Goal: Task Accomplishment & Management: Complete application form

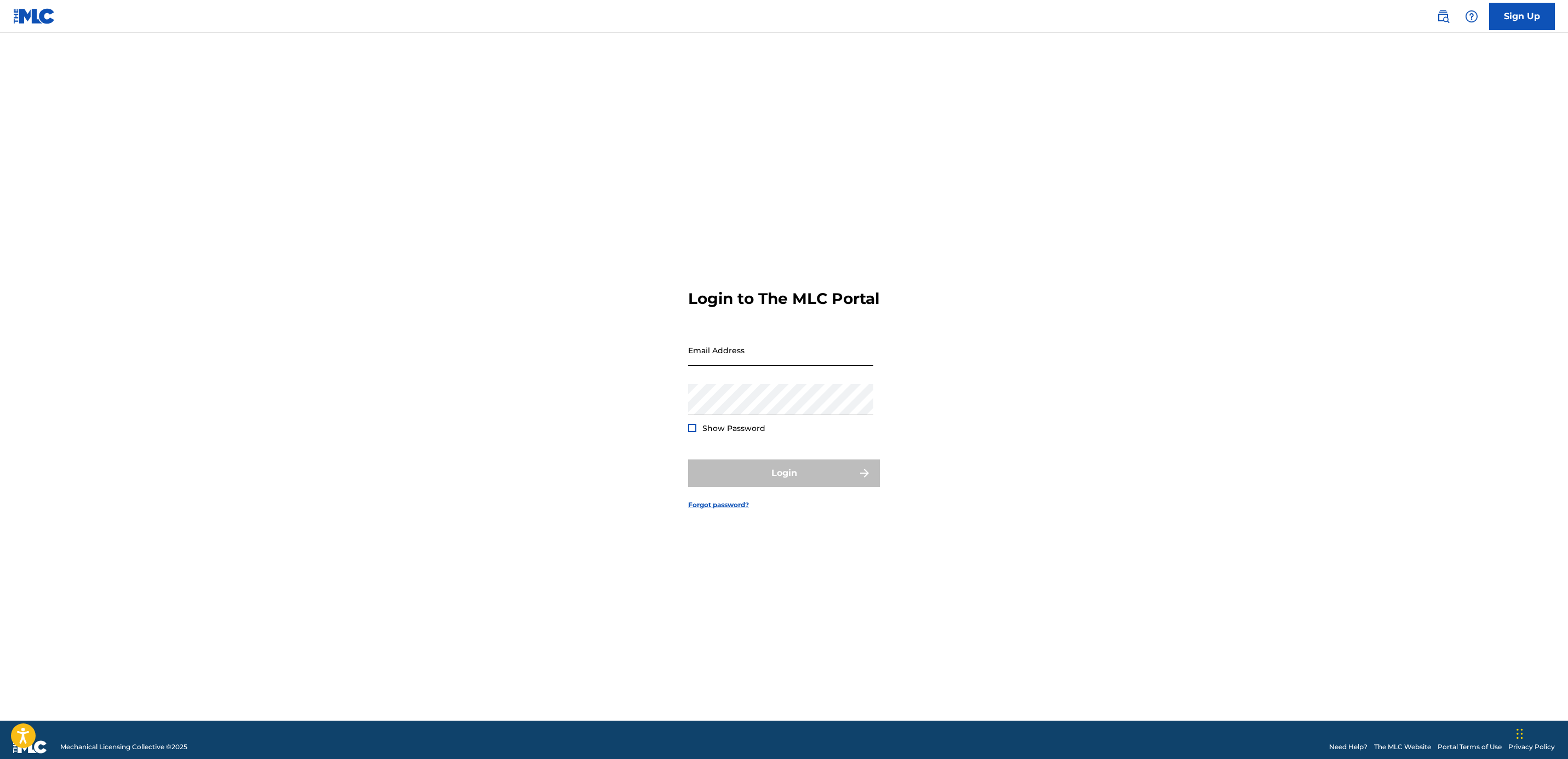
click at [740, 366] on input "Email Address" at bounding box center [779, 350] width 185 height 32
type input "[PERSON_NAME][EMAIL_ADDRESS][DOMAIN_NAME]"
click at [750, 477] on button "Login" at bounding box center [783, 473] width 192 height 27
click at [820, 426] on p "Required" at bounding box center [779, 421] width 185 height 10
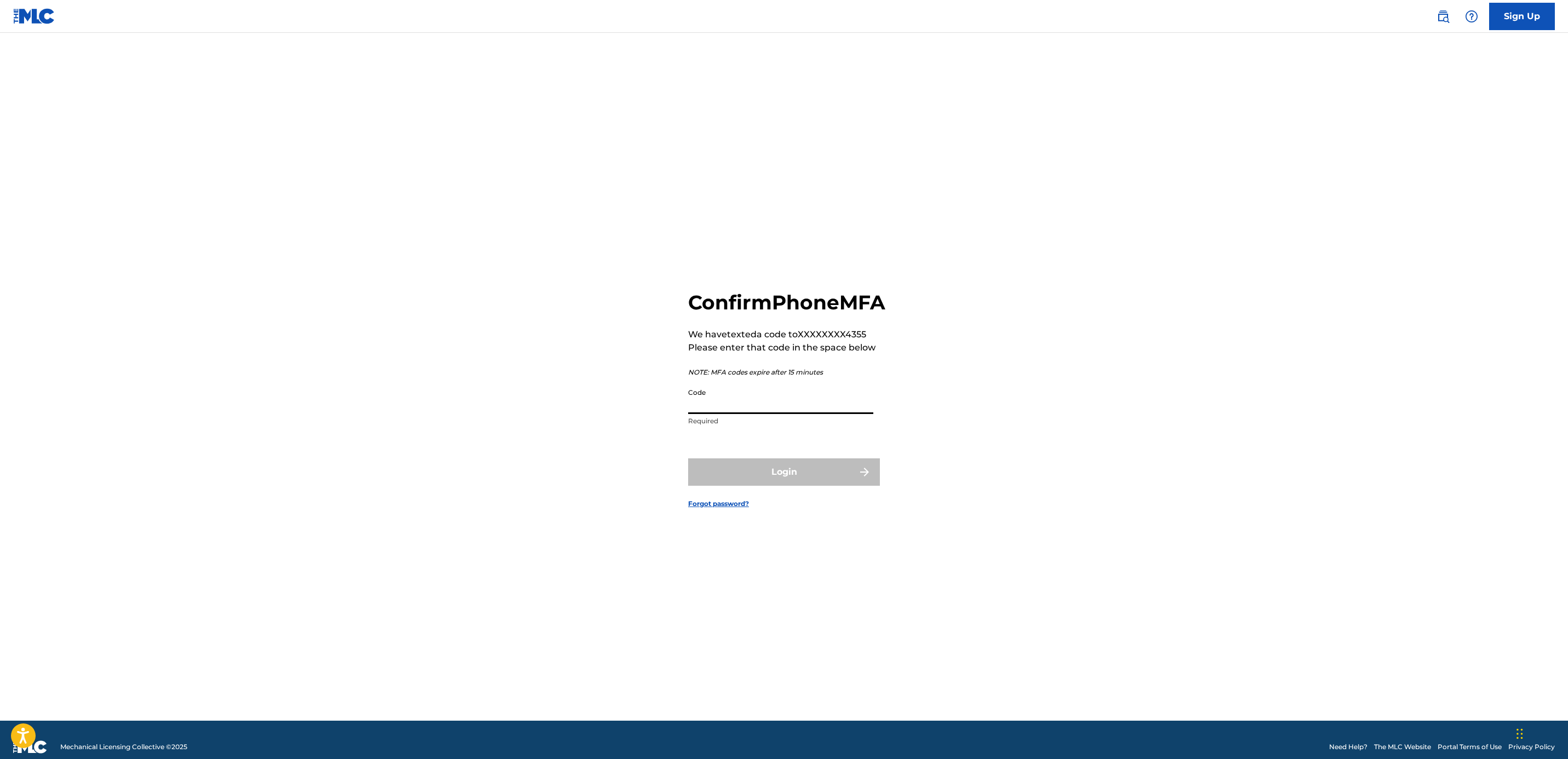
click at [821, 415] on input "Code" at bounding box center [779, 398] width 185 height 32
type input "446663"
click at [811, 486] on button "Login" at bounding box center [783, 472] width 192 height 27
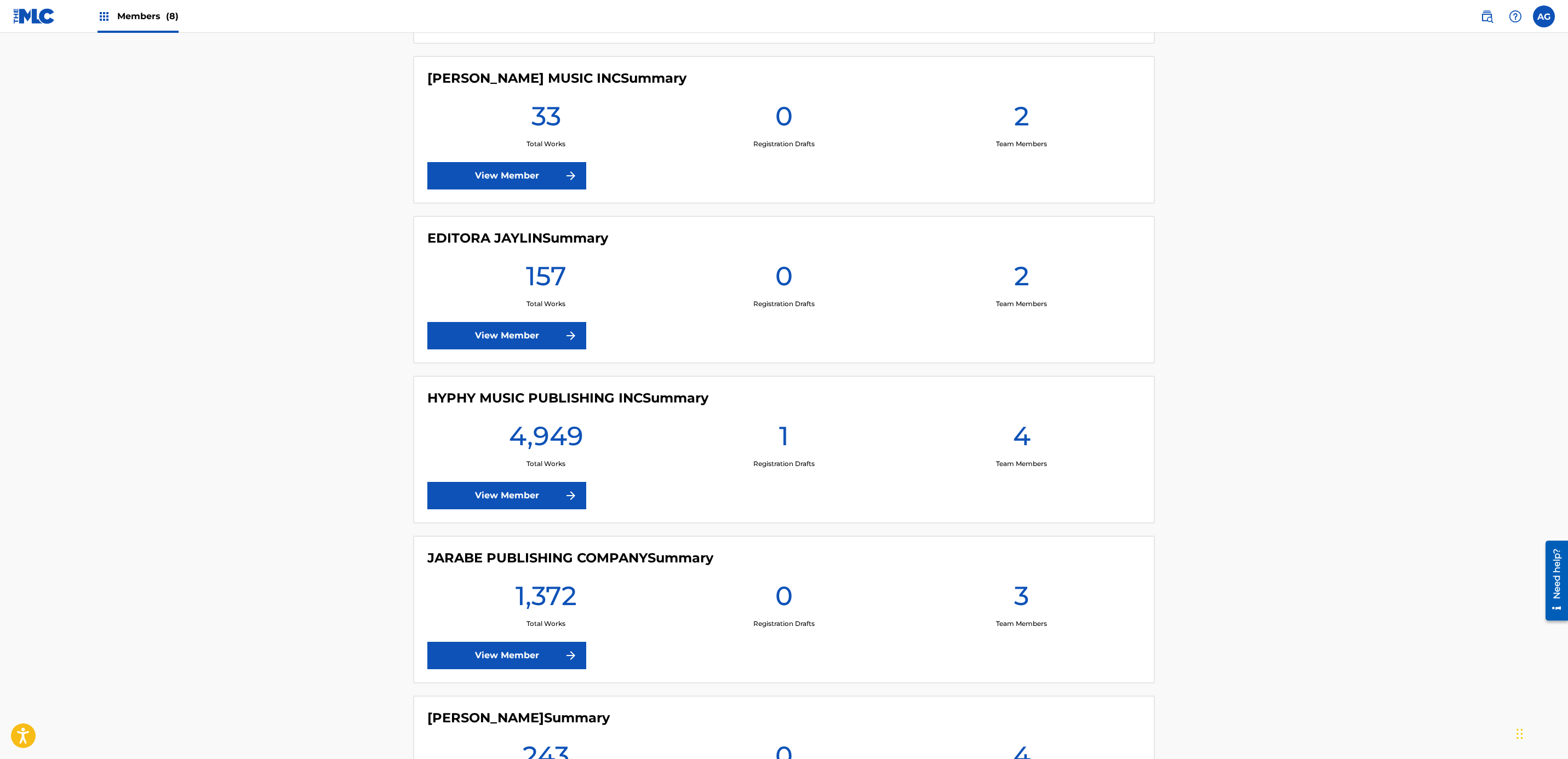
drag, startPoint x: 296, startPoint y: 473, endPoint x: 307, endPoint y: 576, distance: 103.6
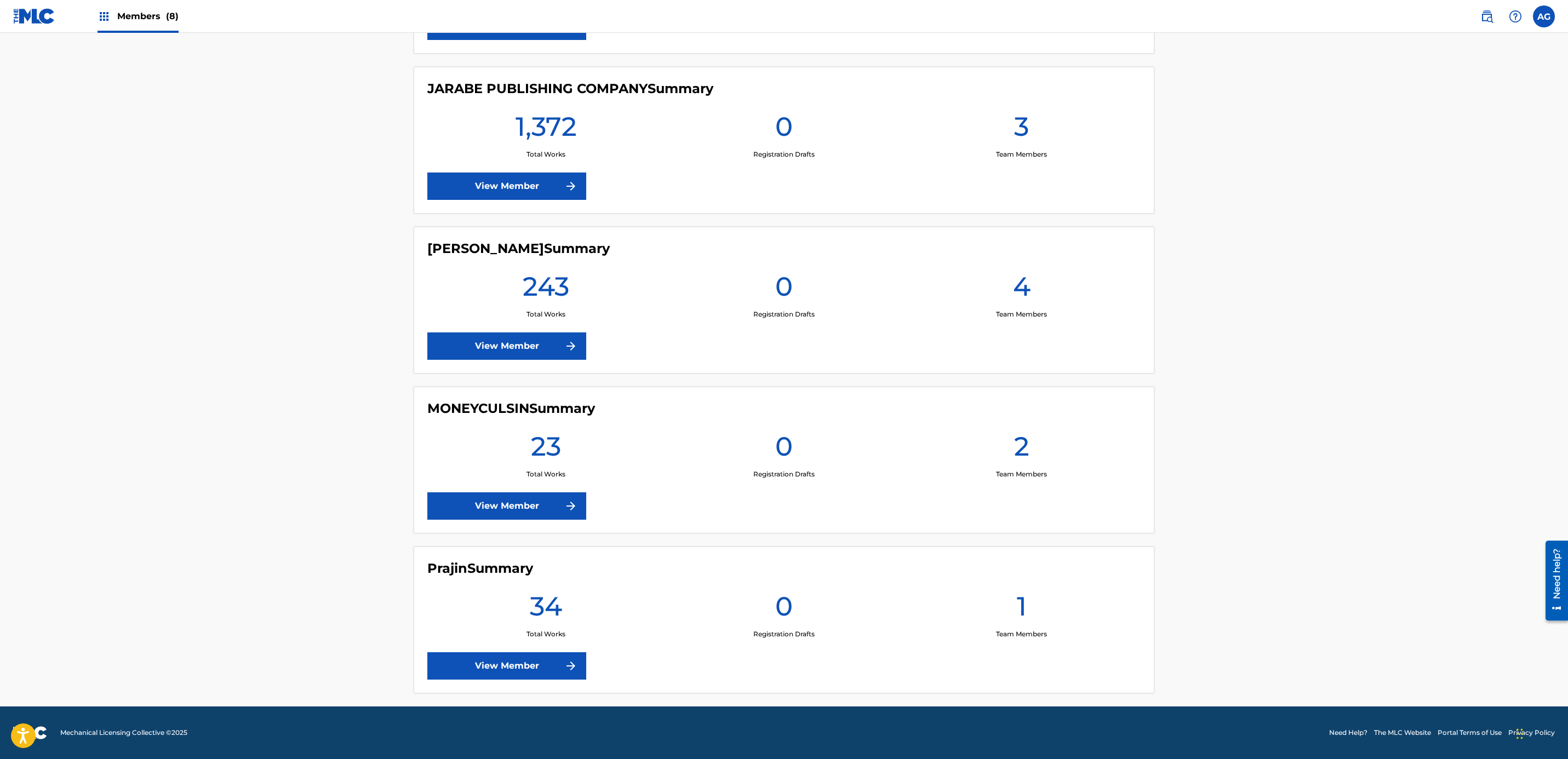
drag, startPoint x: 329, startPoint y: 427, endPoint x: 363, endPoint y: 611, distance: 187.1
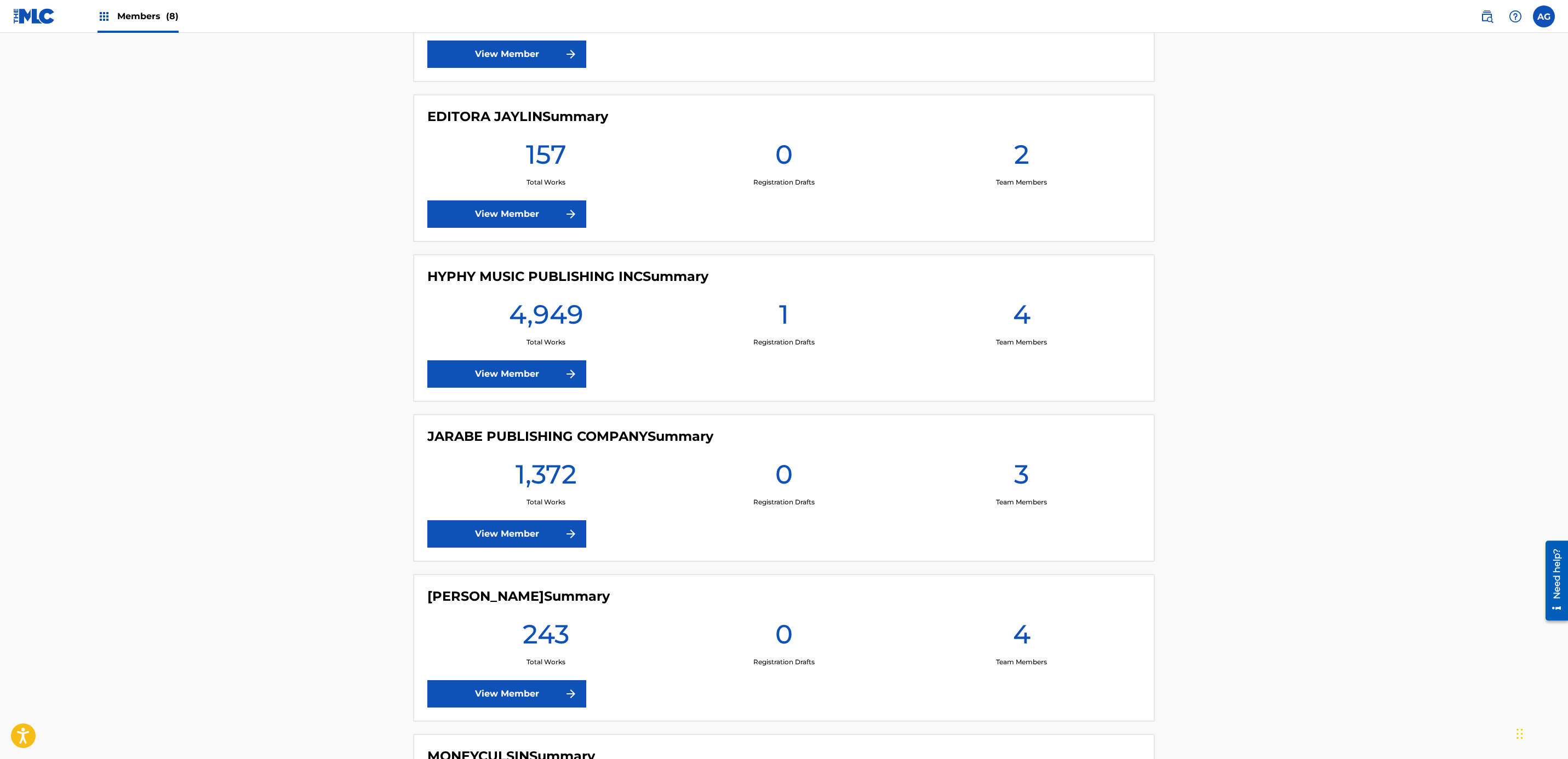
drag, startPoint x: 342, startPoint y: 588, endPoint x: 342, endPoint y: 507, distance: 81.0
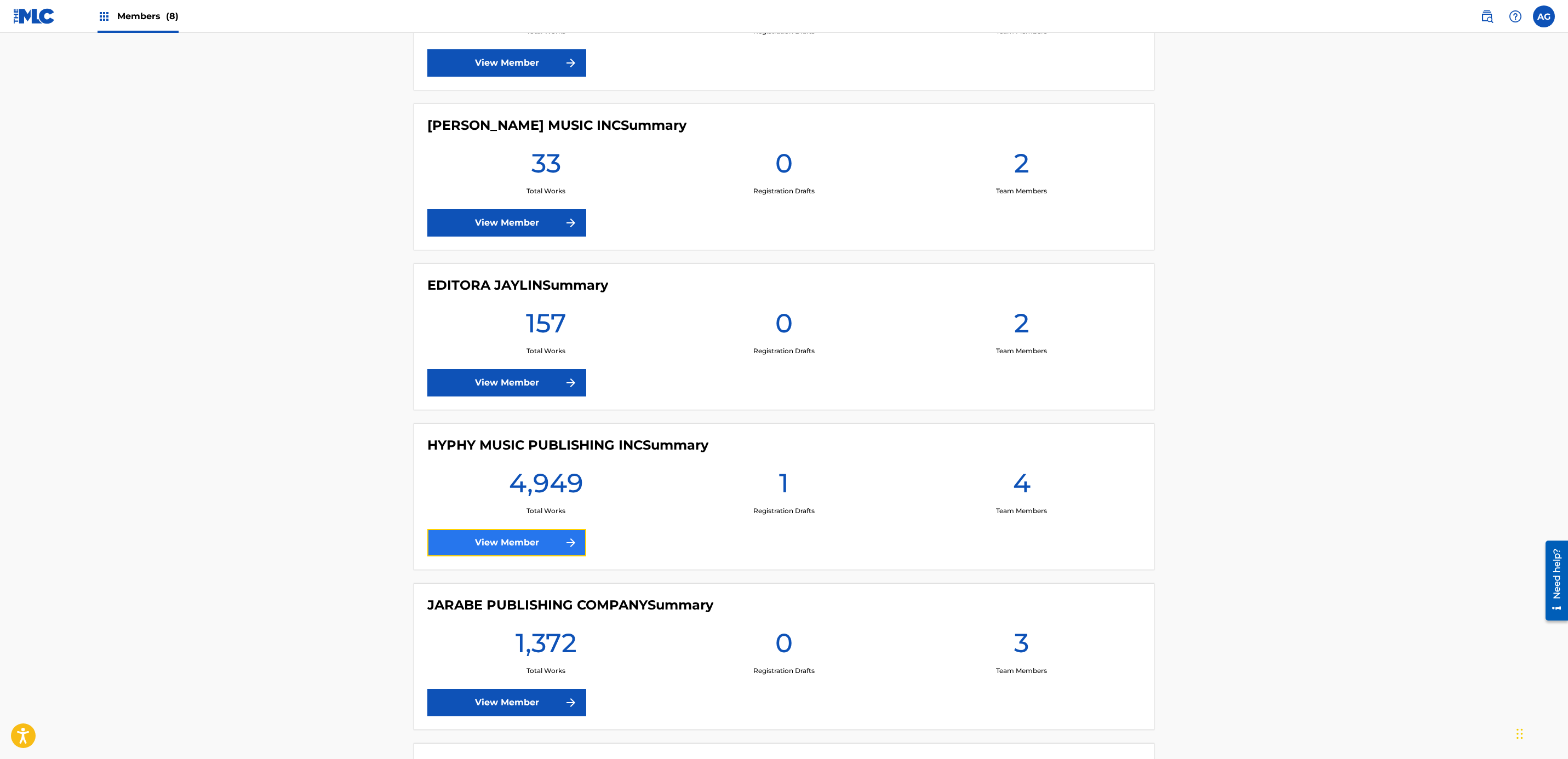
click at [515, 532] on link "View Member" at bounding box center [506, 543] width 159 height 27
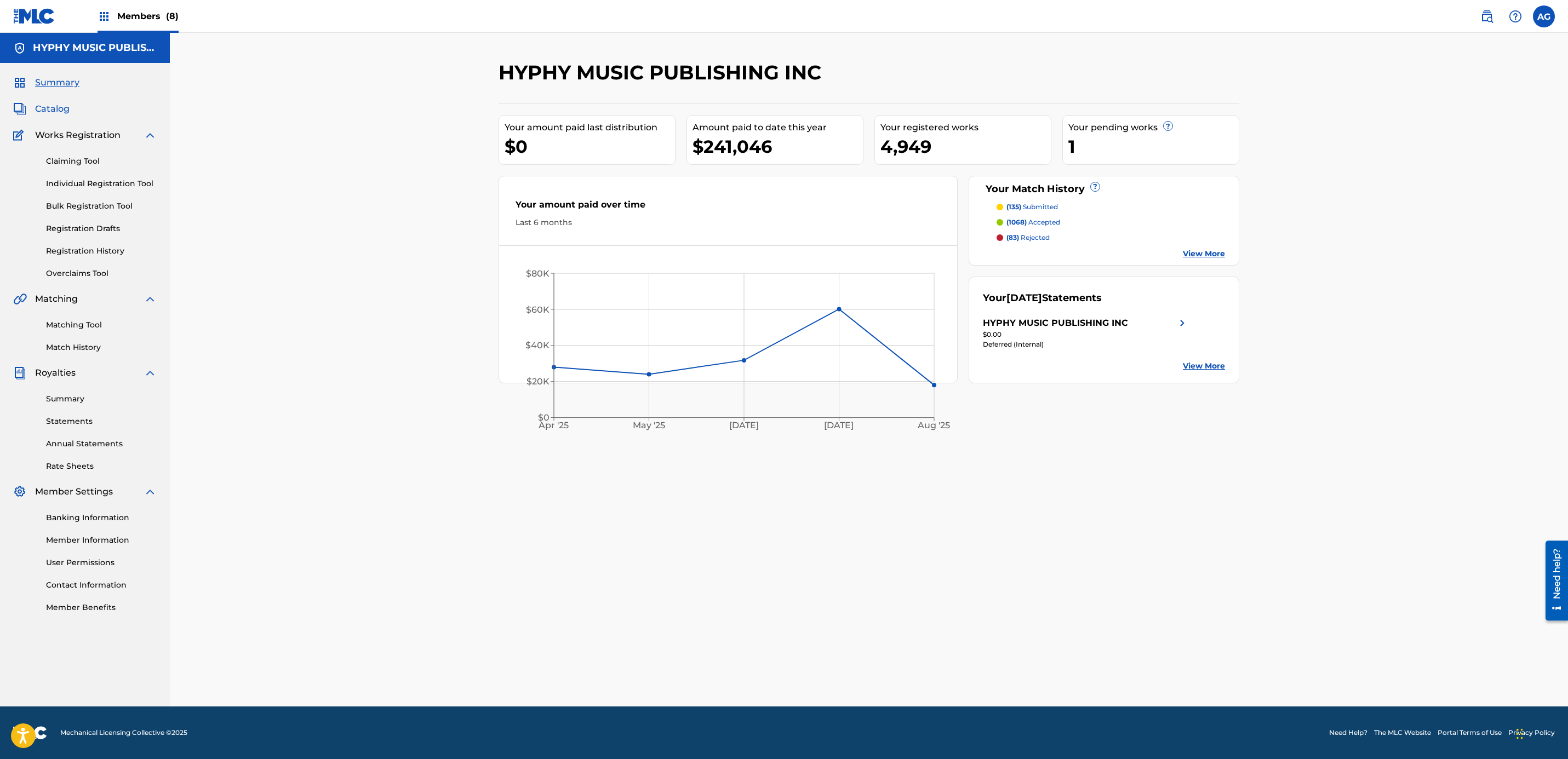
click at [41, 103] on span "Catalog" at bounding box center [52, 109] width 34 height 14
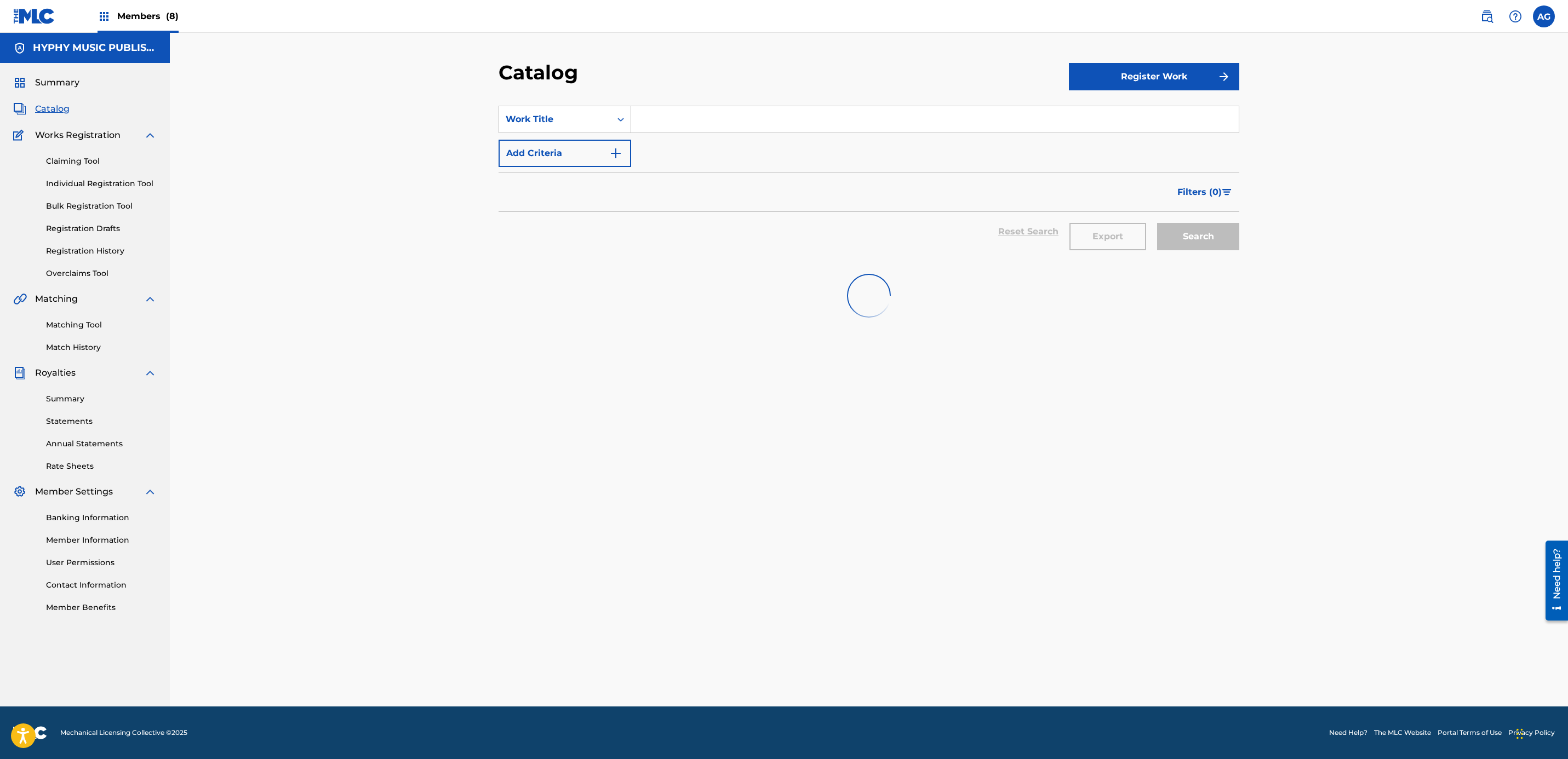
click at [668, 121] on input "Search Form" at bounding box center [934, 119] width 607 height 26
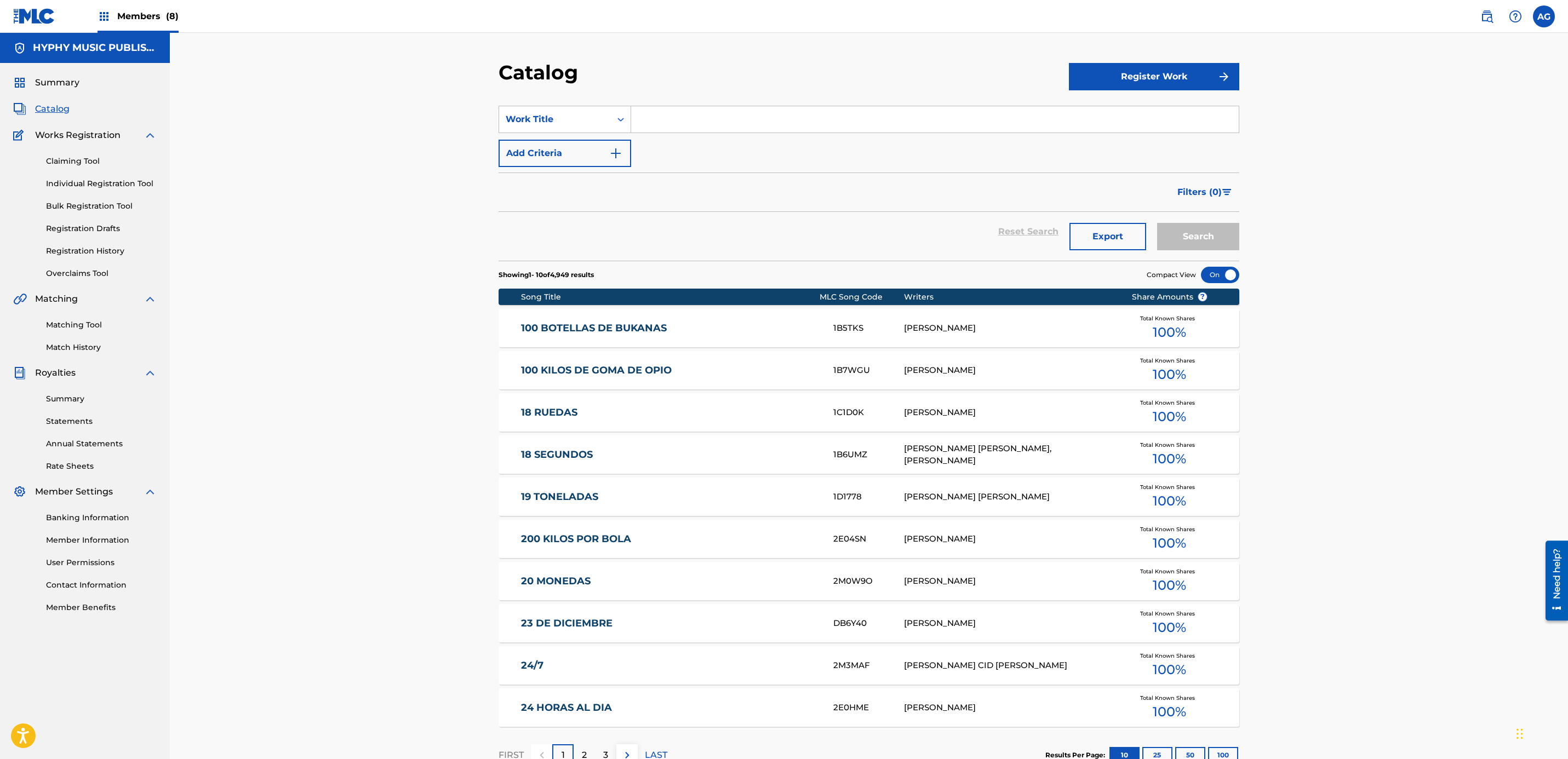
paste input "EL GIRO SIN PICO"
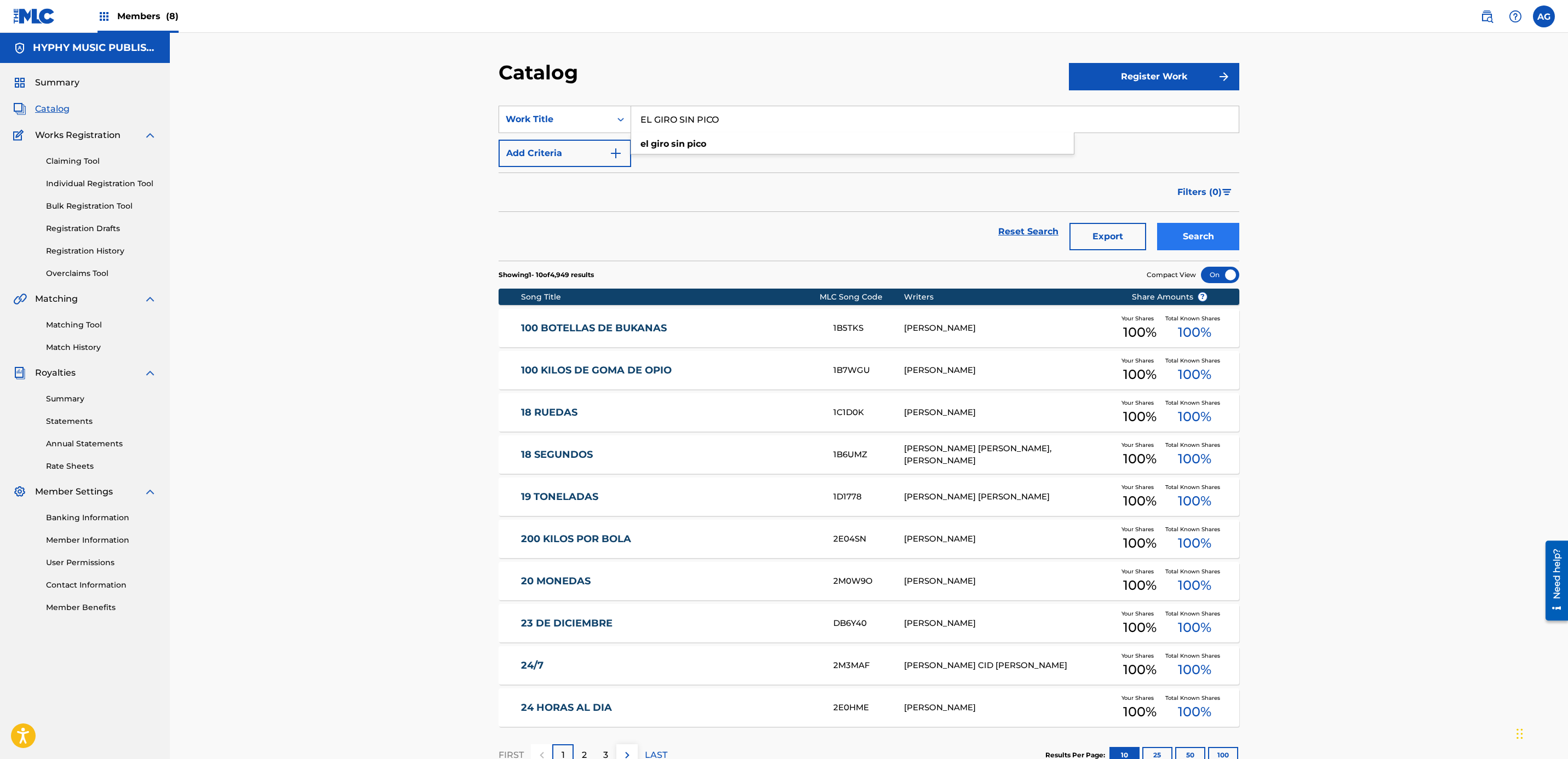
type input "EL GIRO SIN PICO"
click at [1220, 225] on button "Search" at bounding box center [1198, 236] width 82 height 27
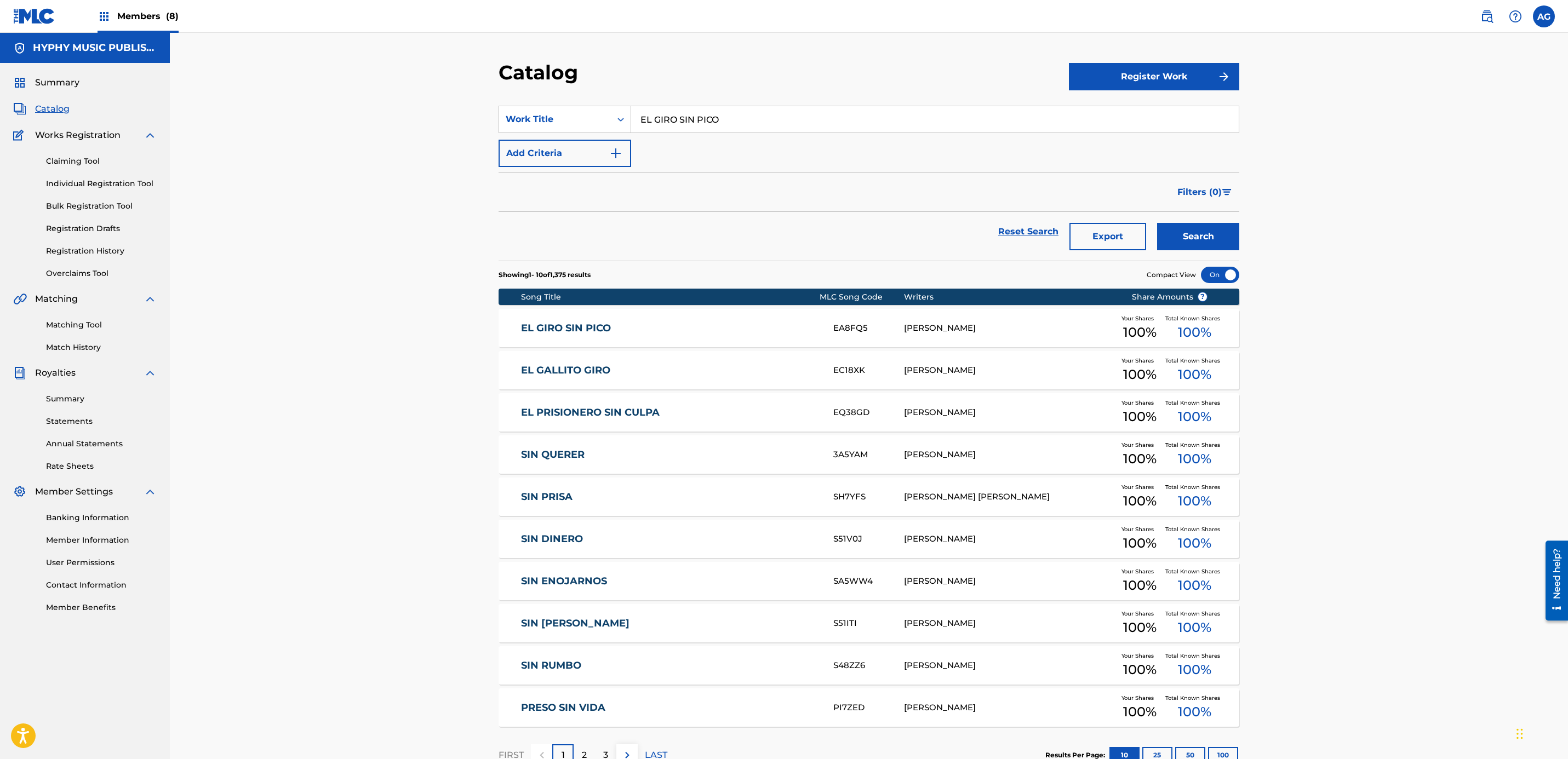
click at [696, 317] on div "EL GIRO SIN PICO EA8FQ5 SAUL NUNGARAY Your Shares 100 % Total Known Shares 100 %" at bounding box center [869, 328] width 741 height 39
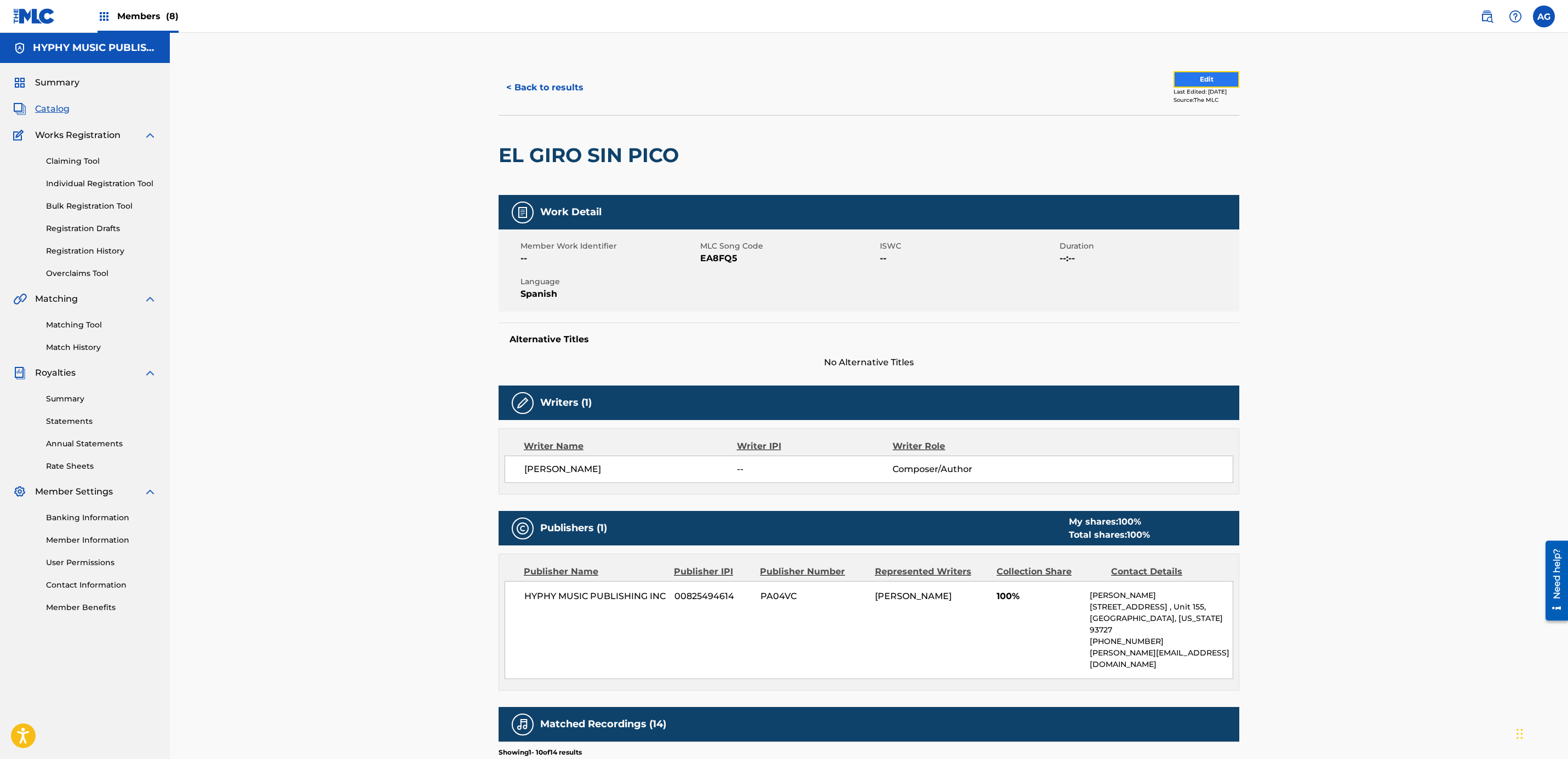
click at [1190, 71] on button "Edit" at bounding box center [1206, 79] width 66 height 16
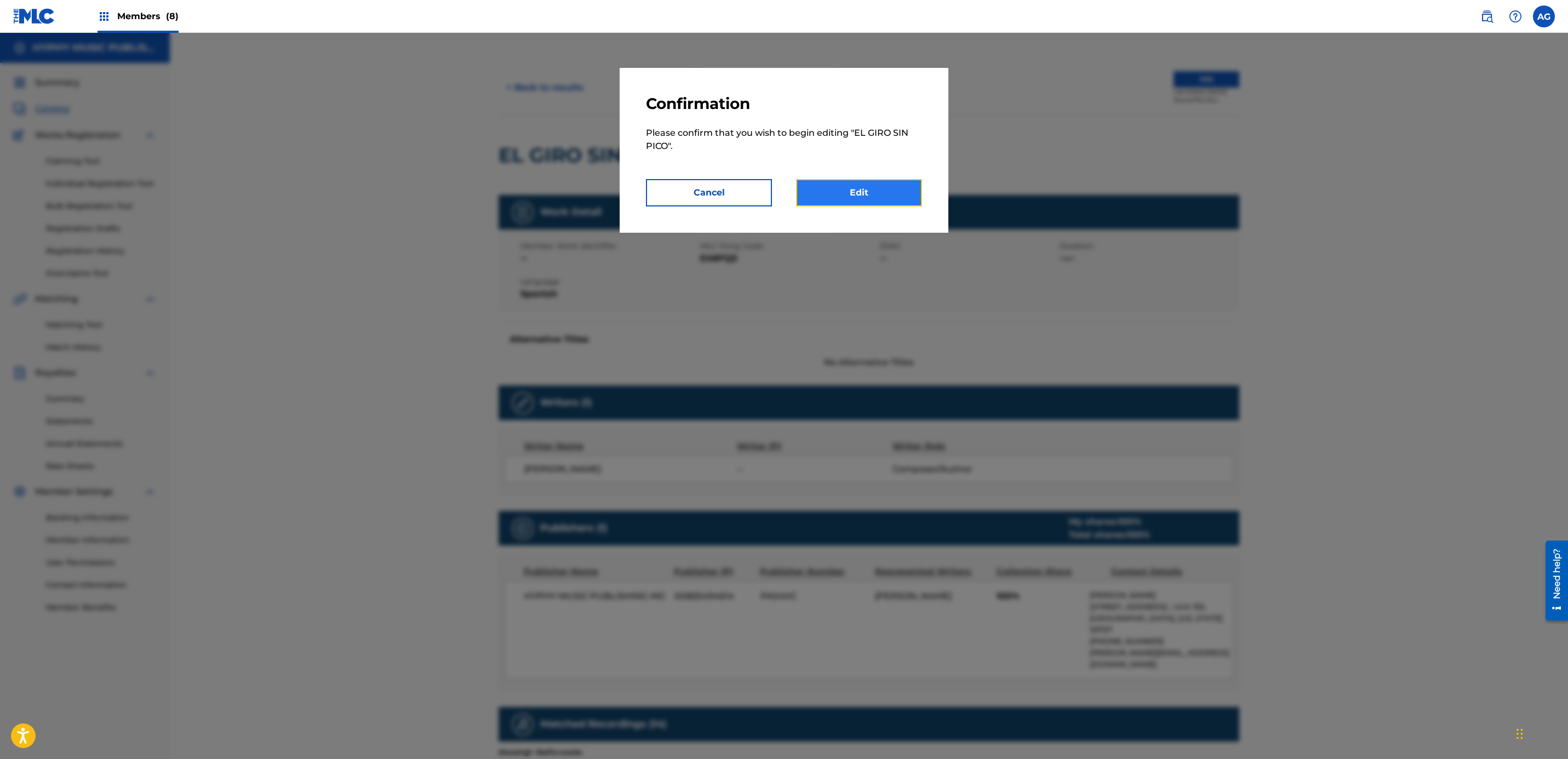
click at [845, 206] on link "Edit" at bounding box center [859, 193] width 126 height 27
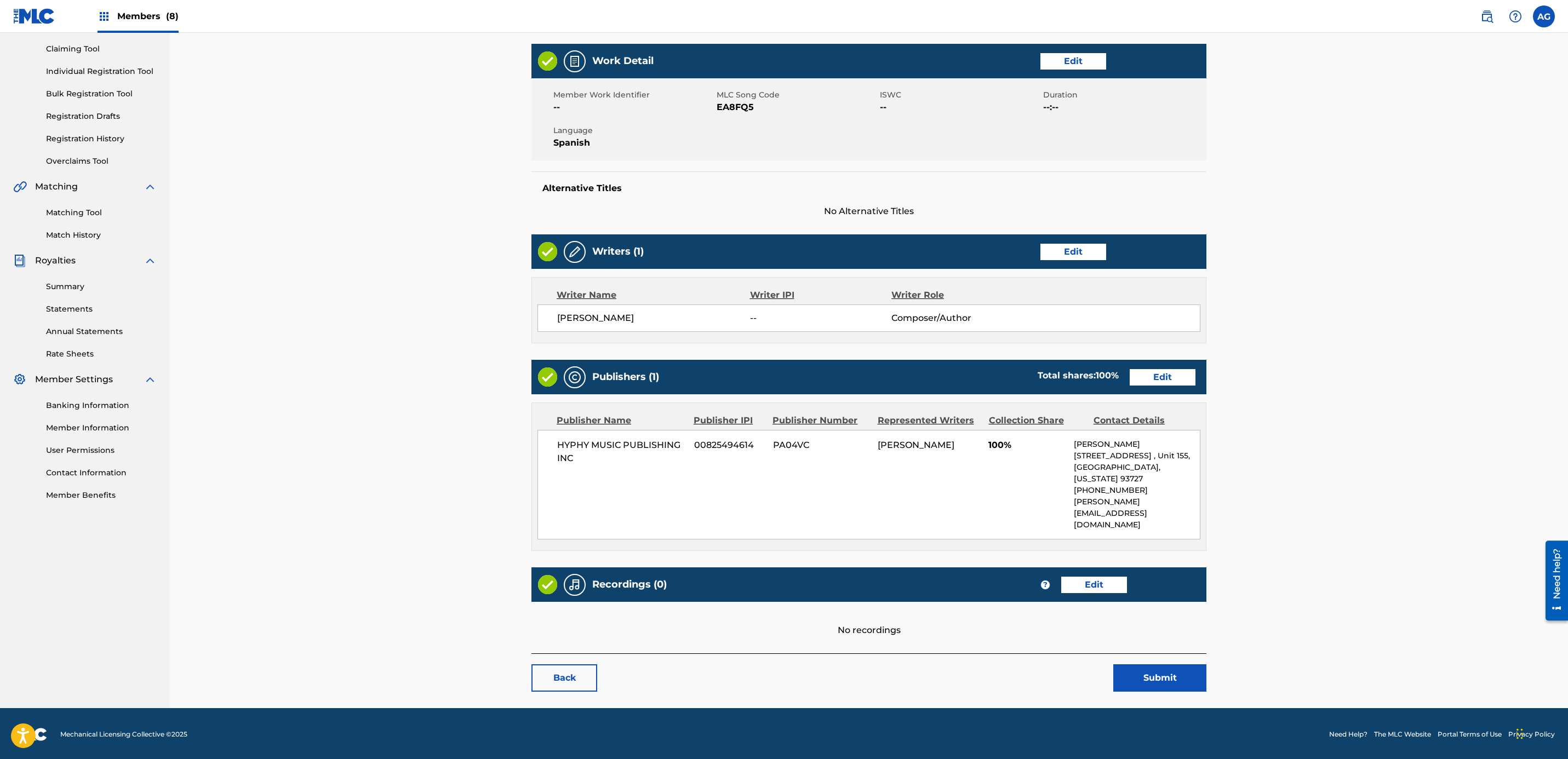
drag, startPoint x: 868, startPoint y: 407, endPoint x: 961, endPoint y: 449, distance: 102.0
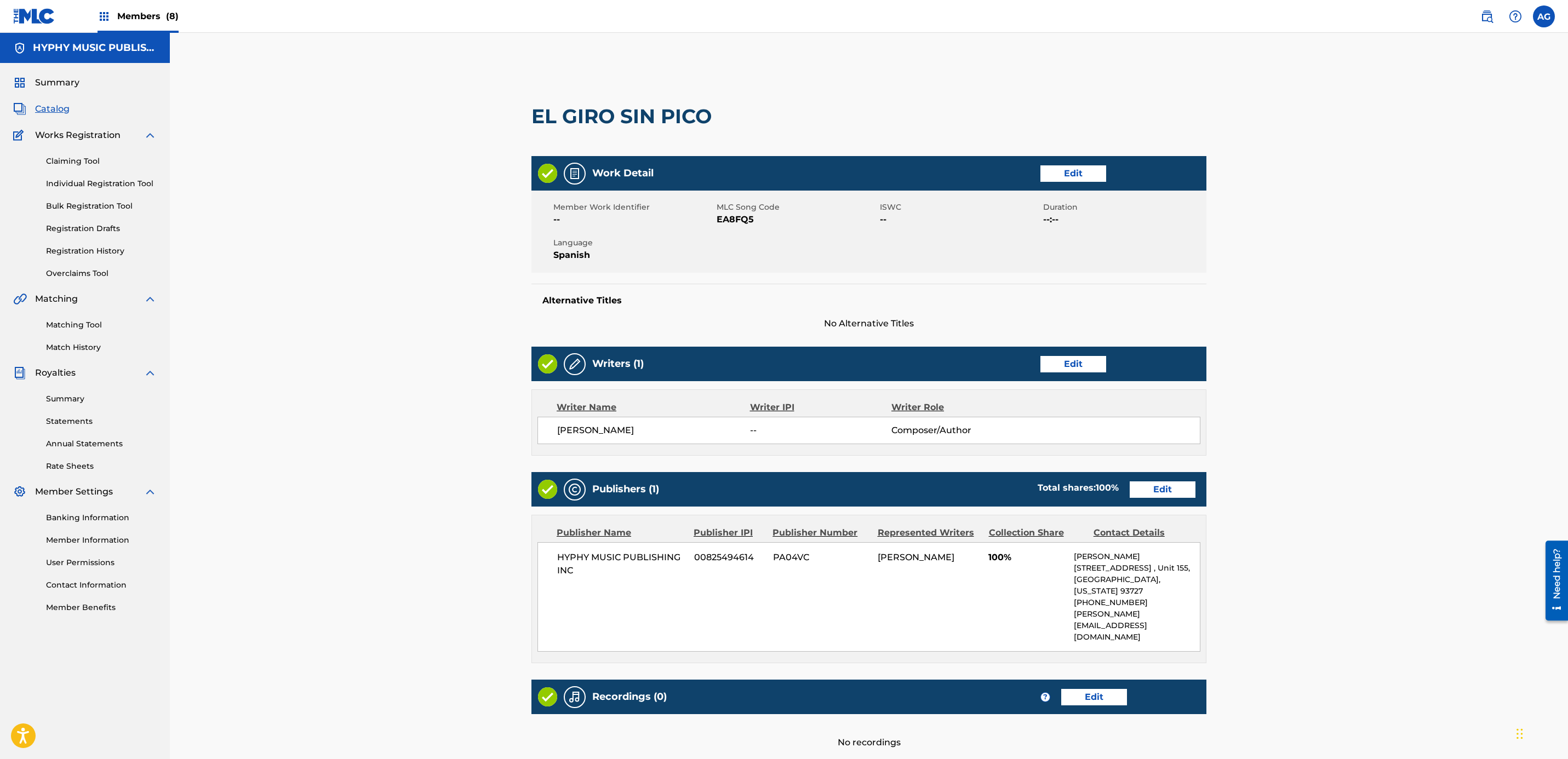
drag, startPoint x: 960, startPoint y: 455, endPoint x: 963, endPoint y: 229, distance: 226.0
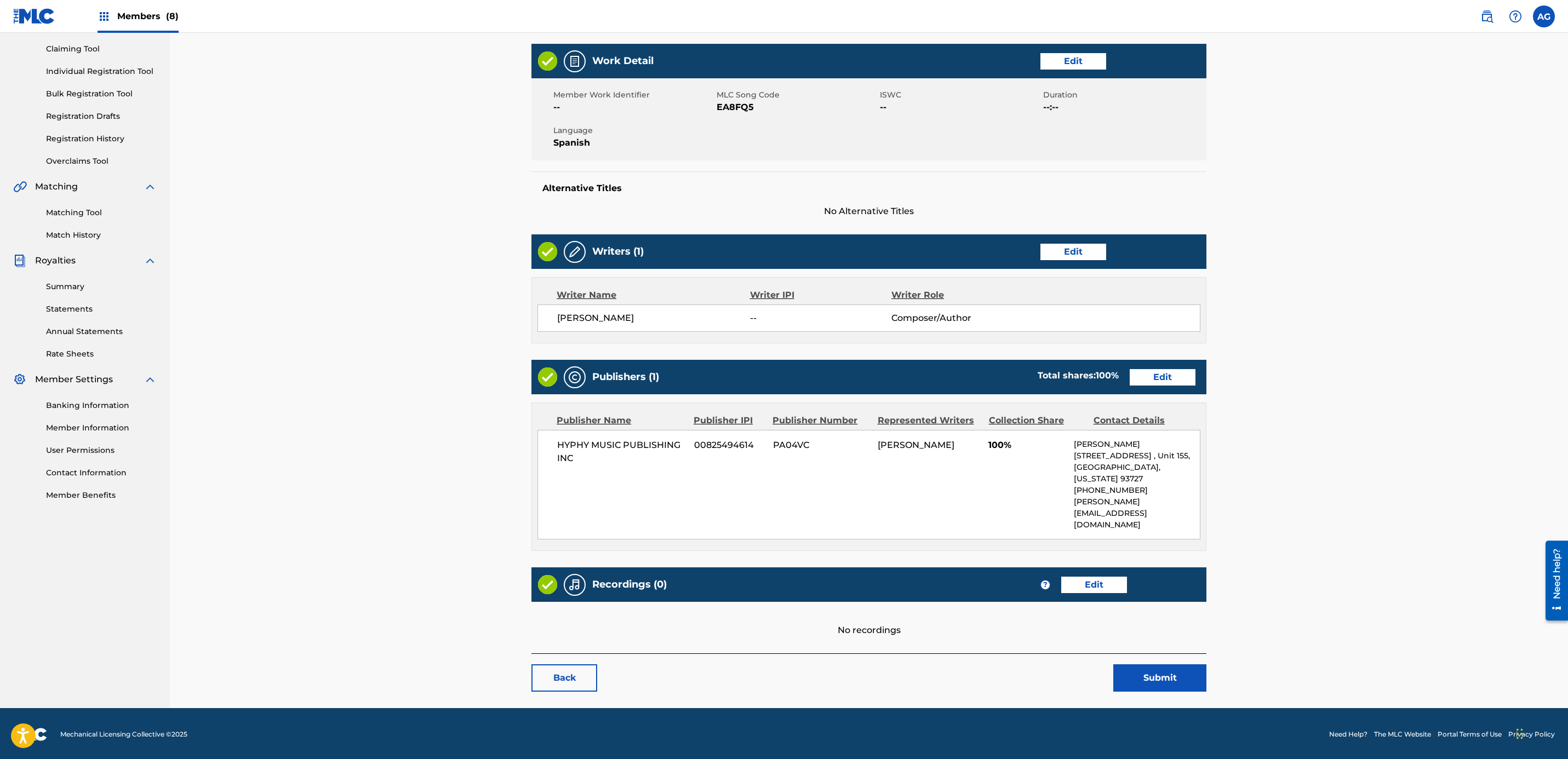
drag, startPoint x: 1142, startPoint y: 235, endPoint x: 1128, endPoint y: 533, distance: 298.3
click at [1085, 581] on link "Edit" at bounding box center [1093, 585] width 66 height 16
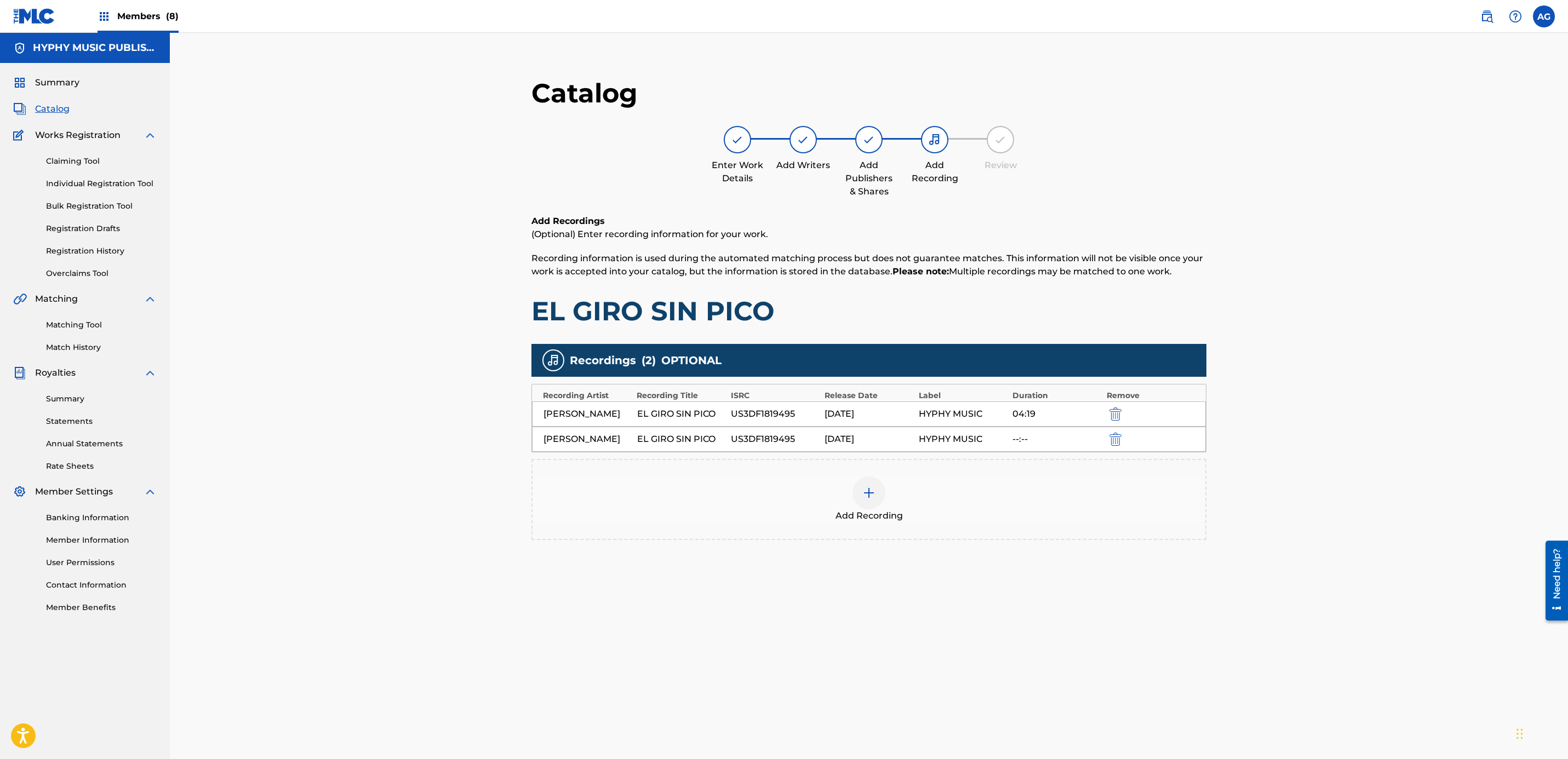
click at [862, 508] on div at bounding box center [869, 493] width 32 height 32
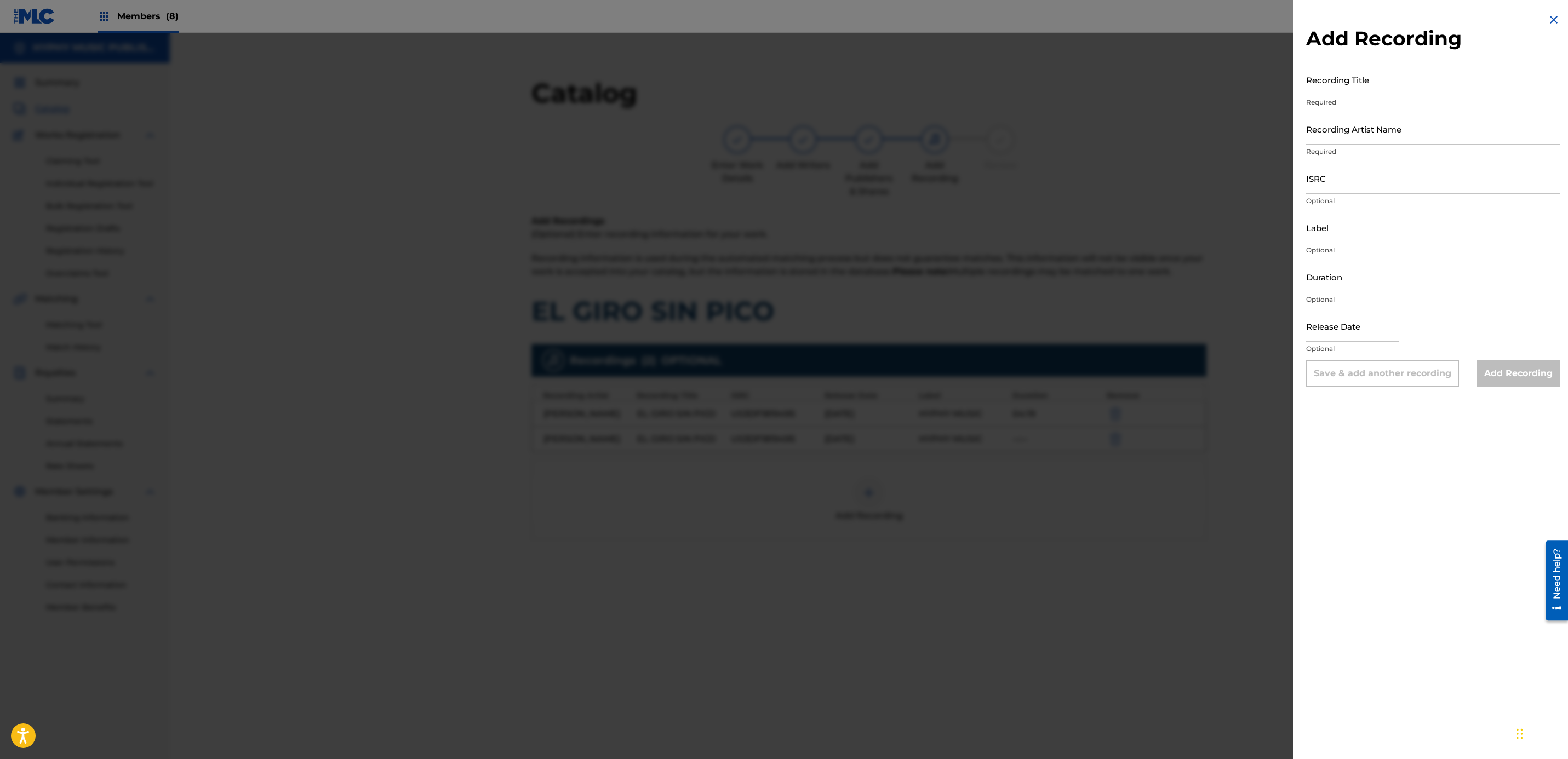
click at [1376, 75] on input "Recording Title" at bounding box center [1433, 79] width 254 height 32
paste input "El Giro Sin Pico"
type input "El Giro Sin Pico"
click at [1379, 133] on input "Recording Artist Name" at bounding box center [1433, 129] width 254 height 32
paste input "Los de La Tuba Chicoteada"
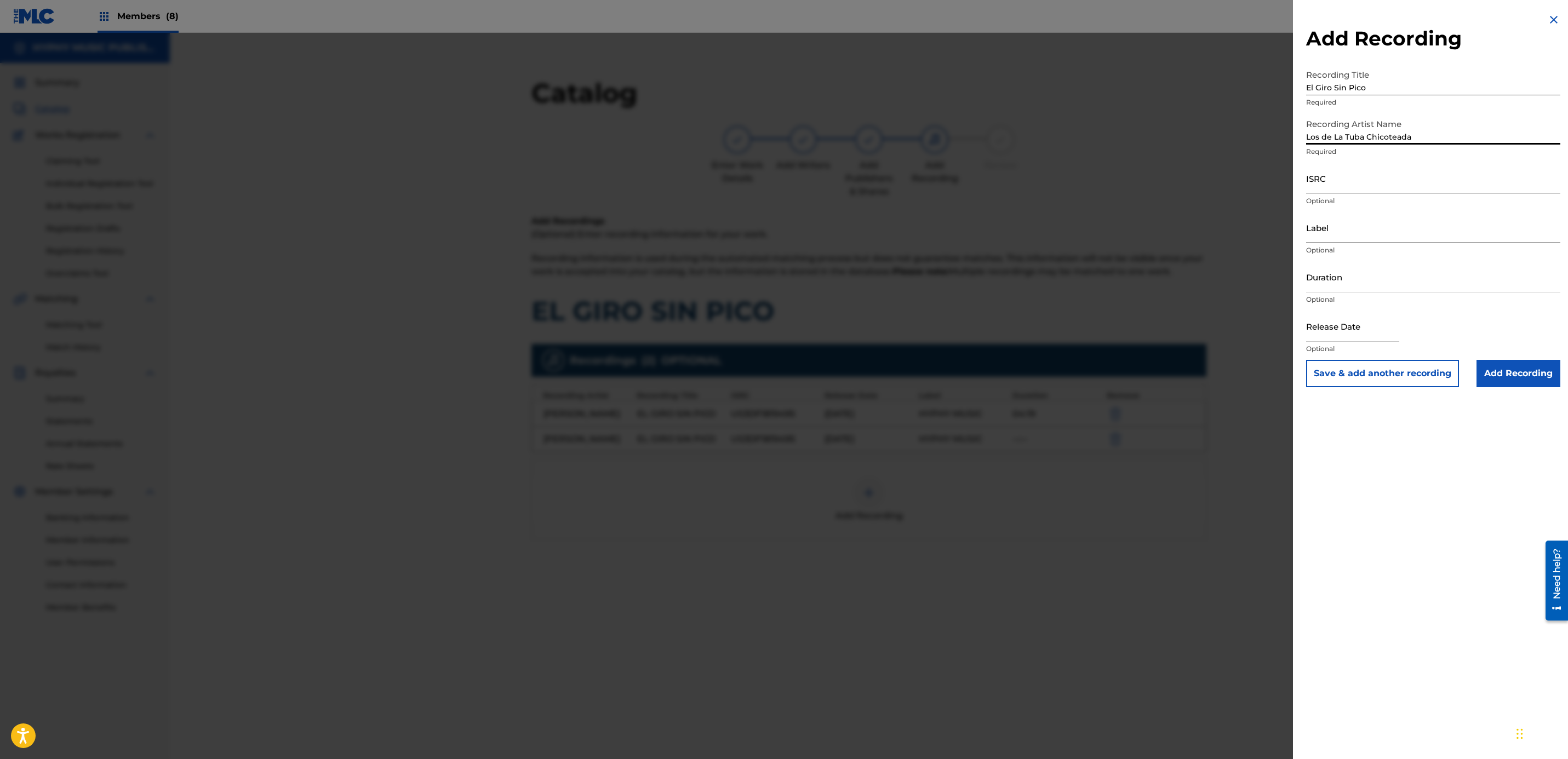
type input "Los de La Tuba Chicoteada"
click at [1343, 192] on input "ISRC" at bounding box center [1433, 178] width 254 height 32
paste input "QMDA62566868"
type input "QMDA62566868"
click at [1358, 271] on input "Duration" at bounding box center [1433, 277] width 254 height 32
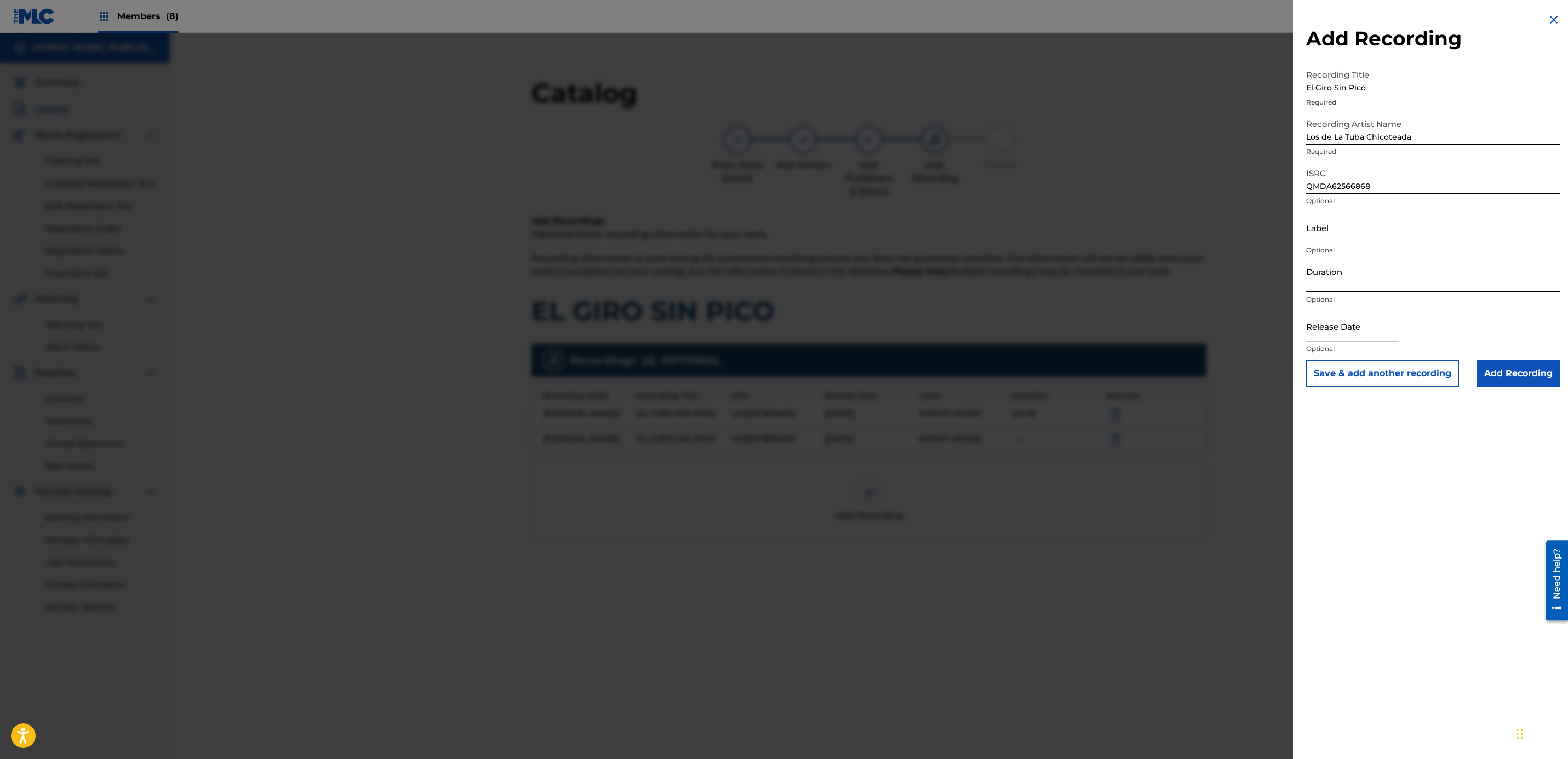
paste input "4:48"
type input "04:48"
click at [1325, 239] on input "Label" at bounding box center [1433, 227] width 254 height 32
paste input "Saul Nungaray"
type input "Saul Nungaray"
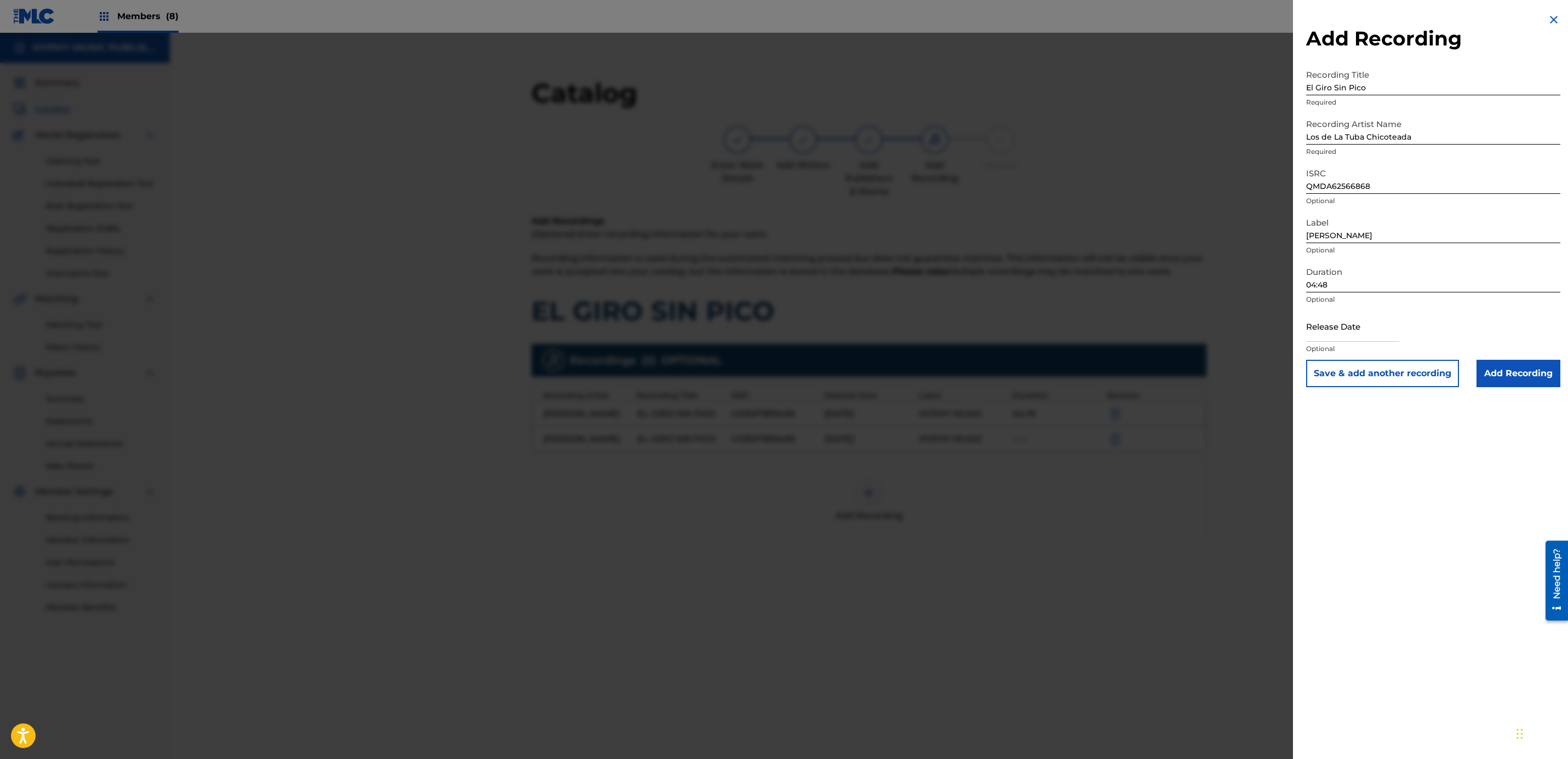
click at [1418, 538] on div "Add Recording Recording Title El Giro Sin Pico Required Recording Artist Name L…" at bounding box center [1433, 380] width 280 height 759
click at [1317, 321] on input "text" at bounding box center [1352, 326] width 93 height 32
select select "8"
select select "2025"
click at [1314, 357] on div "January February March April May June July August September October November De…" at bounding box center [1378, 361] width 131 height 14
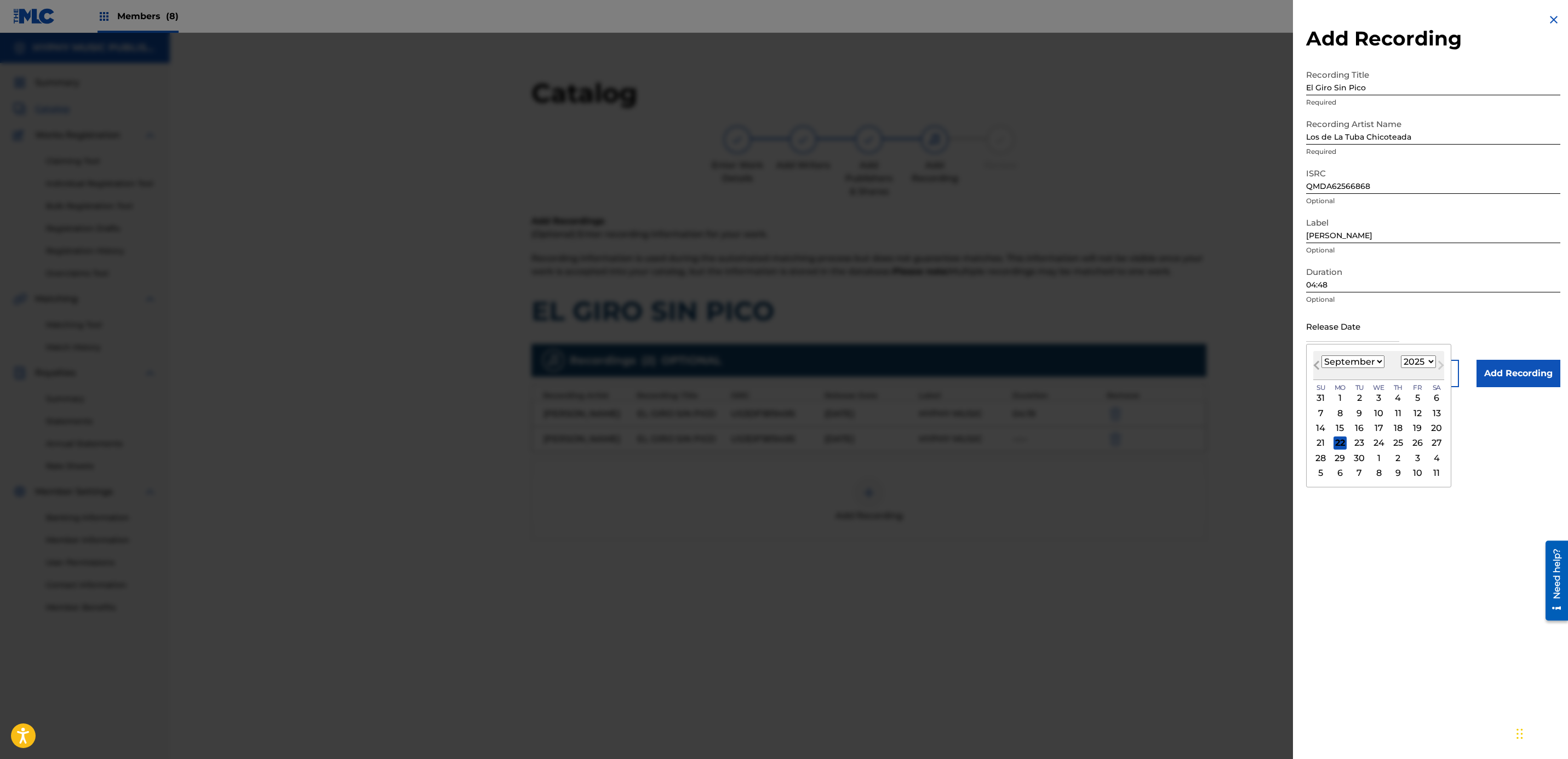
click at [1317, 362] on span "Previous Month" at bounding box center [1317, 367] width 0 height 16
select select "6"
click at [1323, 424] on div "13" at bounding box center [1320, 428] width 14 height 14
type input "July 13 2025"
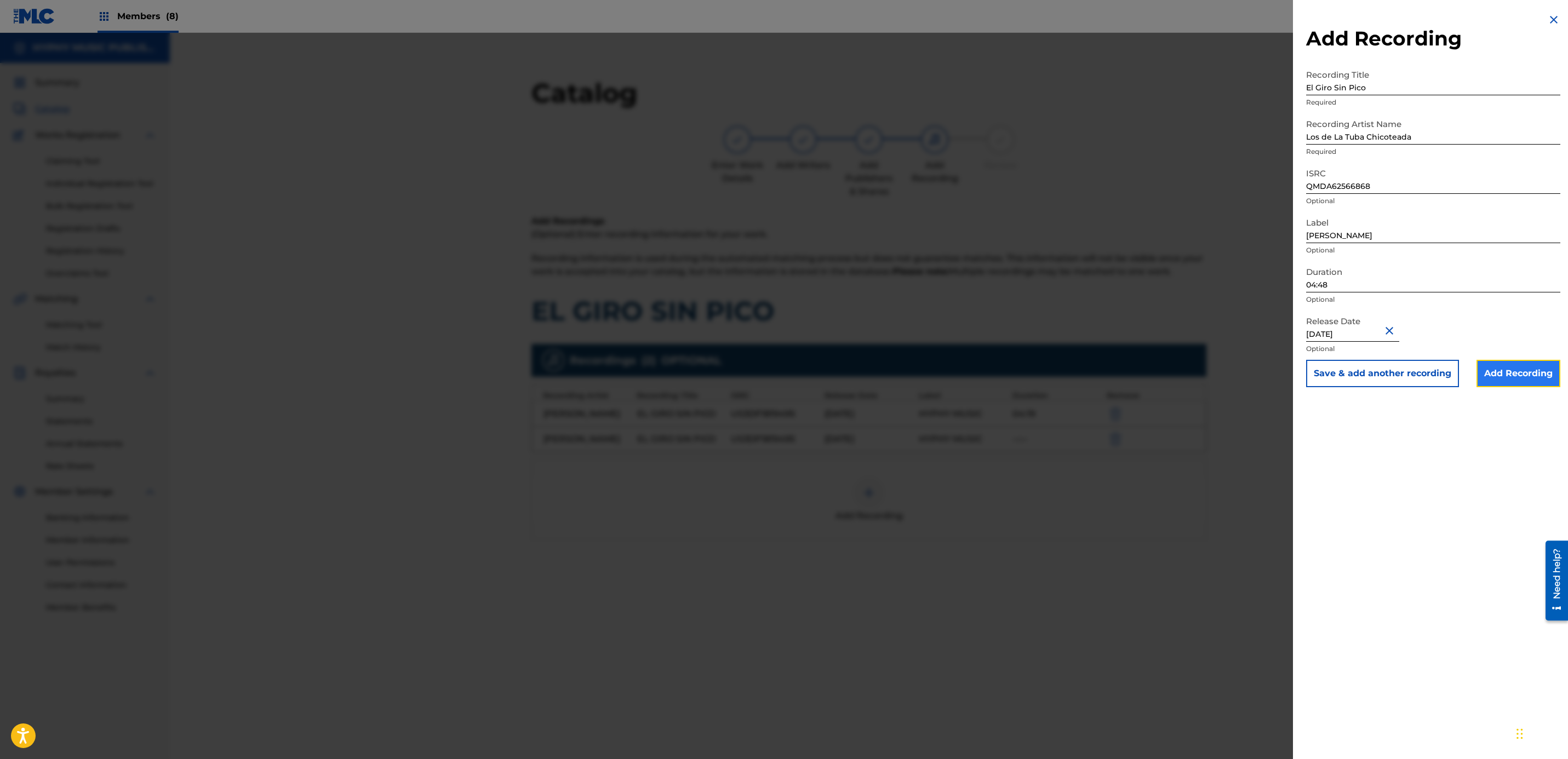
click at [1504, 367] on input "Add Recording" at bounding box center [1518, 373] width 84 height 27
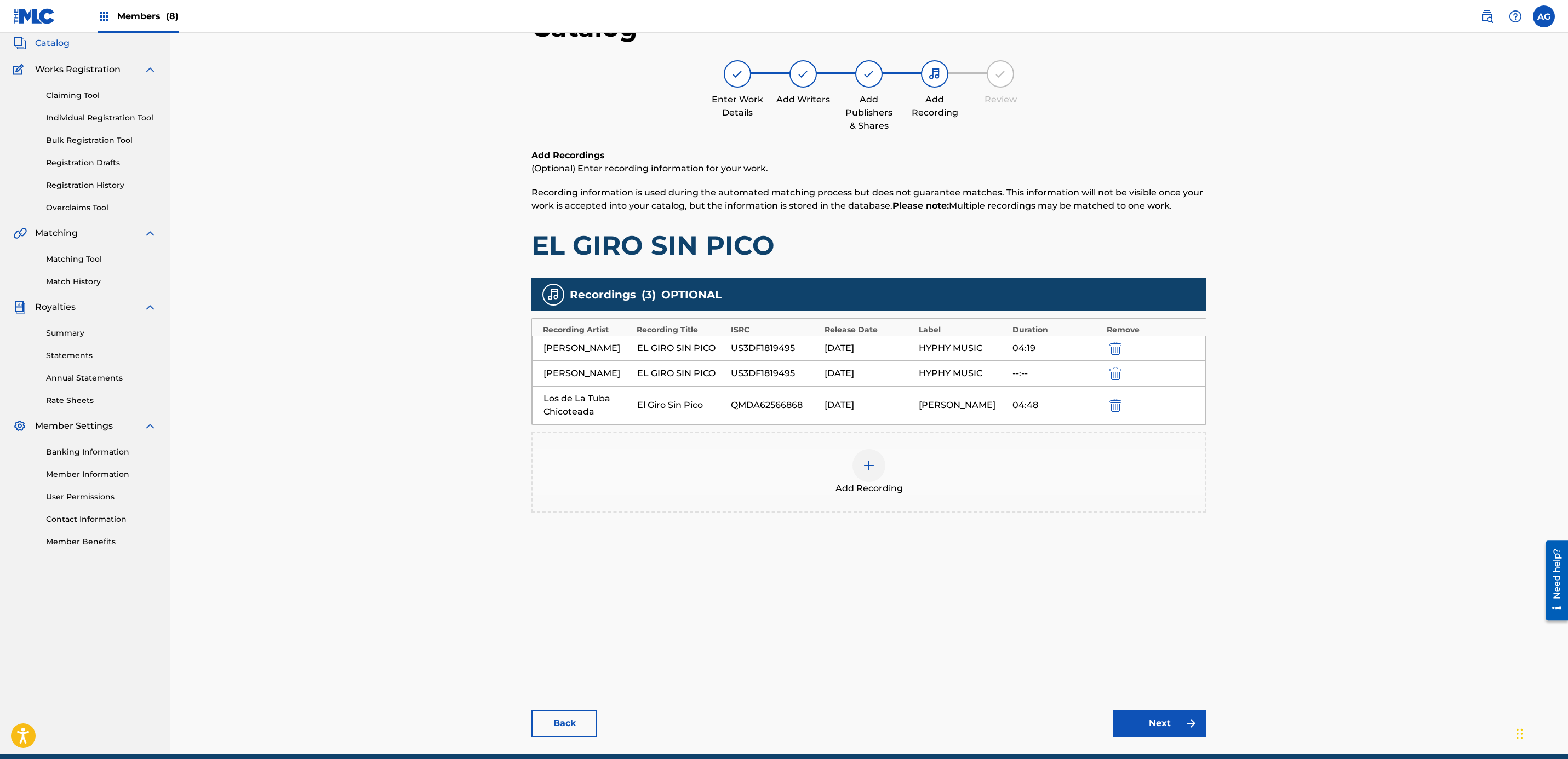
drag, startPoint x: 606, startPoint y: 643, endPoint x: 702, endPoint y: 713, distance: 118.8
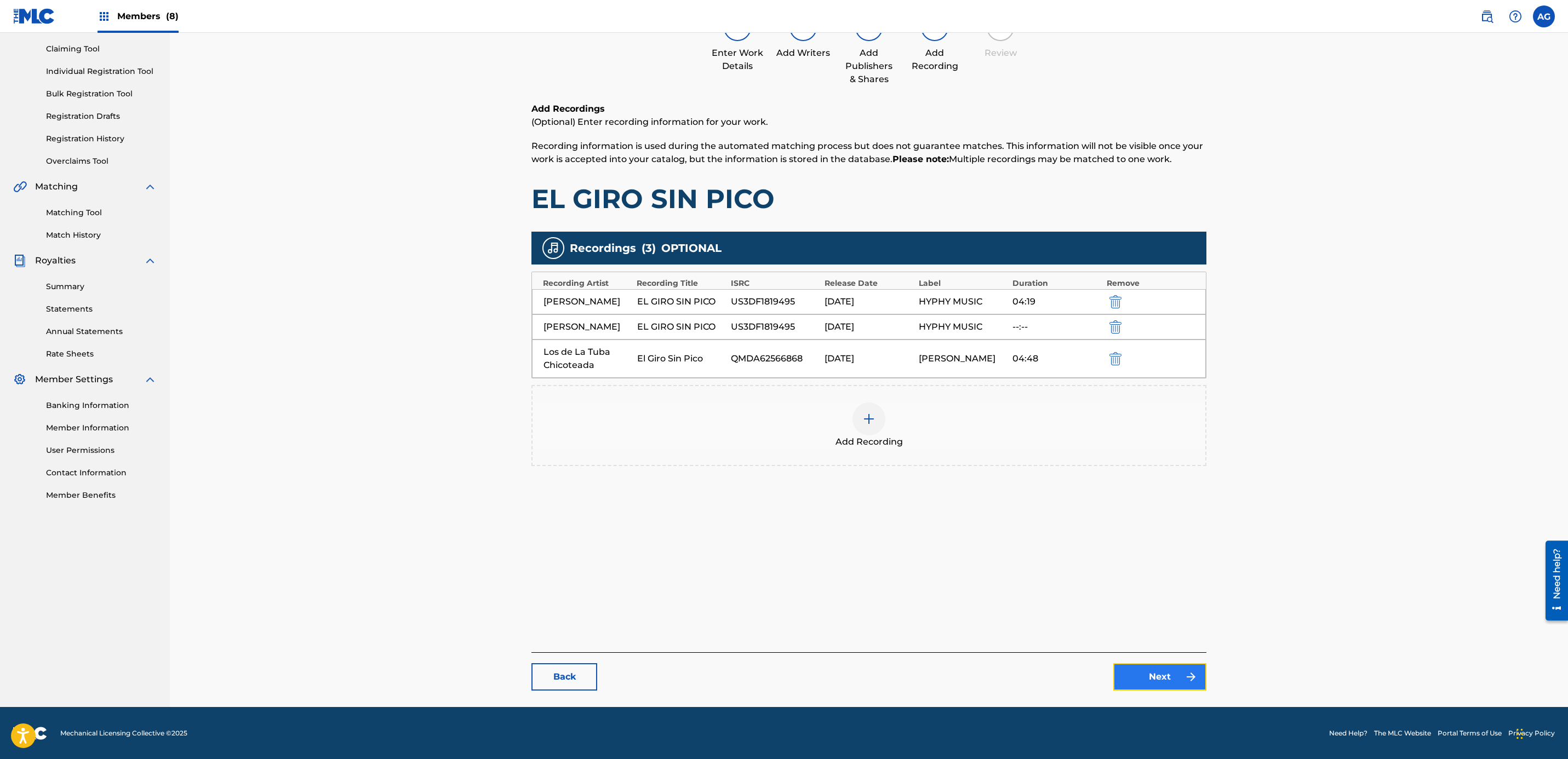
click at [1157, 676] on link "Next" at bounding box center [1159, 677] width 93 height 27
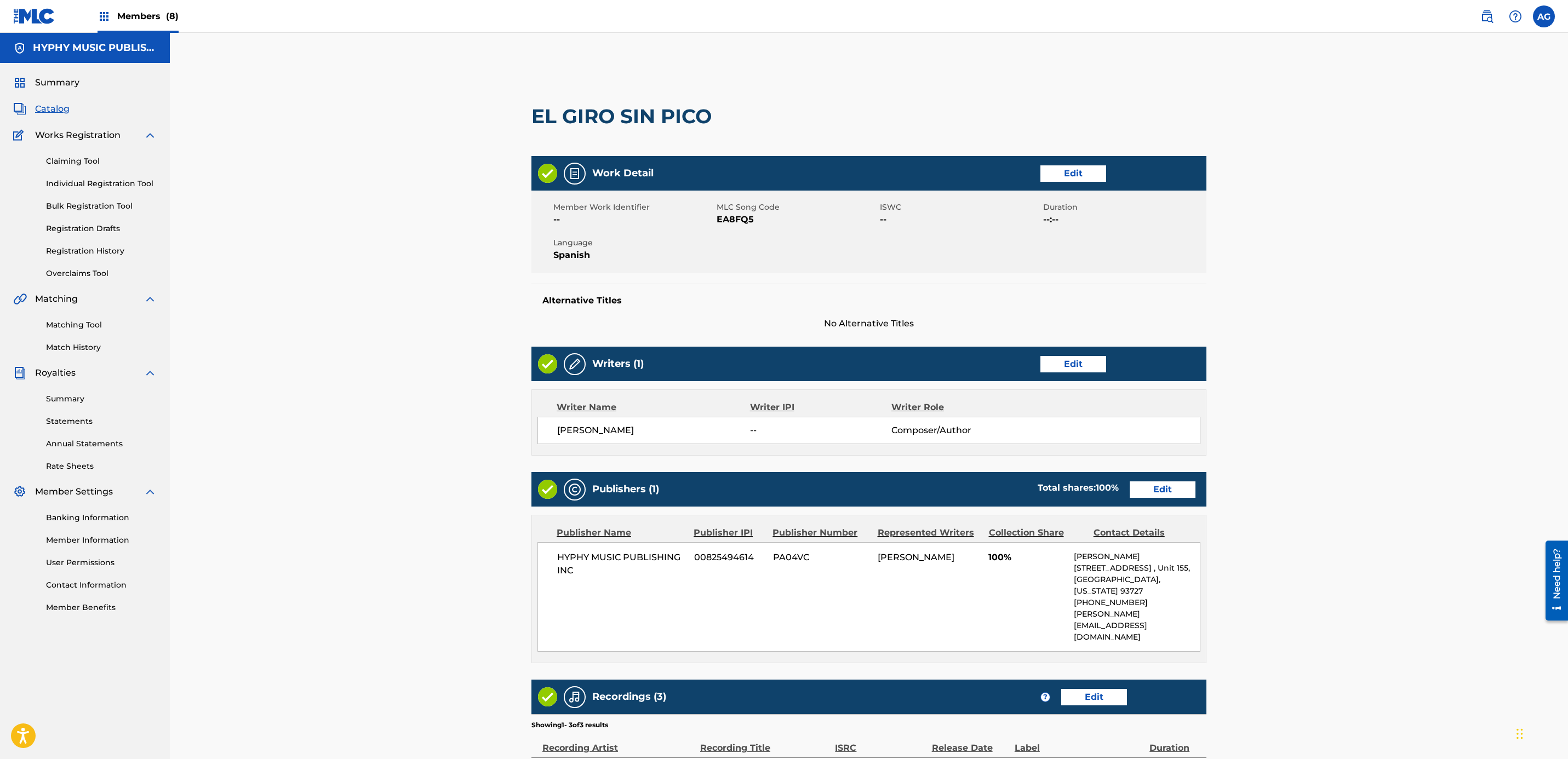
scroll to position [196, 0]
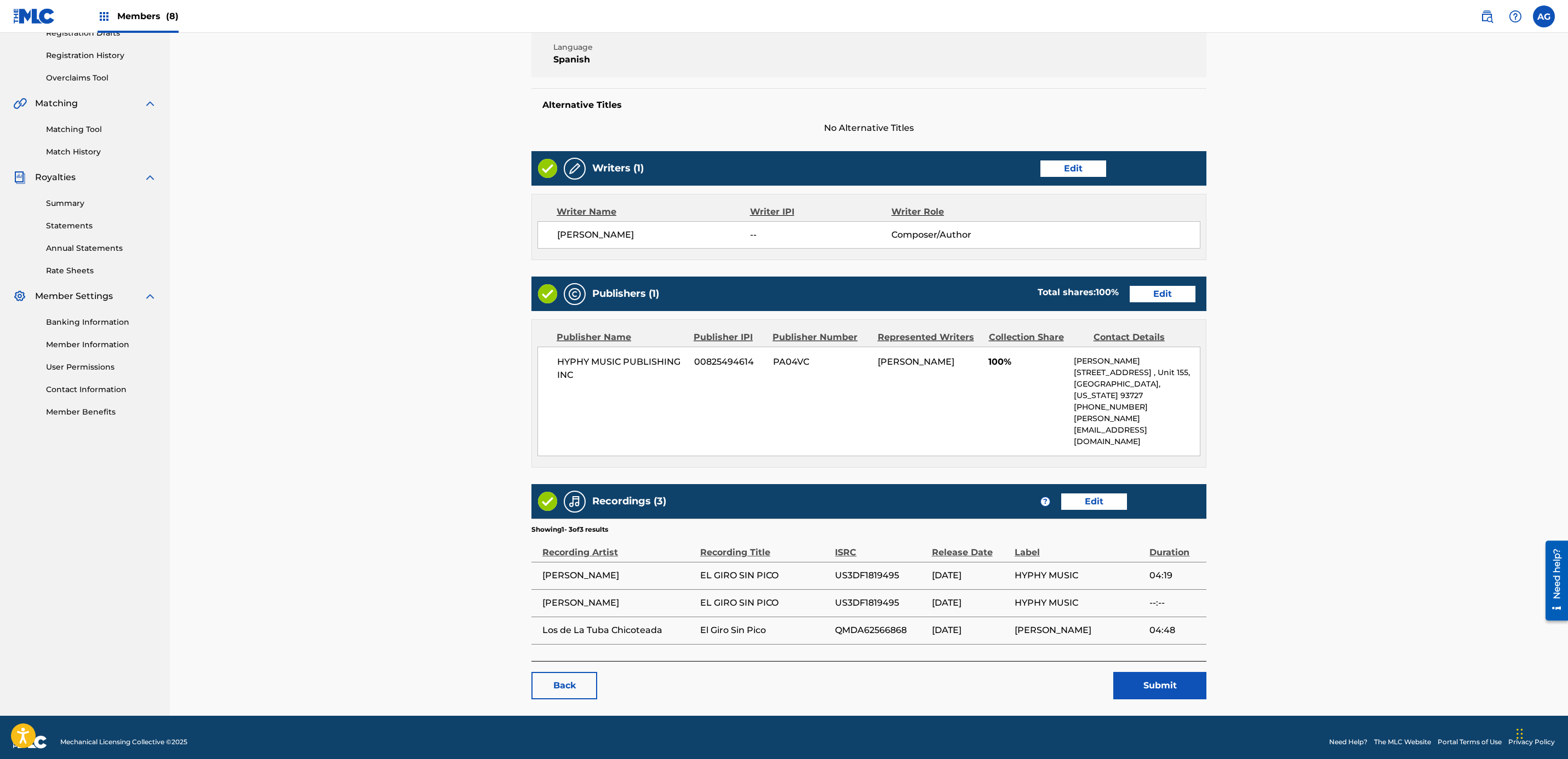
drag, startPoint x: 954, startPoint y: 499, endPoint x: 971, endPoint y: 632, distance: 134.1
click at [1167, 672] on button "Submit" at bounding box center [1159, 686] width 93 height 27
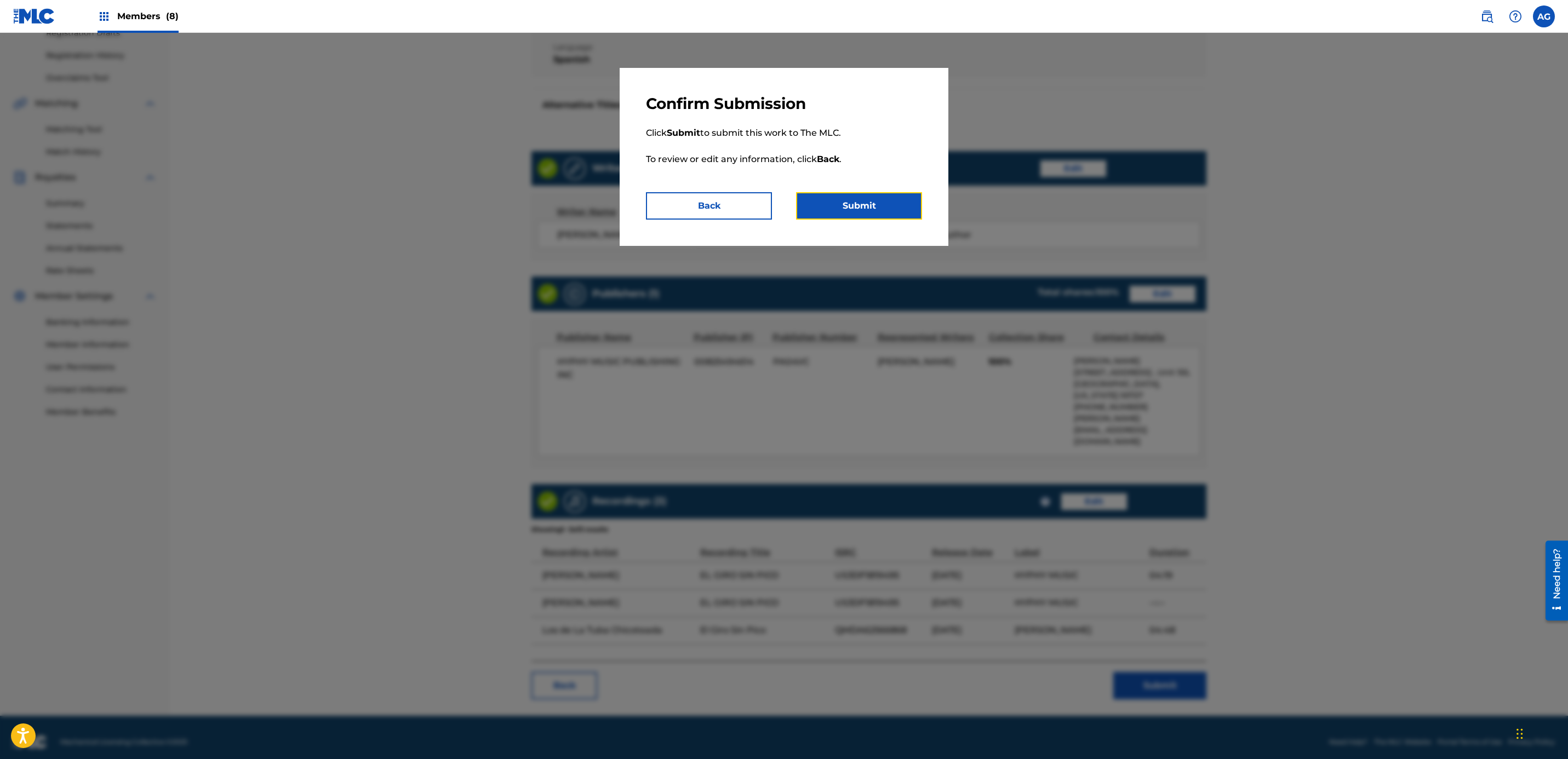
click at [868, 210] on button "Submit" at bounding box center [859, 206] width 126 height 27
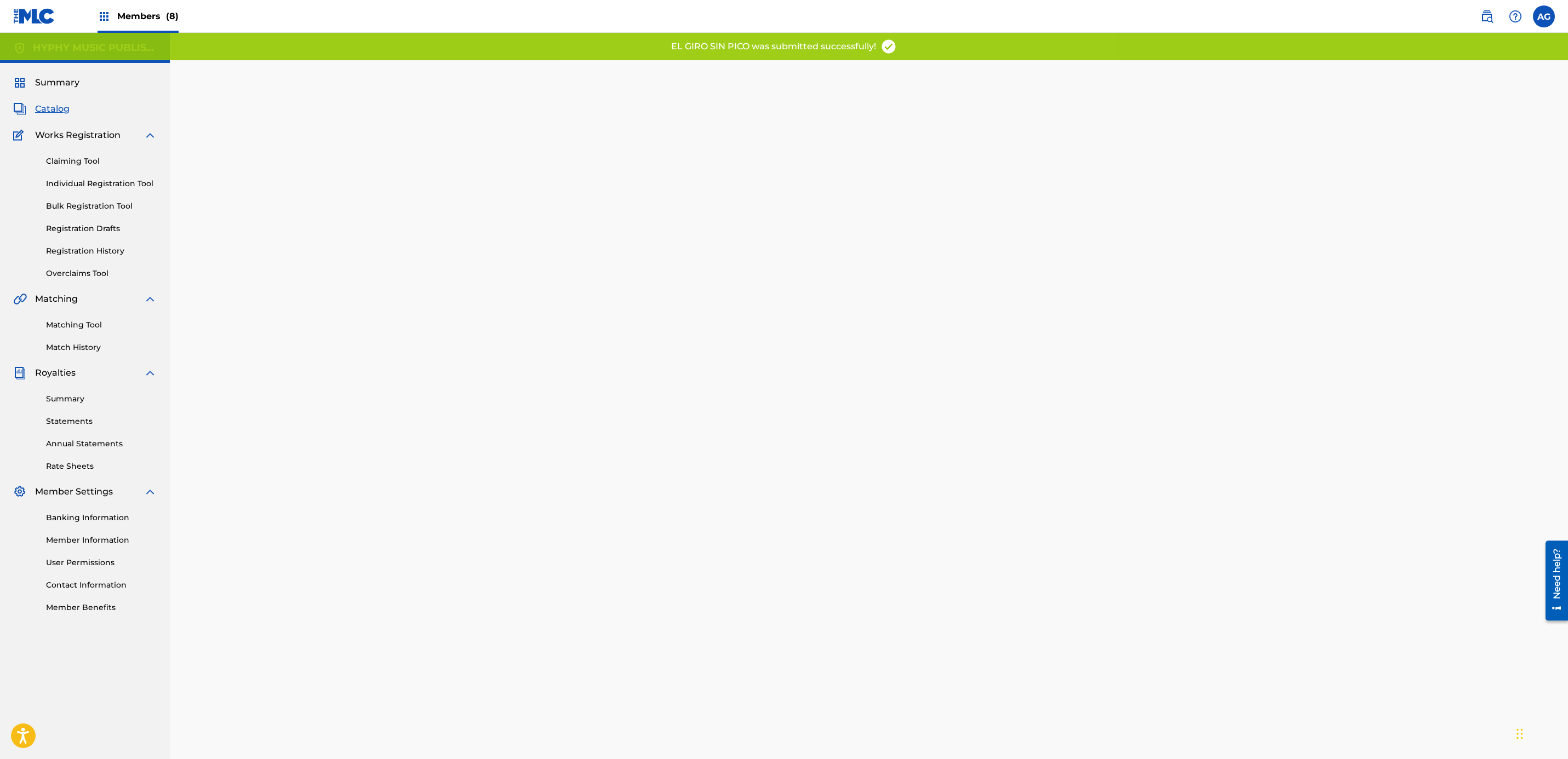
drag, startPoint x: 1019, startPoint y: 446, endPoint x: 1029, endPoint y: 482, distance: 37.4
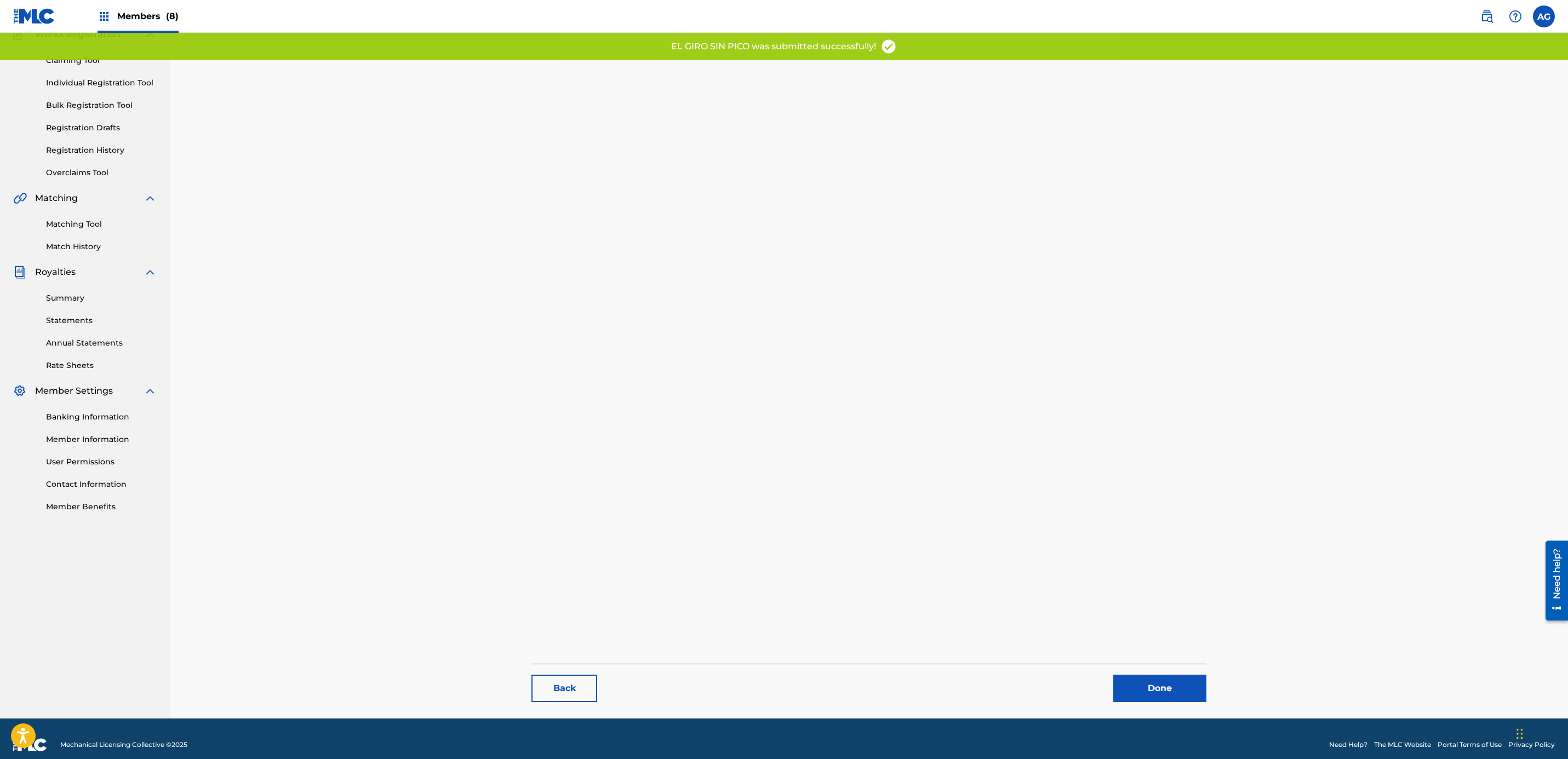
drag, startPoint x: 1181, startPoint y: 624, endPoint x: 1185, endPoint y: 700, distance: 76.1
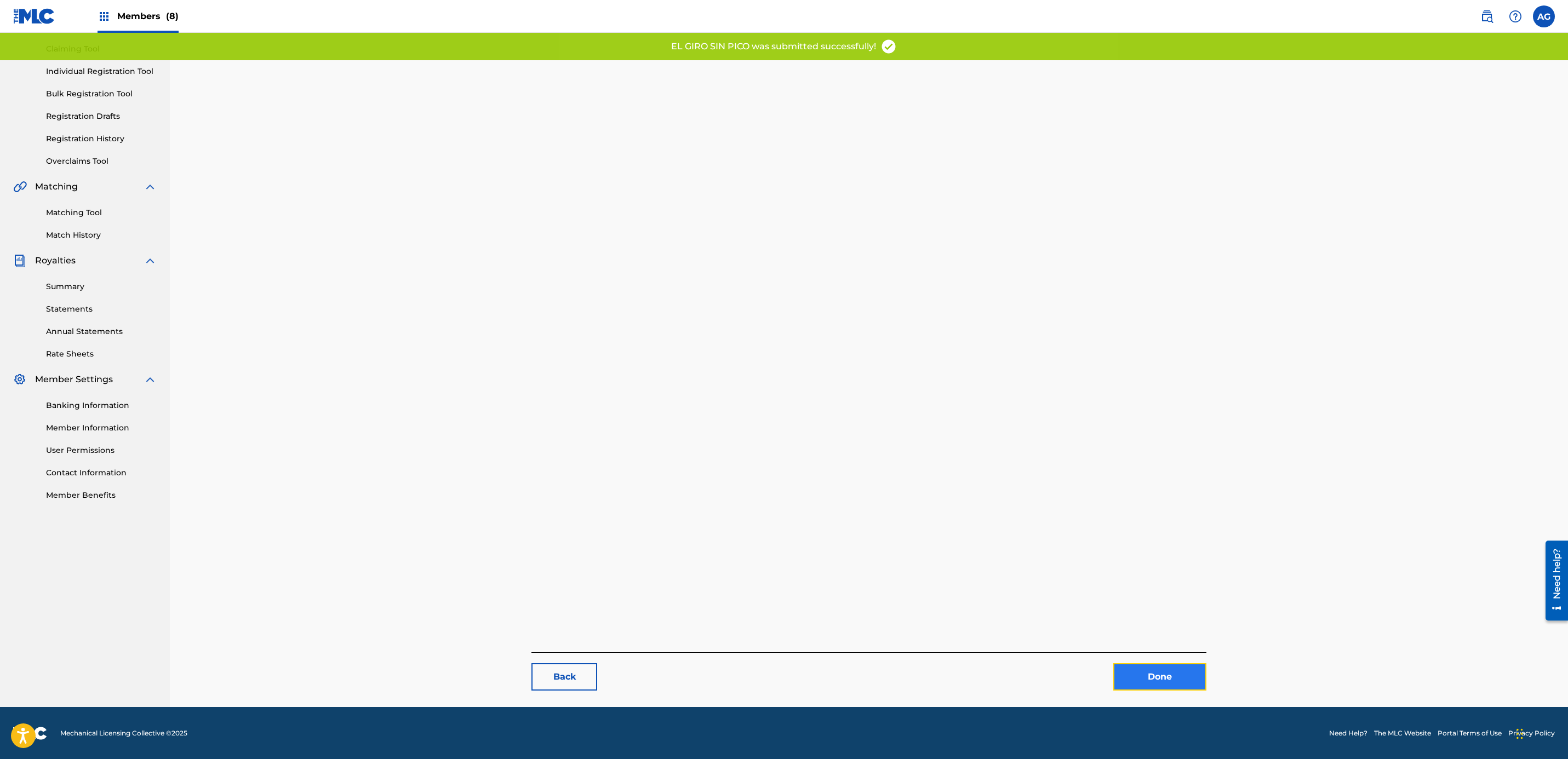
click at [1181, 675] on link "Done" at bounding box center [1159, 677] width 93 height 27
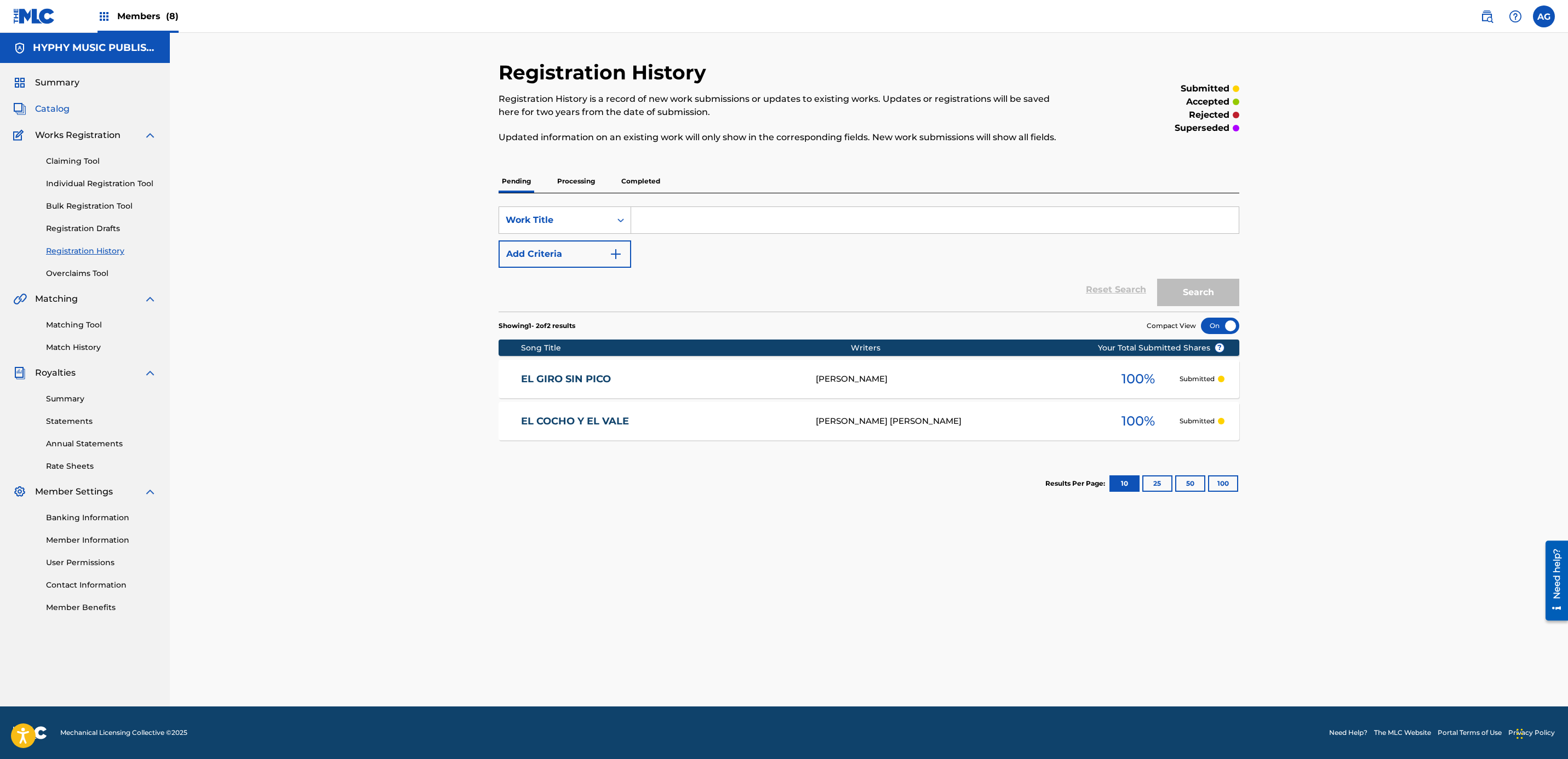
click at [61, 107] on span "Catalog" at bounding box center [52, 109] width 34 height 14
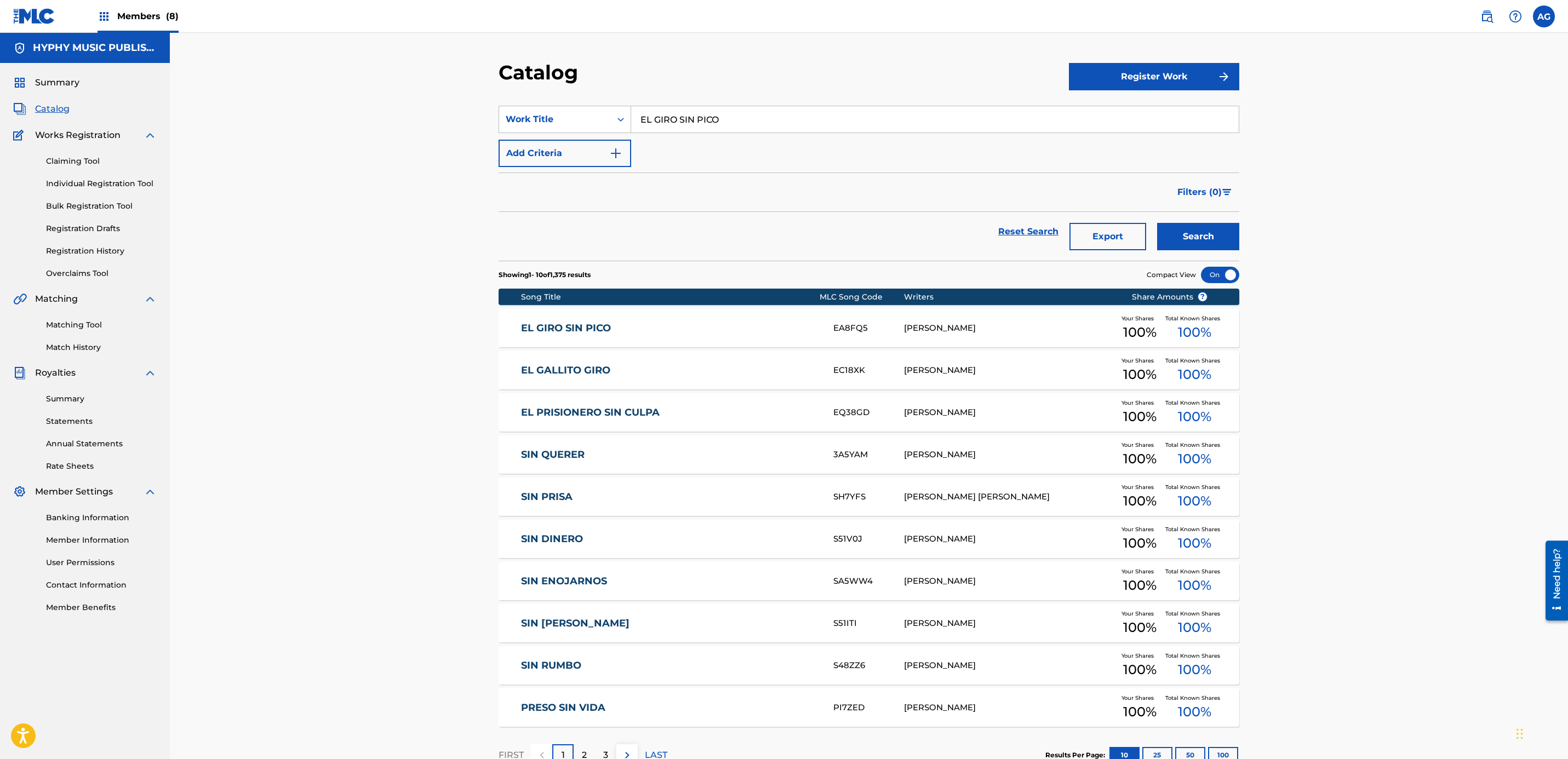
drag, startPoint x: 774, startPoint y: 110, endPoint x: 388, endPoint y: 114, distance: 386.0
click at [388, 114] on div "Catalog Register Work SearchWithCriteria9bb75b42-0fcc-4f11-a629-bfba71cd49ee Wo…" at bounding box center [868, 407] width 1398 height 751
click at [1157, 223] on button "Search" at bounding box center [1198, 236] width 82 height 27
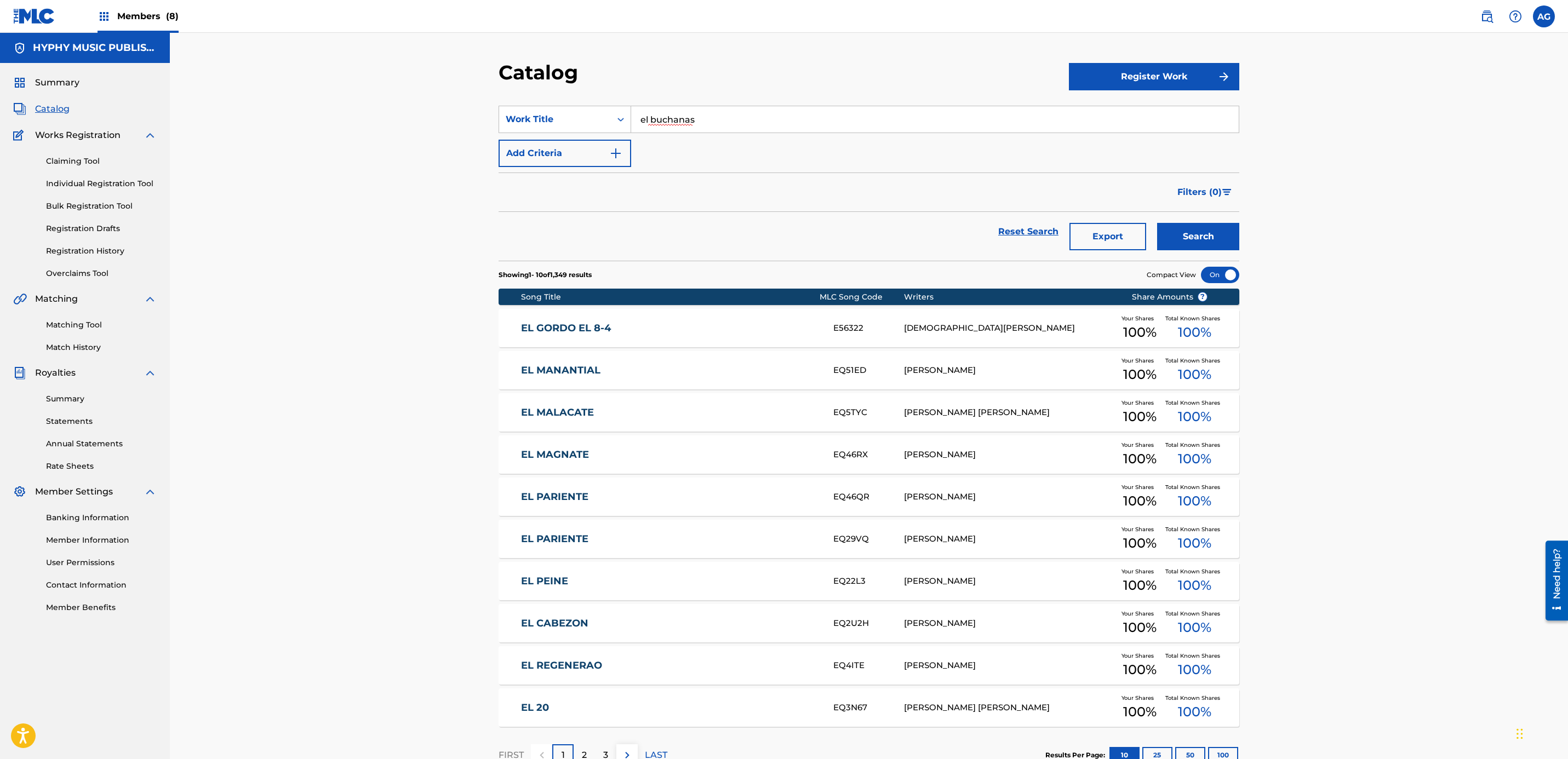
click at [748, 187] on div "Filters ( 0 )" at bounding box center [869, 192] width 741 height 40
drag, startPoint x: 716, startPoint y: 116, endPoint x: 552, endPoint y: 122, distance: 164.1
click at [552, 122] on div "SearchWithCriteria9bb75b42-0fcc-4f11-a629-bfba71cd49ee Work Title el buchanas" at bounding box center [869, 119] width 741 height 27
click at [1157, 223] on button "Search" at bounding box center [1198, 236] width 82 height 27
drag, startPoint x: 740, startPoint y: 99, endPoint x: 633, endPoint y: 88, distance: 107.6
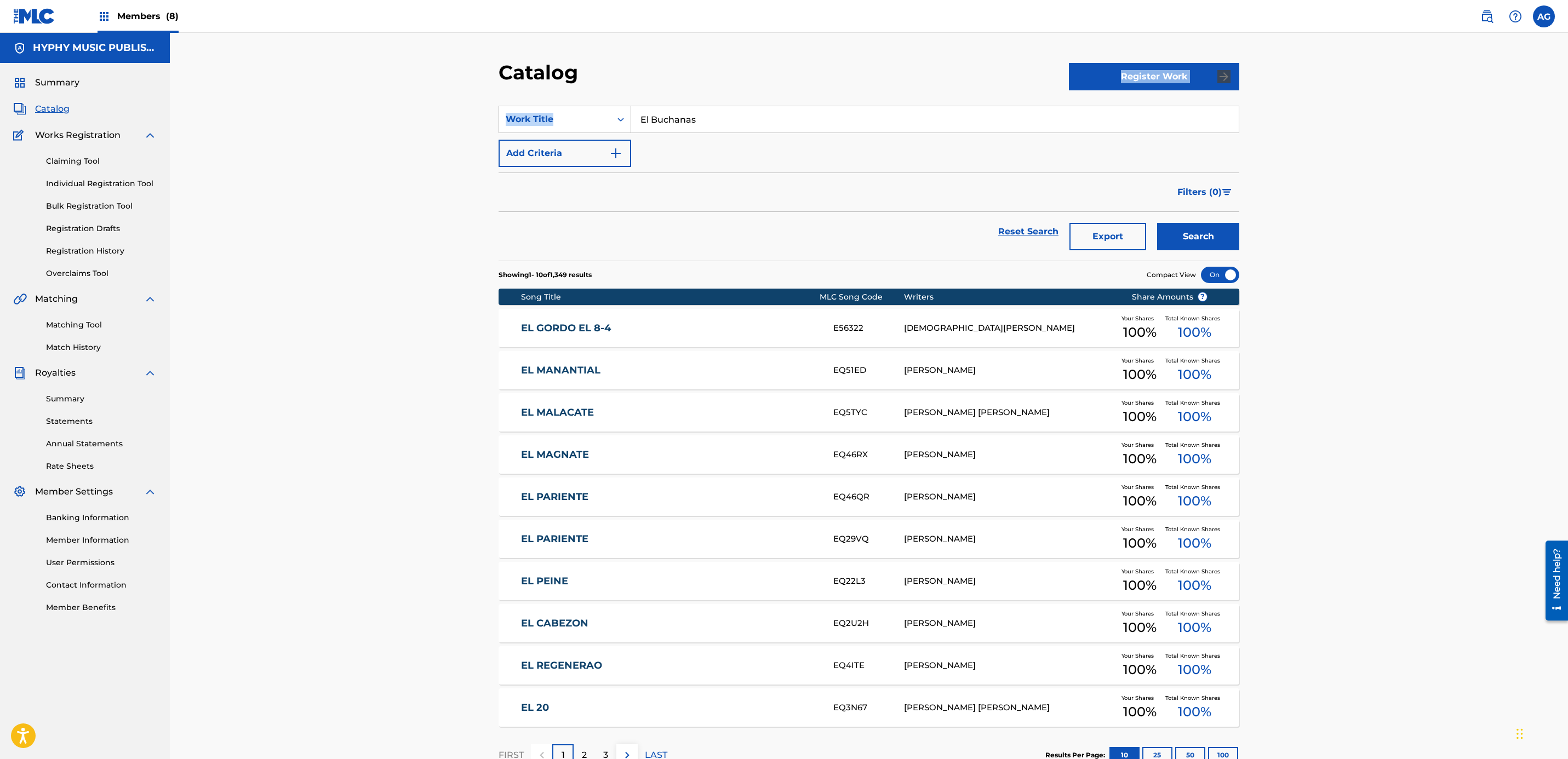
click at [633, 88] on div "Catalog Register Work SearchWithCriteria9bb75b42-0fcc-4f11-a629-bfba71cd49ee Wo…" at bounding box center [869, 422] width 767 height 723
click at [682, 115] on input "El Buchanas" at bounding box center [934, 119] width 607 height 26
click at [811, 122] on input "El Buchanas" at bounding box center [934, 119] width 607 height 26
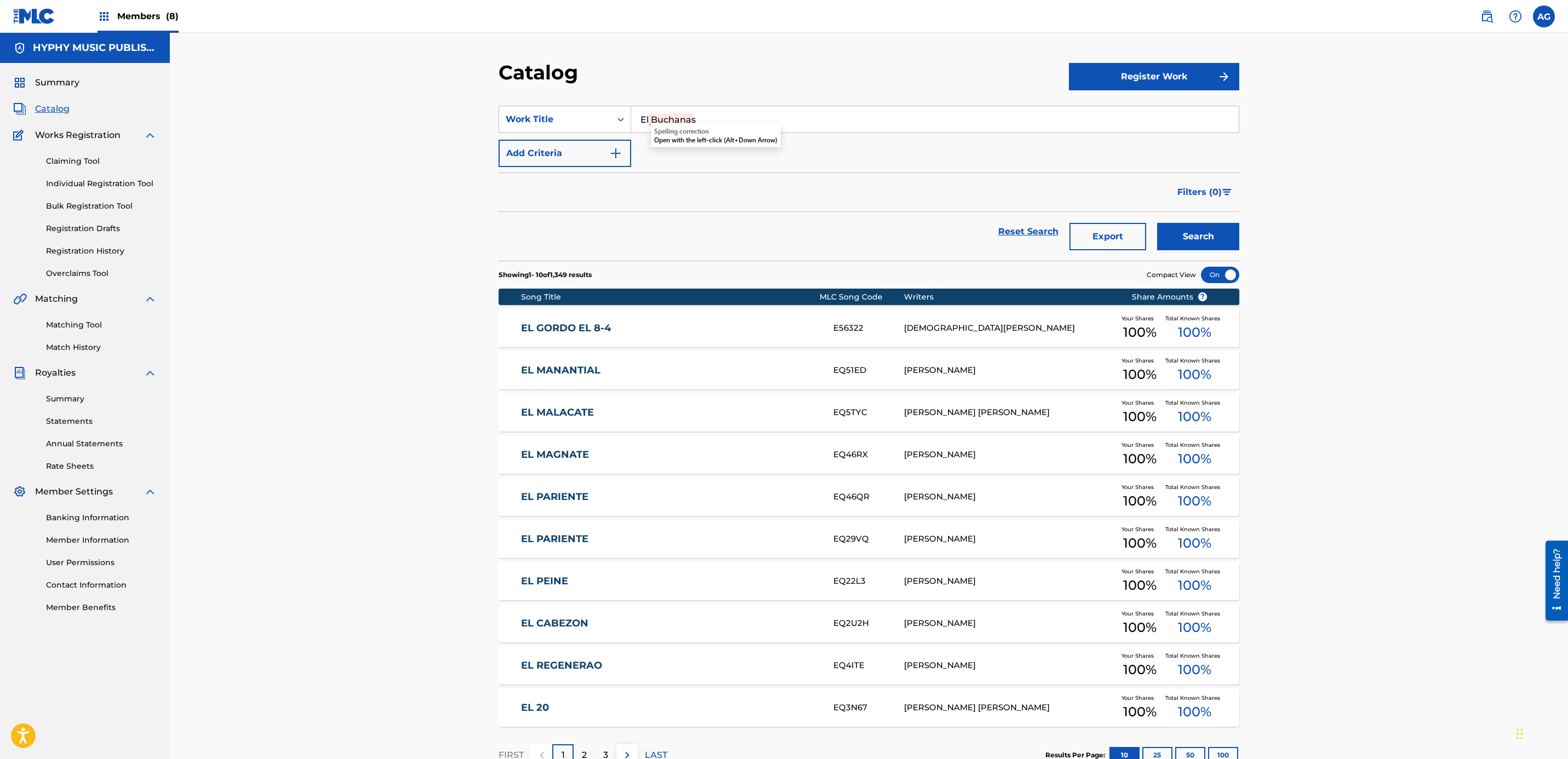
click at [811, 122] on input "El Buchanas" at bounding box center [934, 119] width 607 height 26
paste input "Search Form"
type input "El Buchanas"
click at [1203, 232] on button "Search" at bounding box center [1198, 236] width 82 height 27
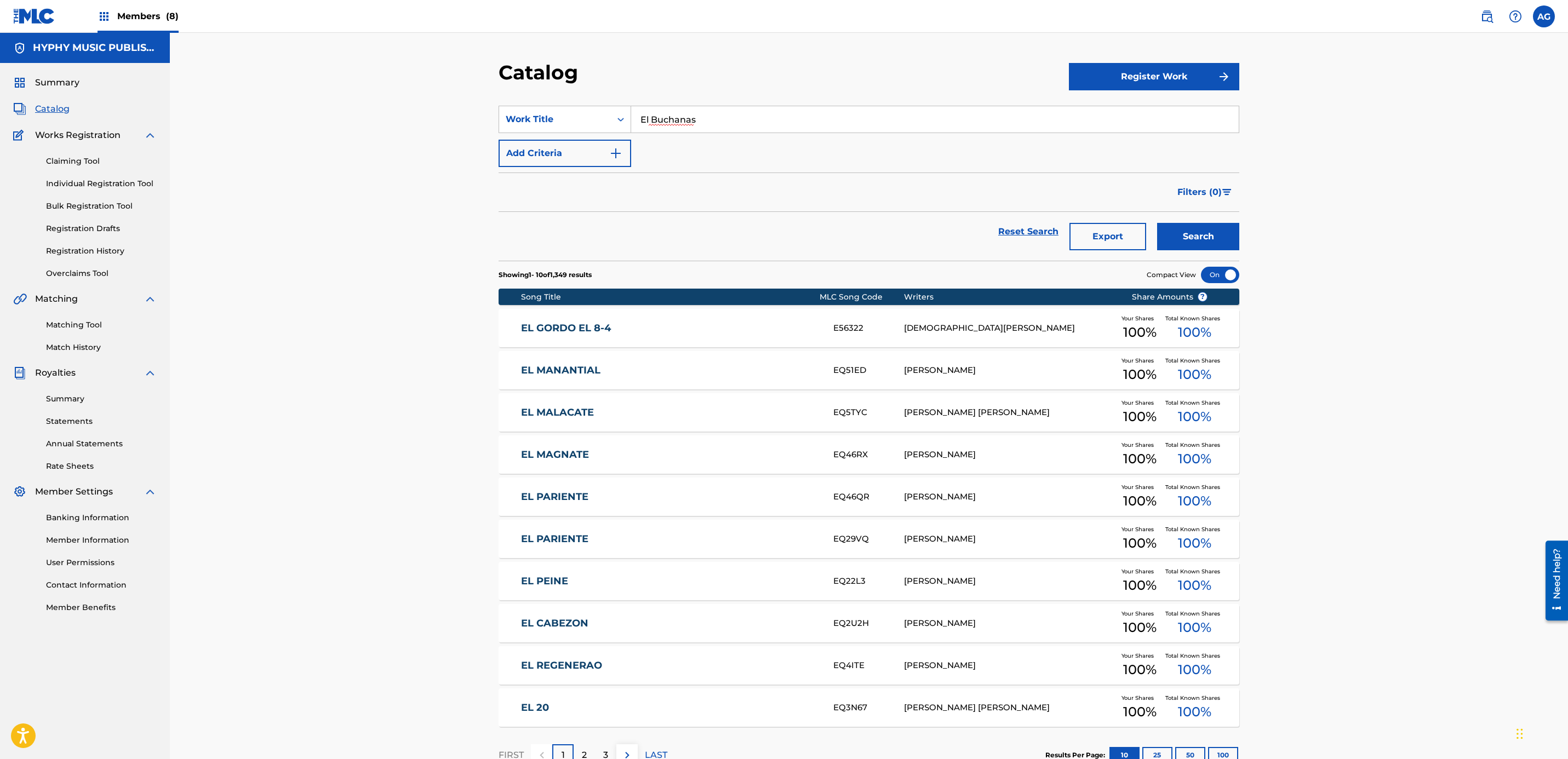
drag, startPoint x: 744, startPoint y: 102, endPoint x: 672, endPoint y: 107, distance: 72.2
click at [672, 107] on section "SearchWithCriteria9bb75b42-0fcc-4f11-a629-bfba71cd49ee Work Title El Buchanas A…" at bounding box center [869, 177] width 741 height 169
drag, startPoint x: 737, startPoint y: 132, endPoint x: 730, endPoint y: 129, distance: 7.6
click at [732, 129] on div "SearchWithCriteria9bb75b42-0fcc-4f11-a629-bfba71cd49ee Work Title El Buchanas A…" at bounding box center [869, 136] width 741 height 61
click at [725, 119] on input "El Buchanas" at bounding box center [934, 119] width 607 height 26
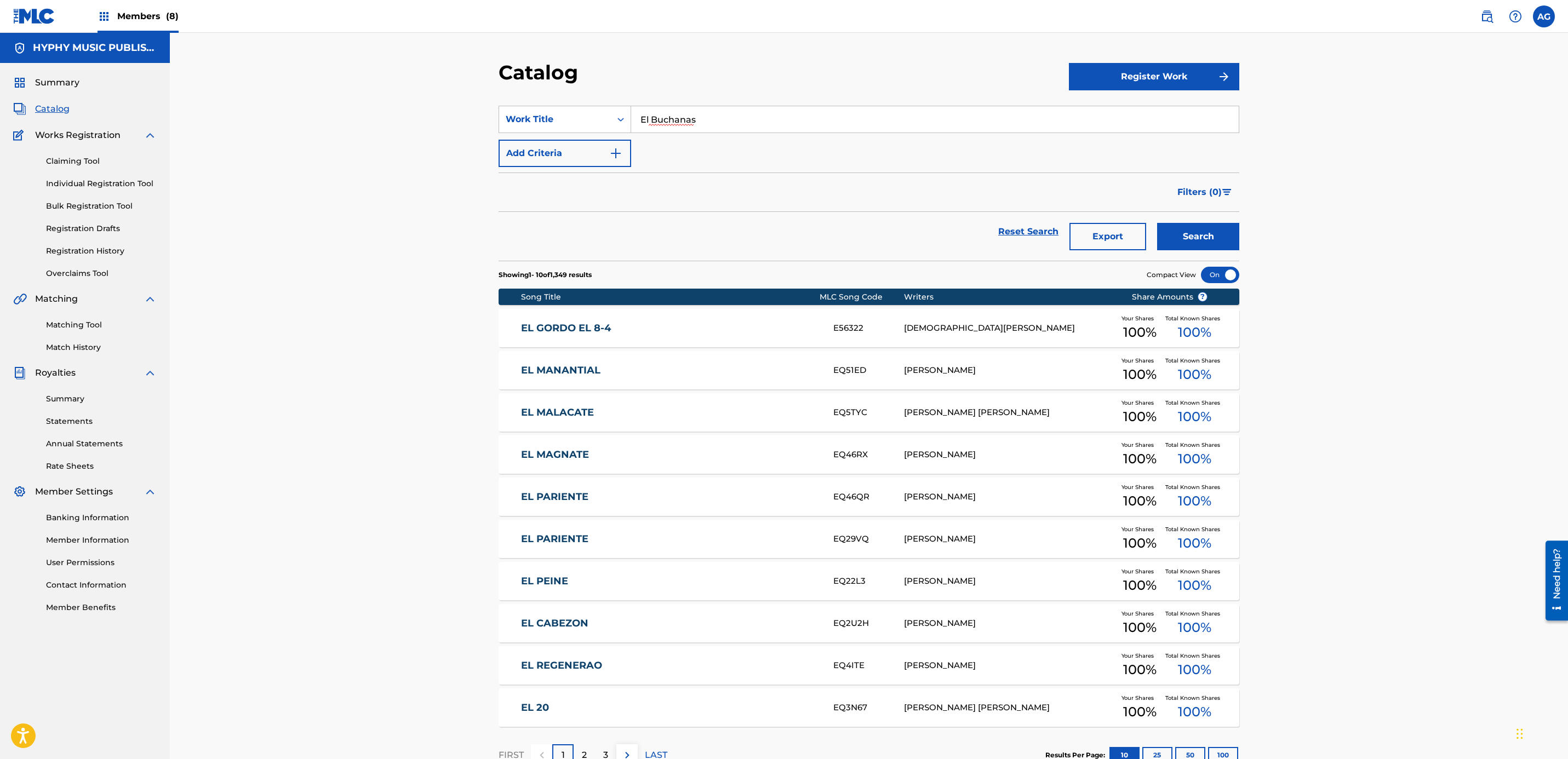
drag, startPoint x: 724, startPoint y: 118, endPoint x: 562, endPoint y: 104, distance: 162.6
click at [561, 104] on section "SearchWithCriteria9bb75b42-0fcc-4f11-a629-bfba71cd49ee Work Title El Buchanas A…" at bounding box center [869, 177] width 741 height 169
paste input "El Buchanas"
type input "El Buchanas"
click at [1171, 227] on button "Search" at bounding box center [1198, 236] width 82 height 27
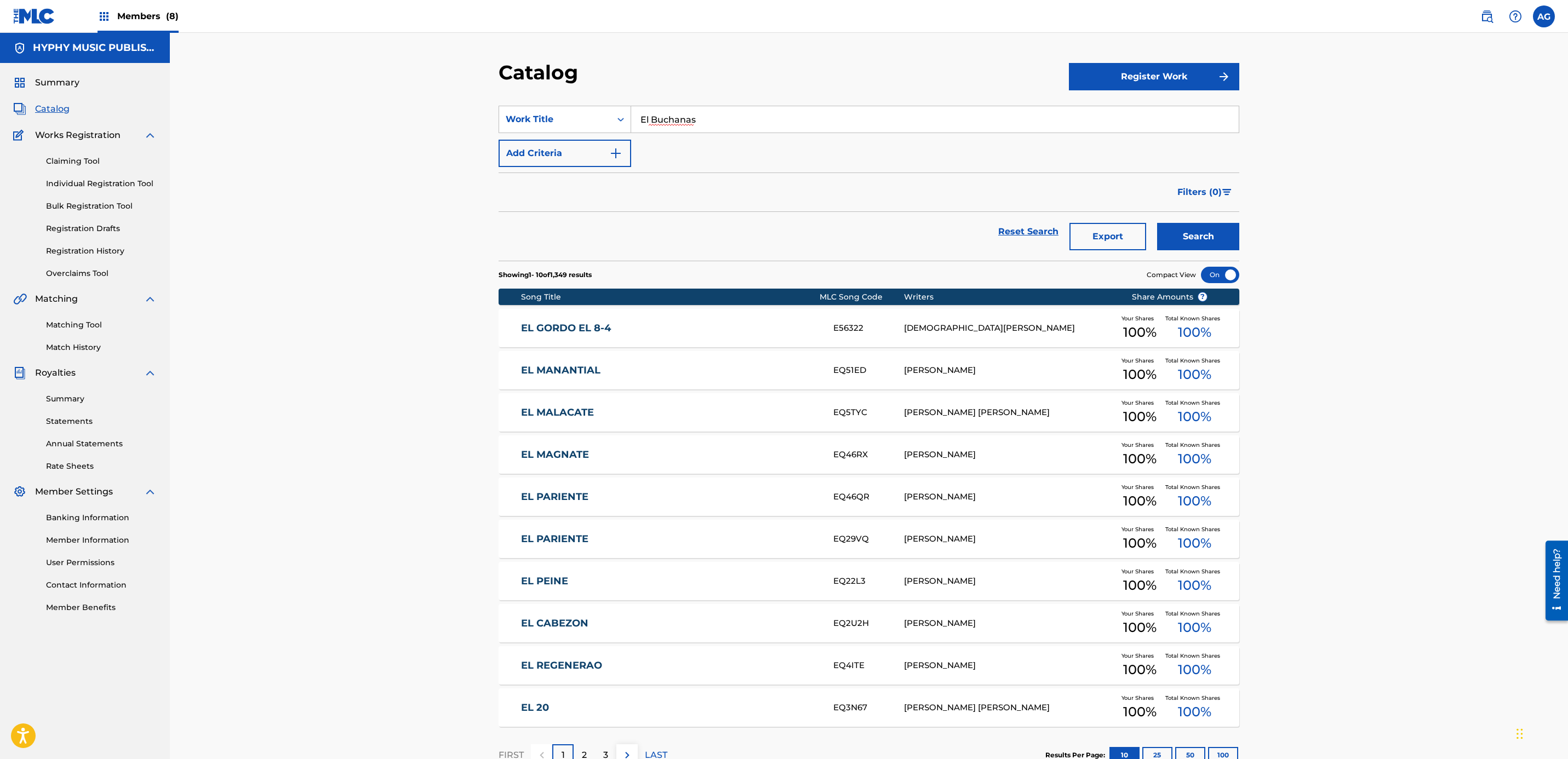
click at [141, 189] on div "Claiming Tool Individual Registration Tool Bulk Registration Tool Registration …" at bounding box center [85, 210] width 143 height 138
click at [139, 181] on link "Individual Registration Tool" at bounding box center [101, 184] width 111 height 12
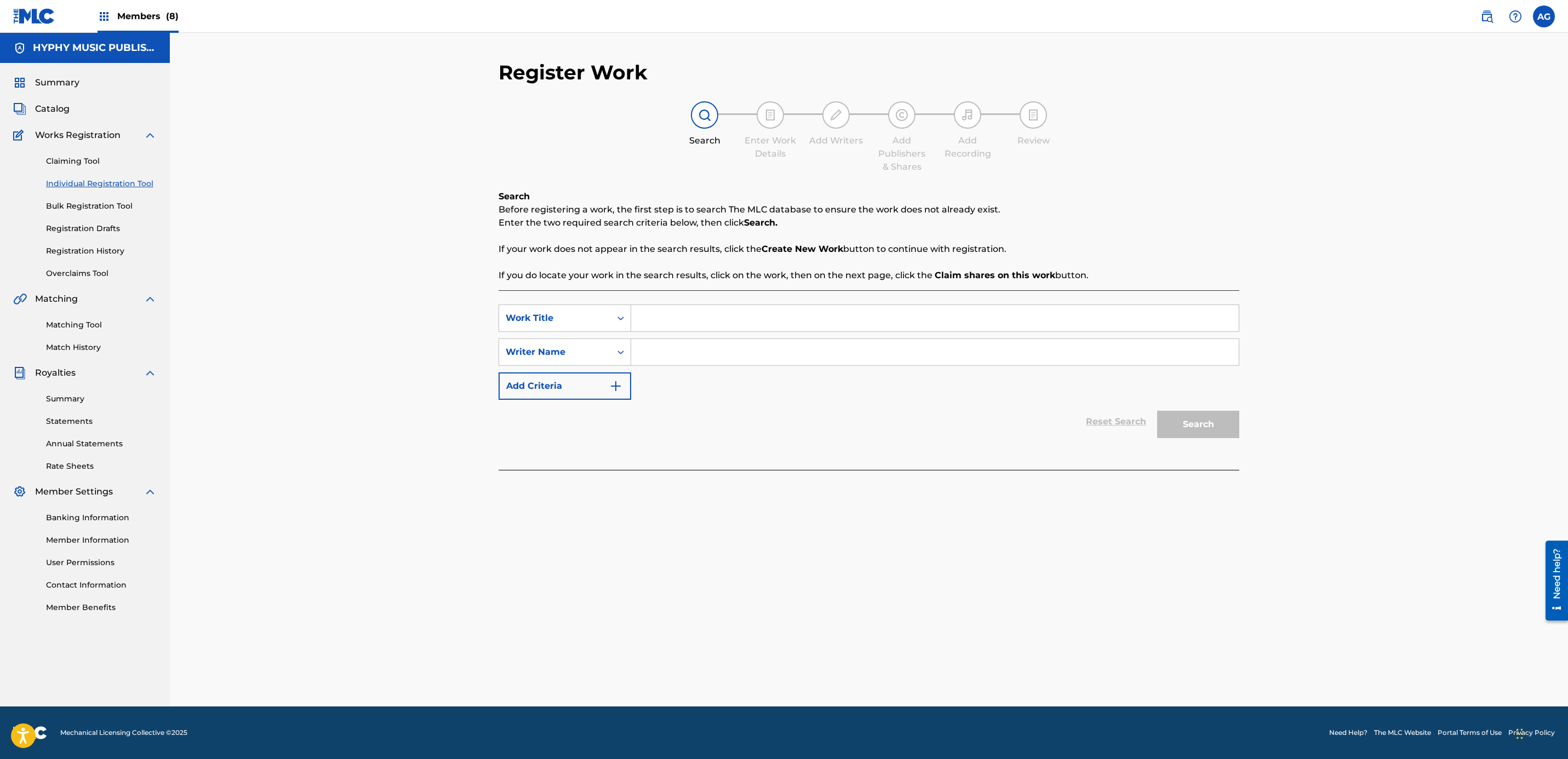
click at [697, 324] on input "Search Form" at bounding box center [934, 318] width 607 height 26
paste input "El Buchanas"
type input "El Buchanas"
click at [761, 347] on input "Search Form" at bounding box center [934, 352] width 607 height 26
paste input "SAUL NUNGARAY"
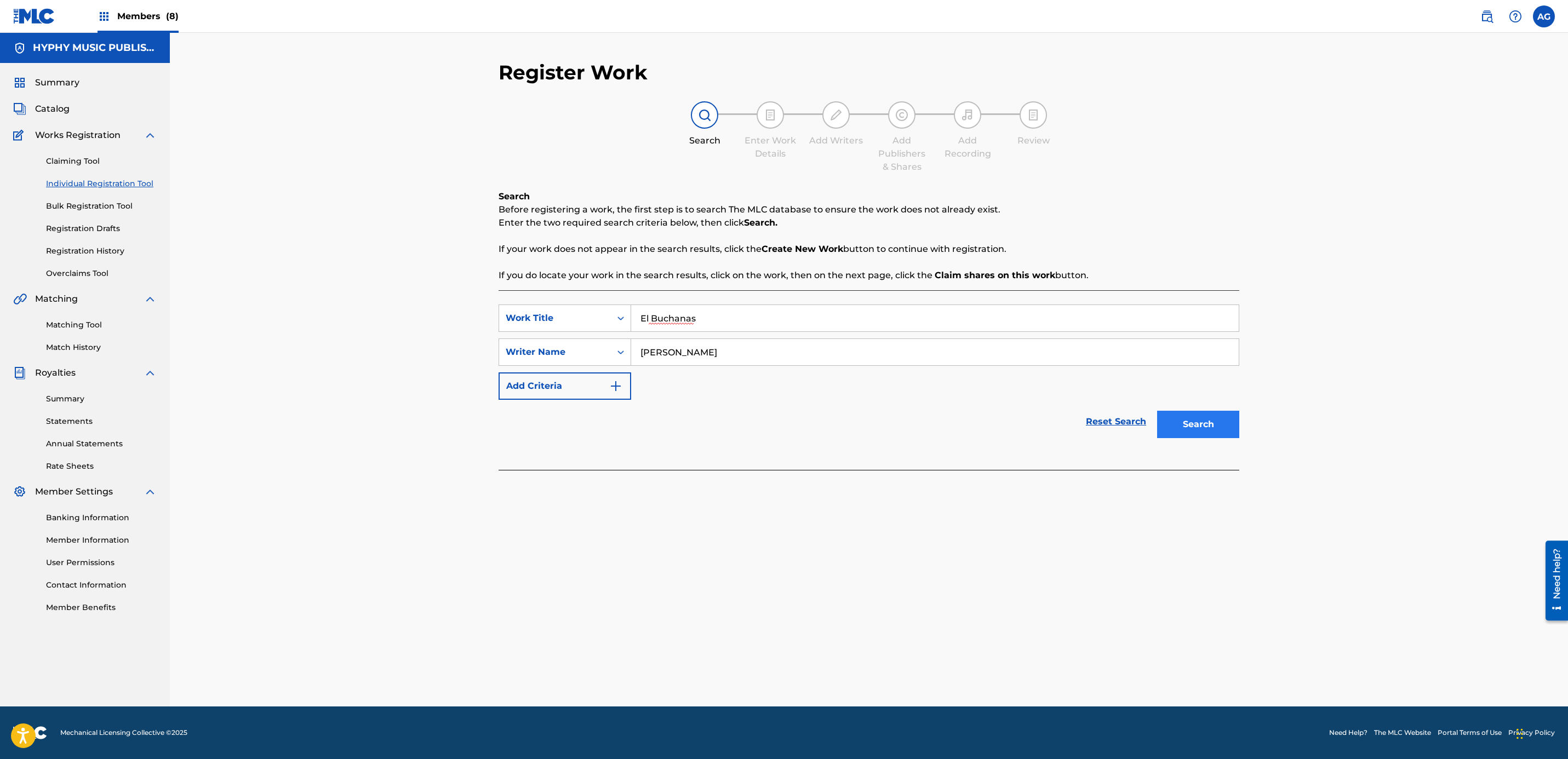
type input "SAUL NUNGARAY"
click at [1211, 423] on button "Search" at bounding box center [1198, 425] width 82 height 27
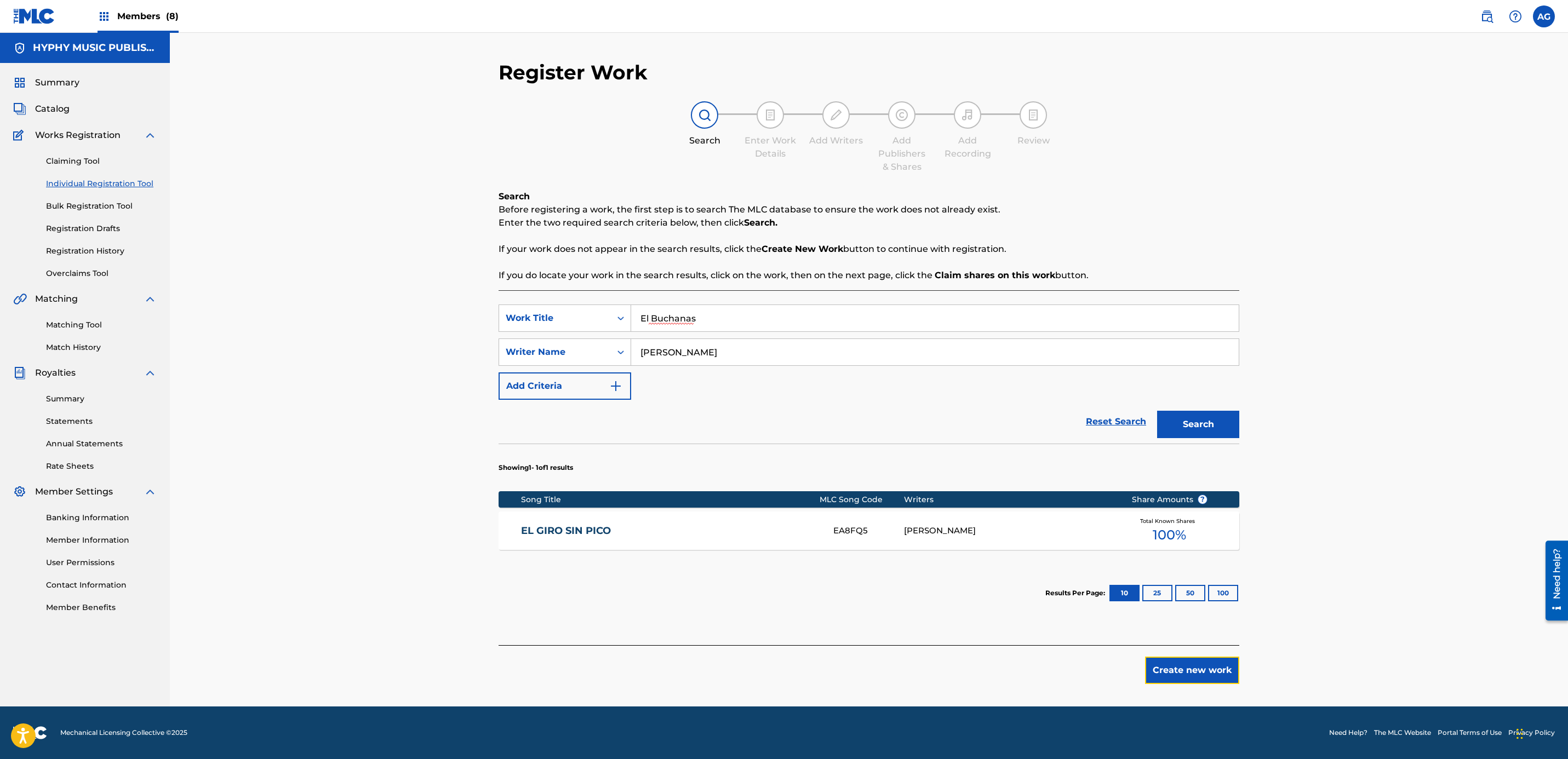
click at [1184, 674] on button "Create new work" at bounding box center [1191, 671] width 95 height 27
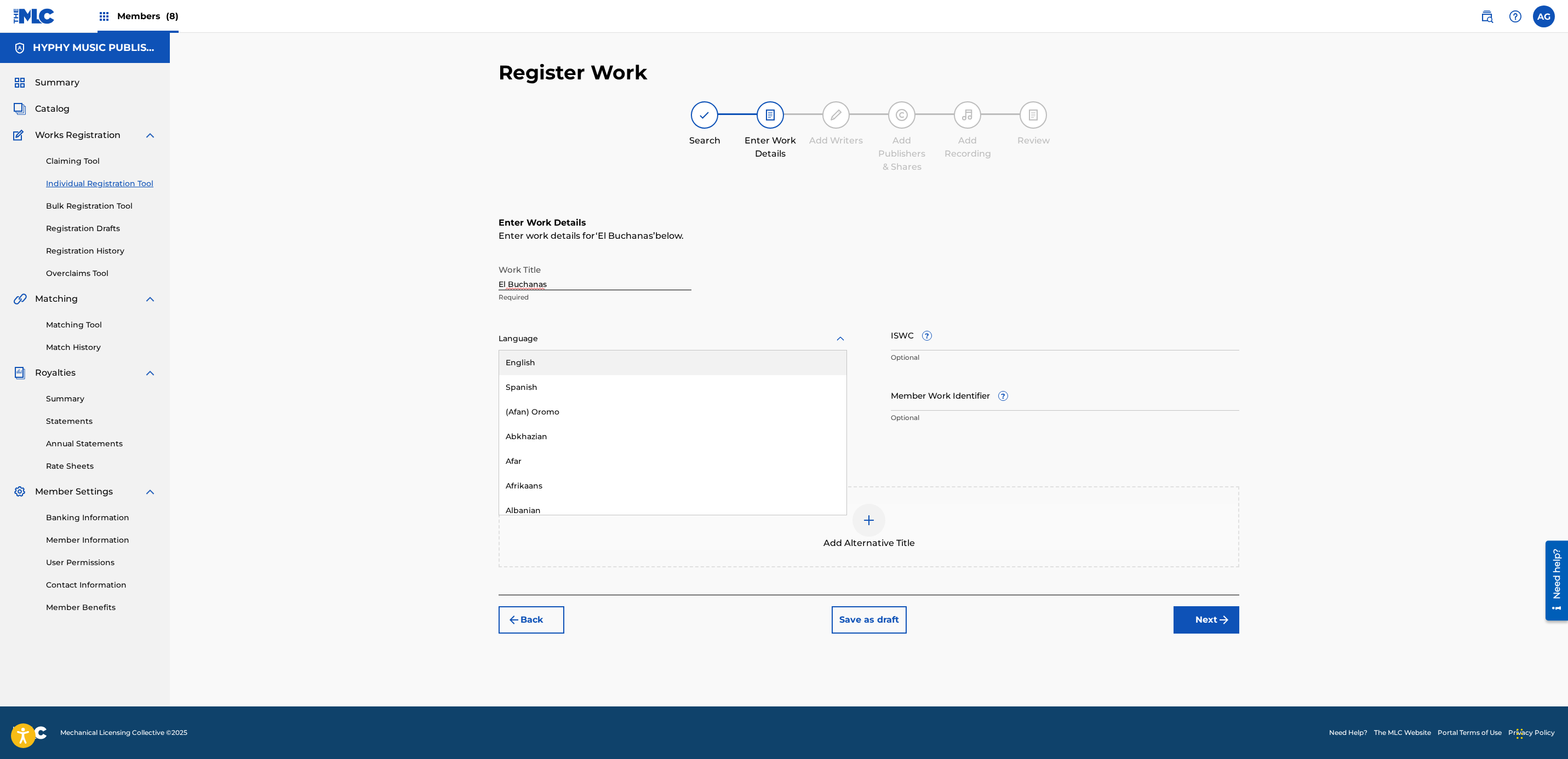
click at [568, 327] on div "Language" at bounding box center [672, 339] width 349 height 23
click at [557, 392] on div "Spanish" at bounding box center [672, 387] width 347 height 24
drag, startPoint x: 544, startPoint y: 403, endPoint x: 544, endPoint y: 392, distance: 11.0
click at [544, 401] on input "Duration" at bounding box center [672, 395] width 349 height 32
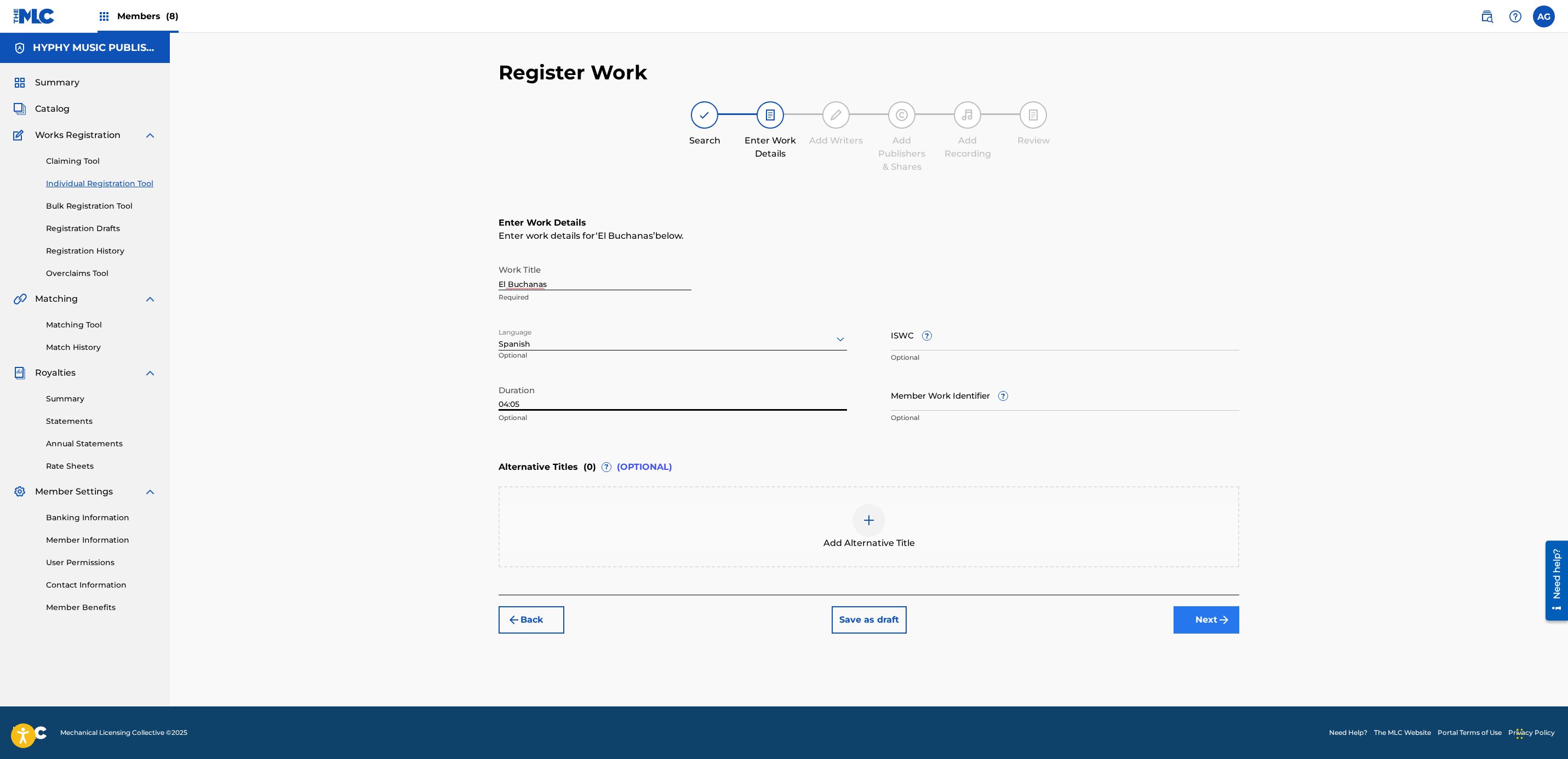
type input "04:05"
click at [1190, 611] on button "Next" at bounding box center [1206, 620] width 66 height 27
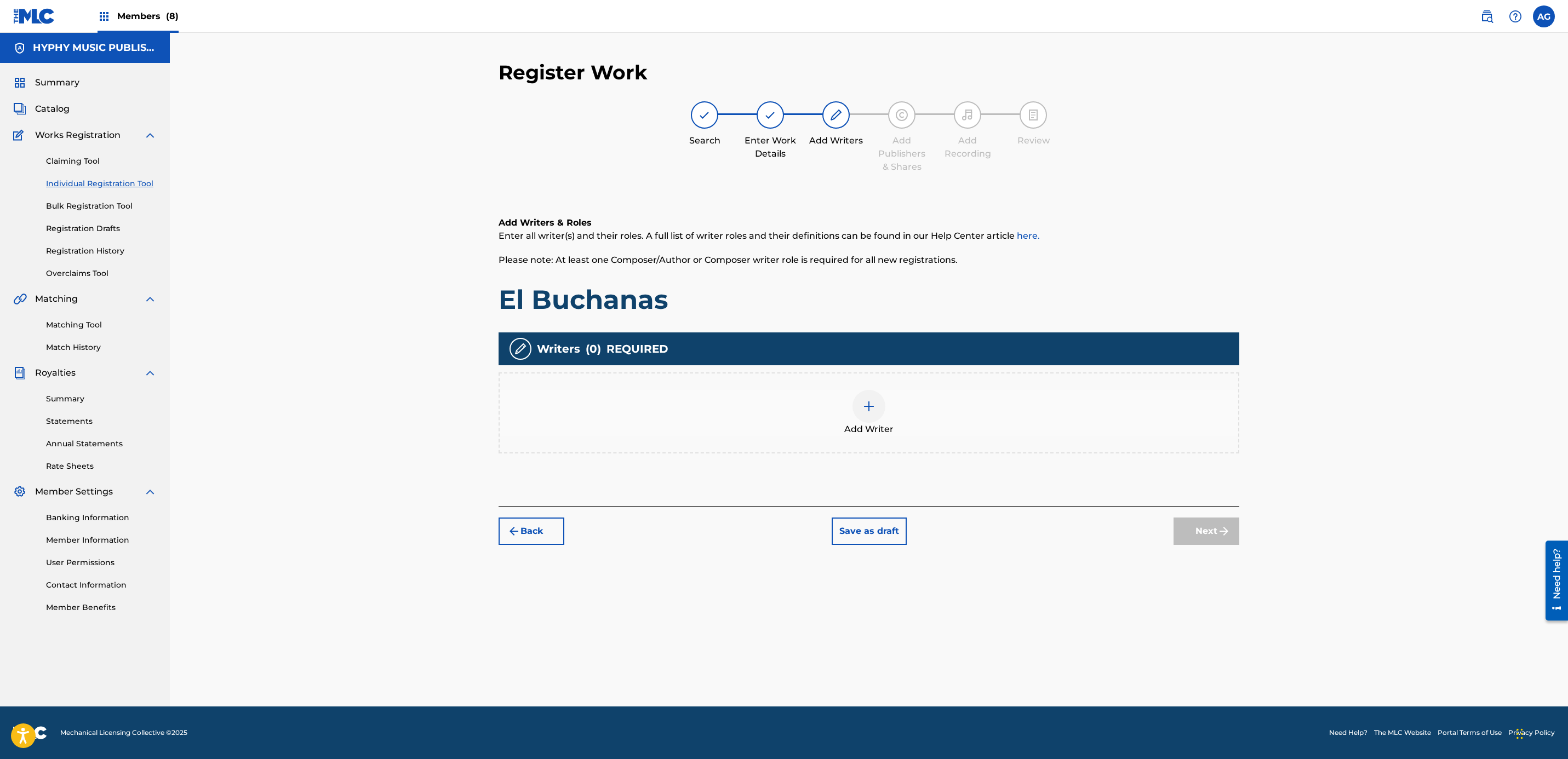
click at [815, 421] on div "Add Writer" at bounding box center [868, 413] width 738 height 46
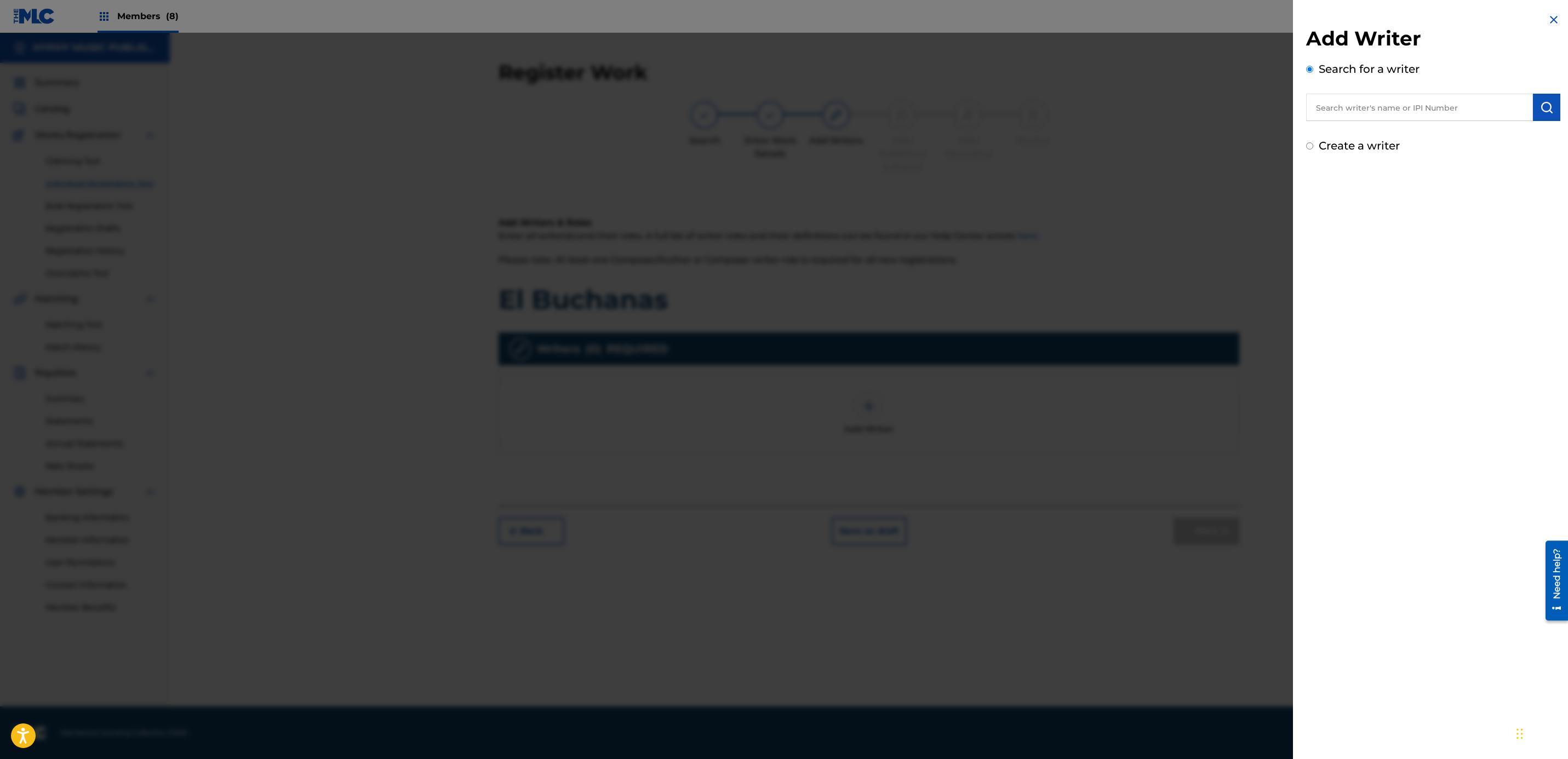
drag, startPoint x: 1399, startPoint y: 133, endPoint x: 1400, endPoint y: 119, distance: 14.0
click at [1399, 133] on div "Add Writer Search for a writer Create a writer" at bounding box center [1433, 90] width 254 height 128
click at [1401, 114] on input "text" at bounding box center [1419, 107] width 227 height 27
paste input "SAUL NUNGARAY"
type input "SAUL NUNGARAY"
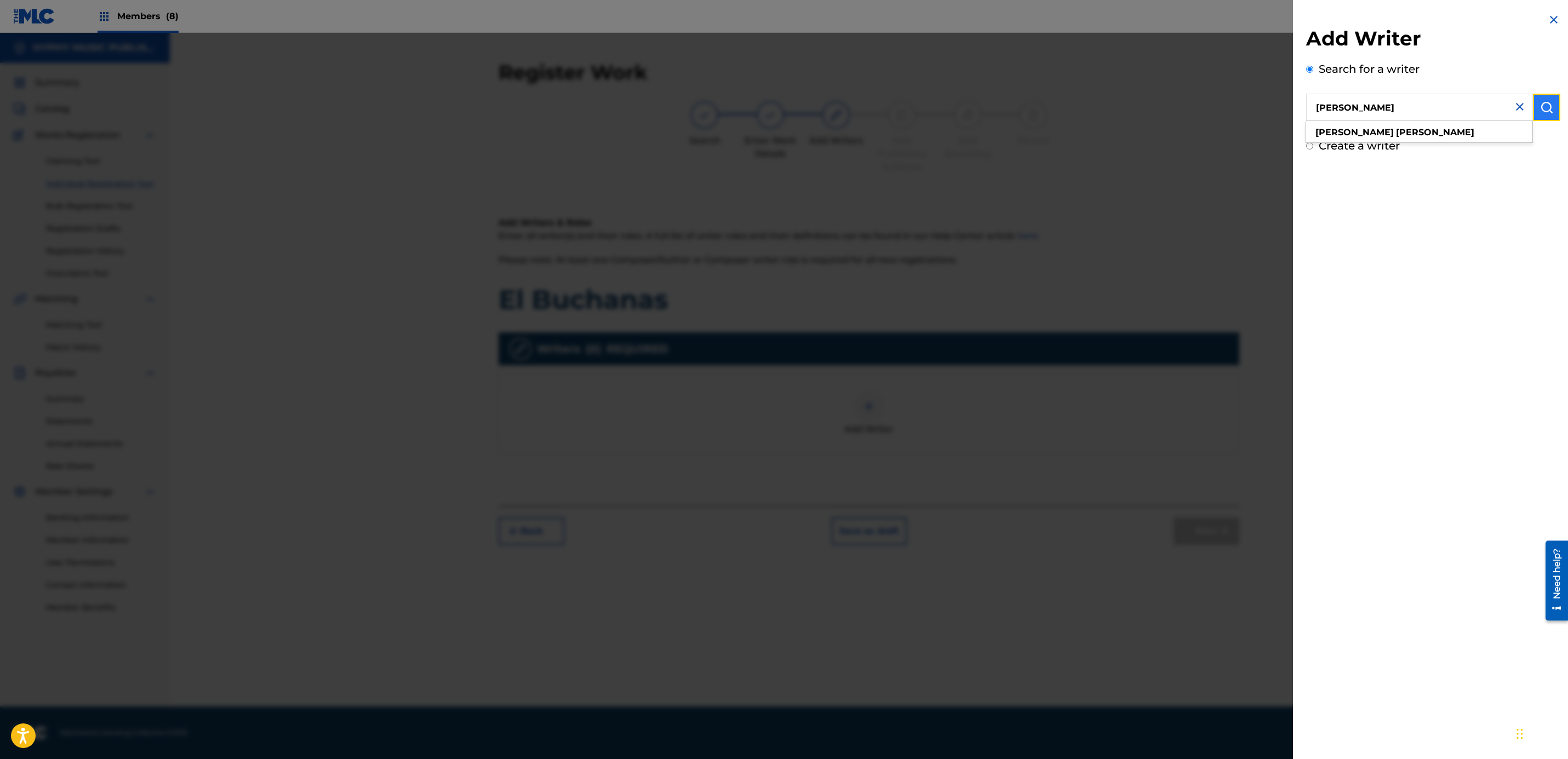
click at [1540, 104] on img "submit" at bounding box center [1546, 107] width 14 height 14
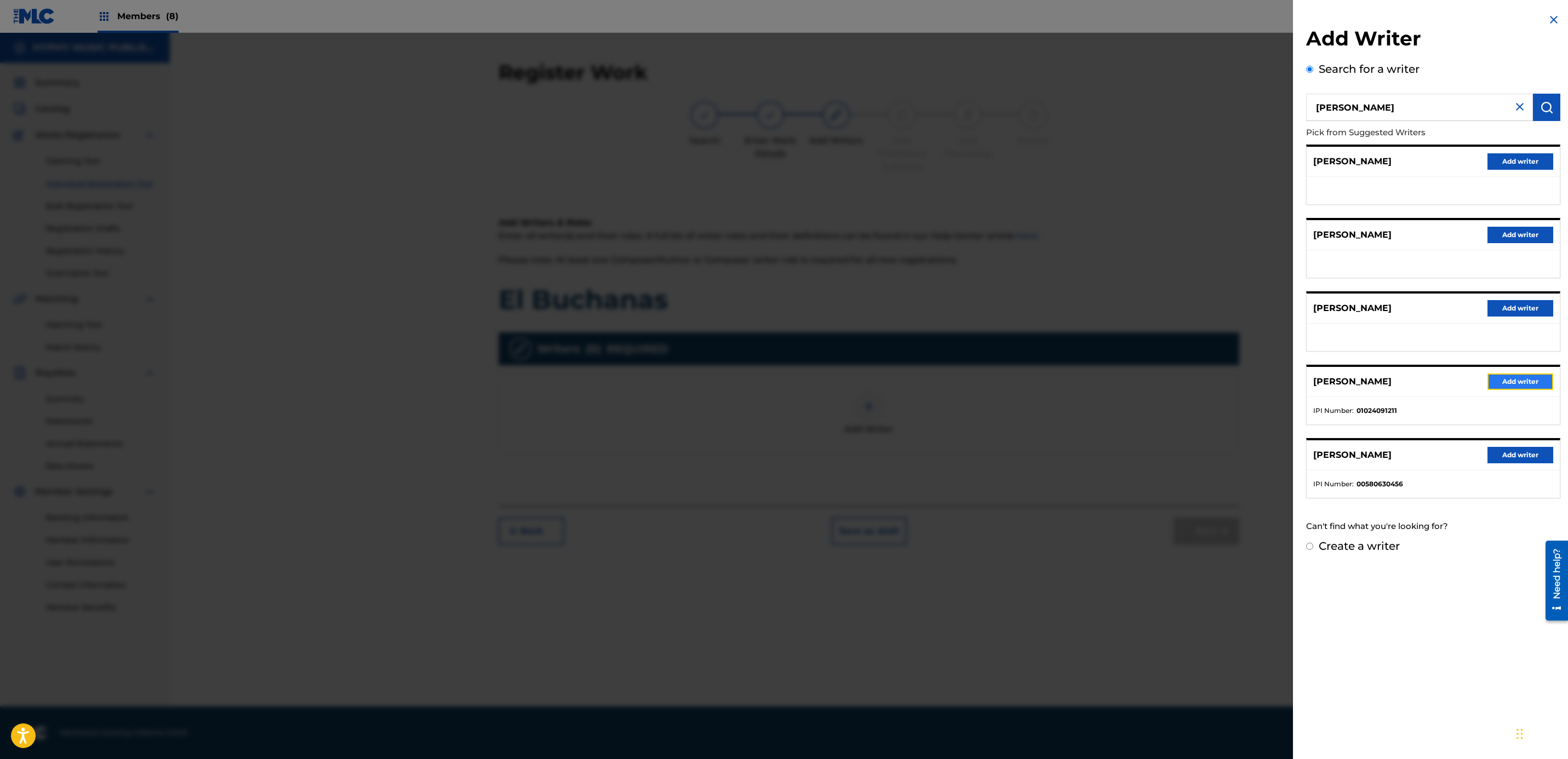
click at [1516, 382] on button "Add writer" at bounding box center [1519, 382] width 66 height 16
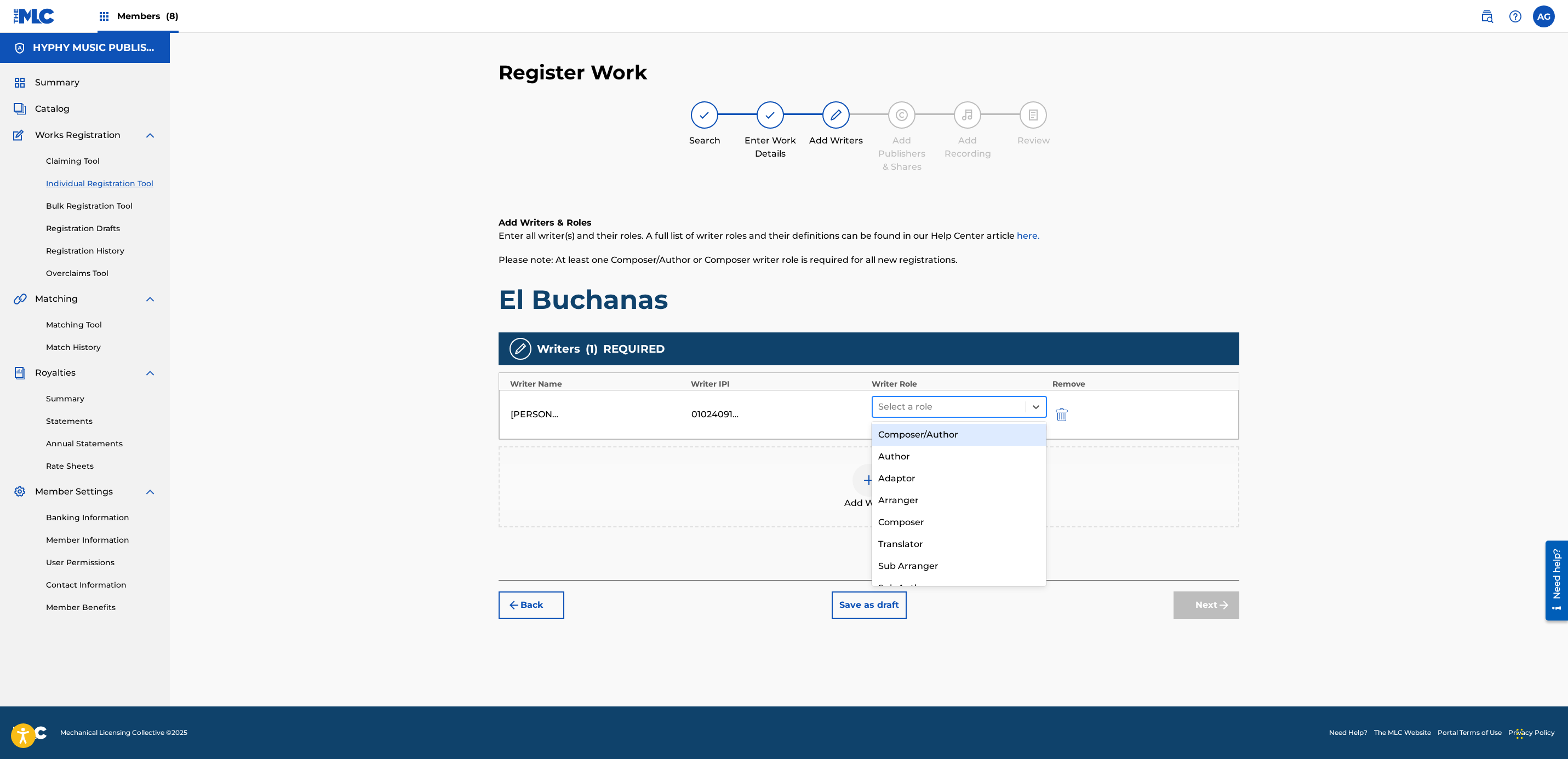
click at [883, 408] on div at bounding box center [948, 407] width 141 height 15
click at [908, 433] on div "Composer/Author" at bounding box center [959, 434] width 175 height 22
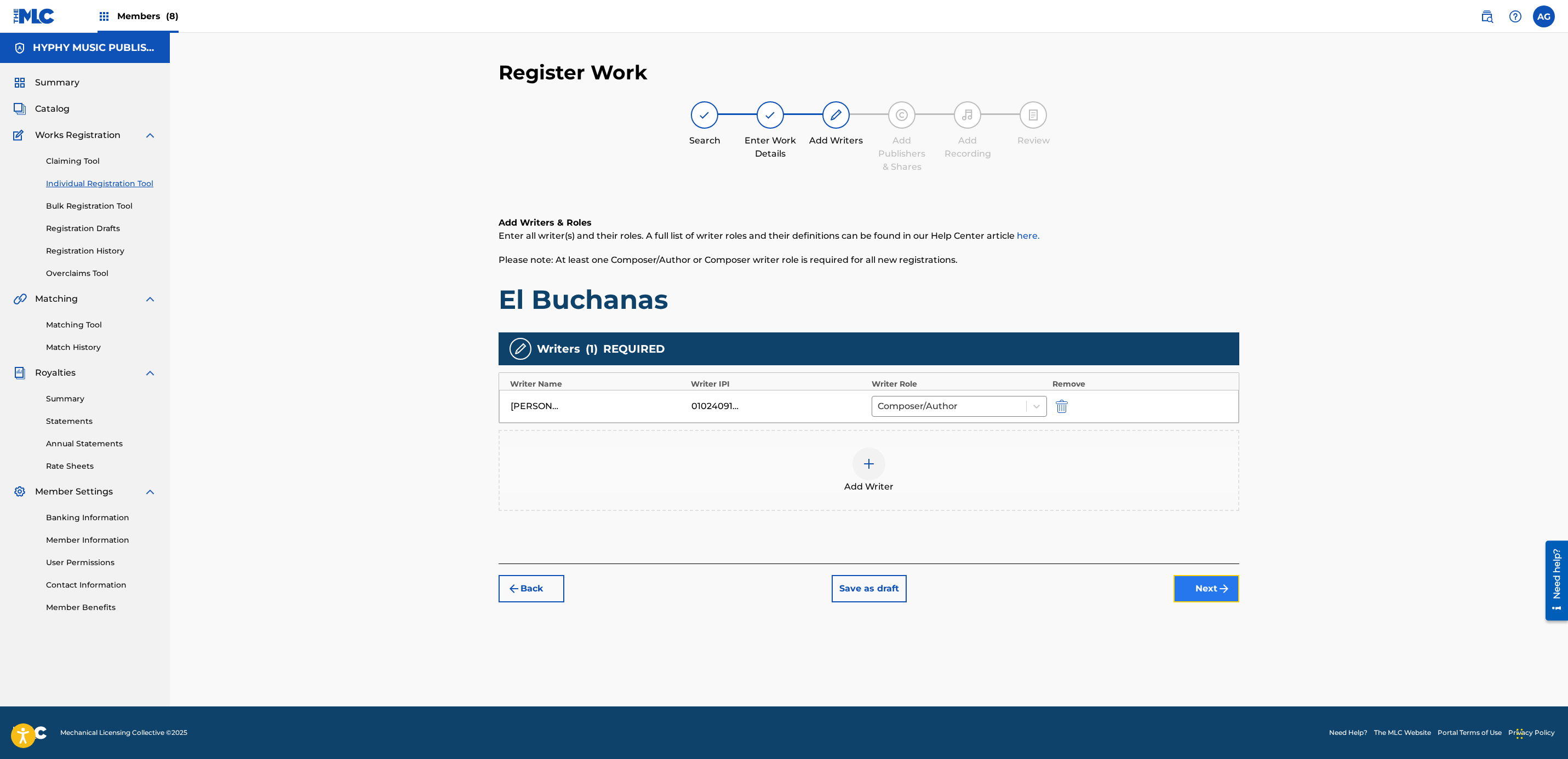
click at [1184, 589] on button "Next" at bounding box center [1206, 589] width 66 height 27
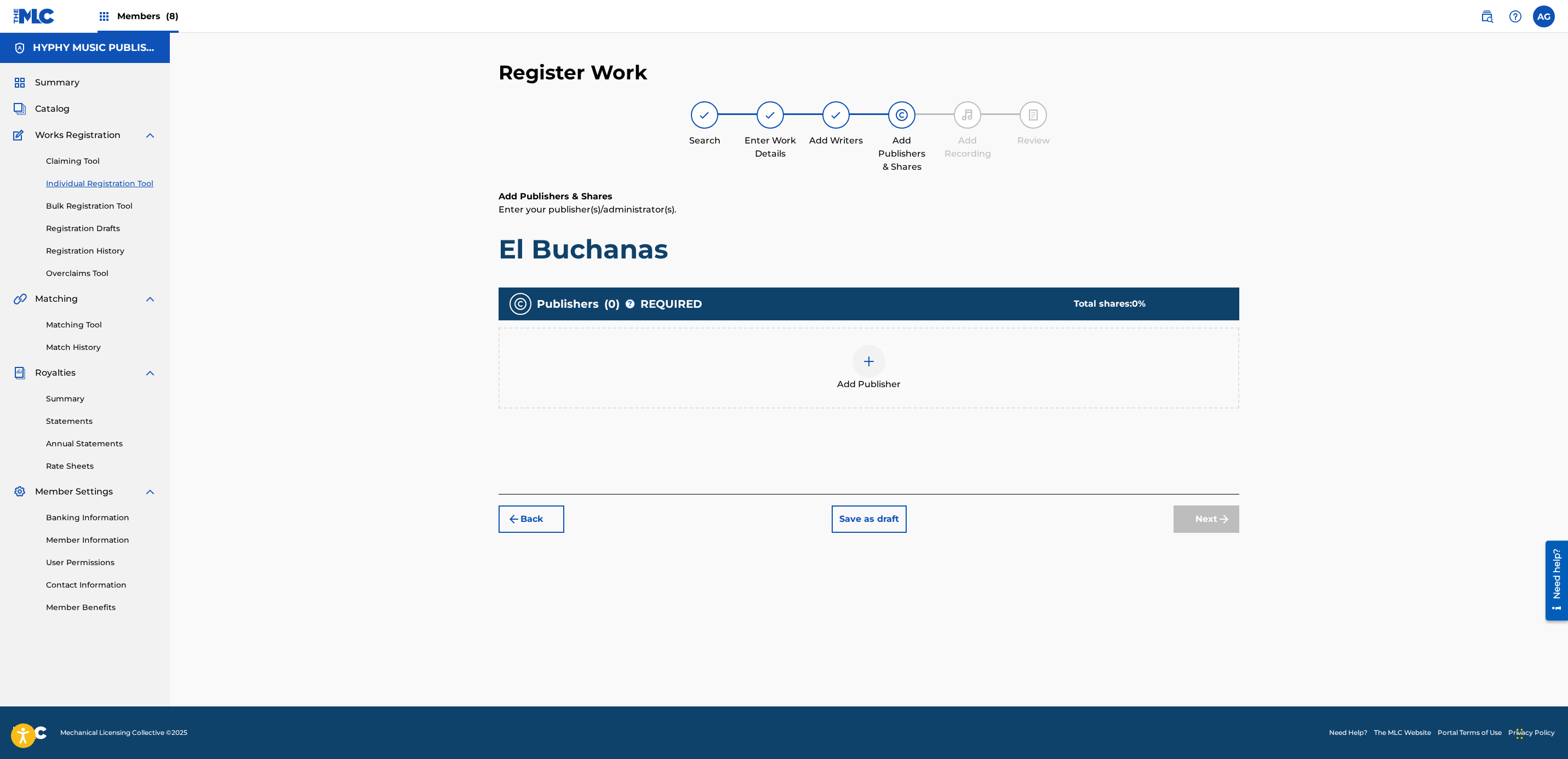
click at [834, 327] on div "Add Publisher" at bounding box center [869, 368] width 741 height 81
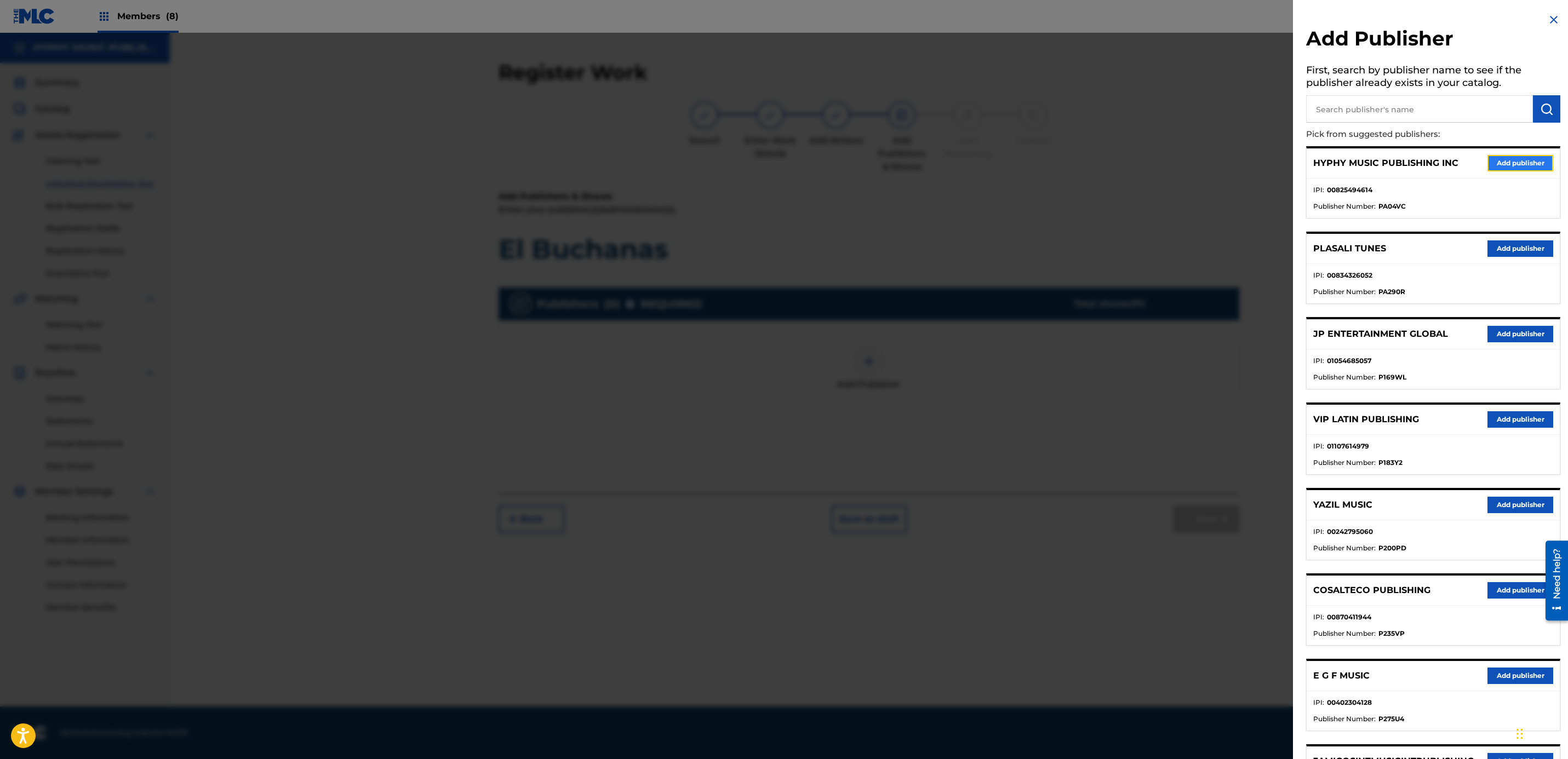
click at [1496, 163] on button "Add publisher" at bounding box center [1519, 163] width 66 height 16
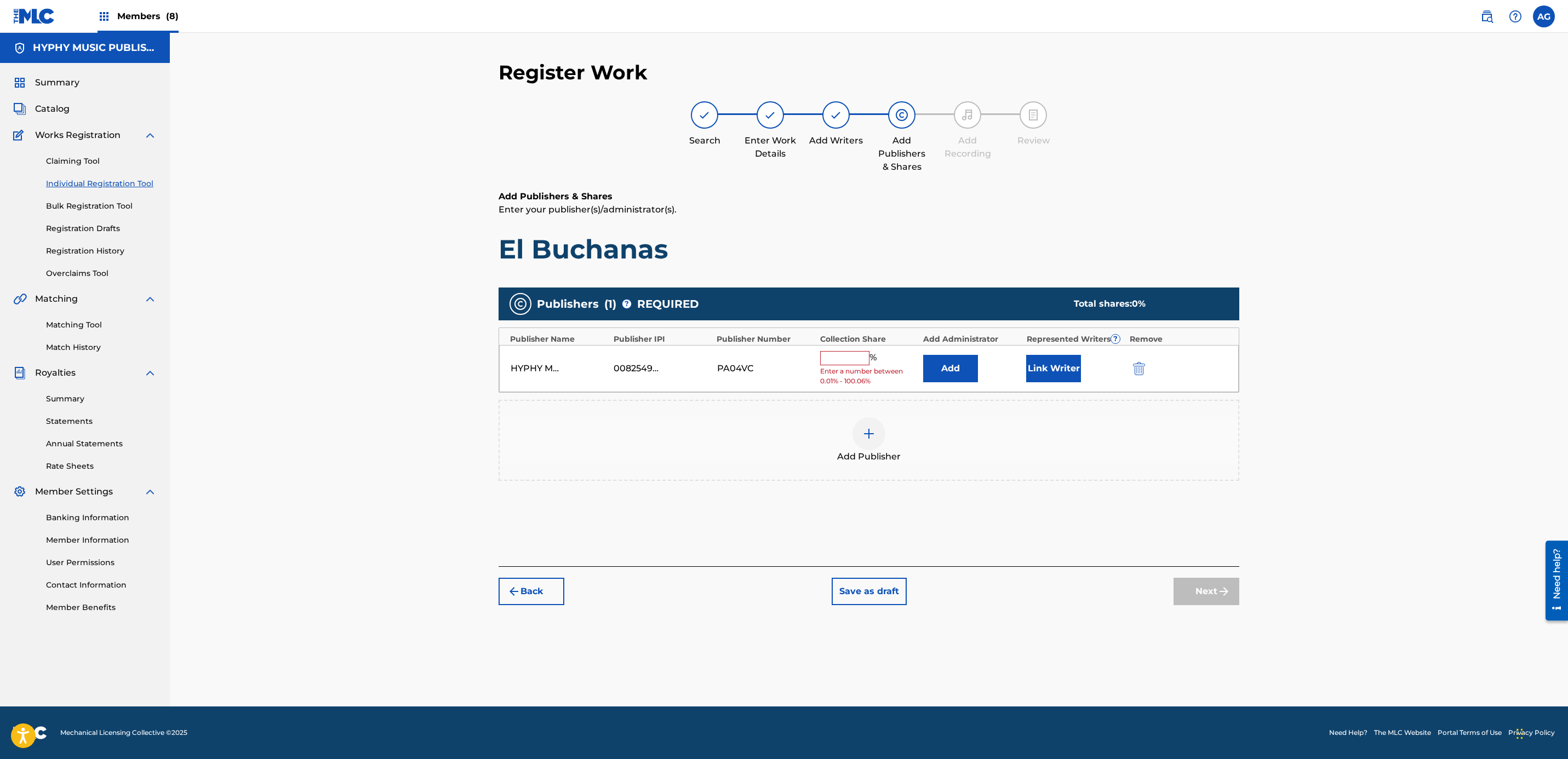
click at [839, 350] on div "HYPHY MUSIC PUBLISHING INC 00825494614 PA04VC % Enter a number between 0.01% - …" at bounding box center [869, 369] width 740 height 48
click at [840, 363] on input "text" at bounding box center [844, 359] width 50 height 14
type input "100"
click at [1057, 365] on button "Link Writer" at bounding box center [1053, 365] width 55 height 27
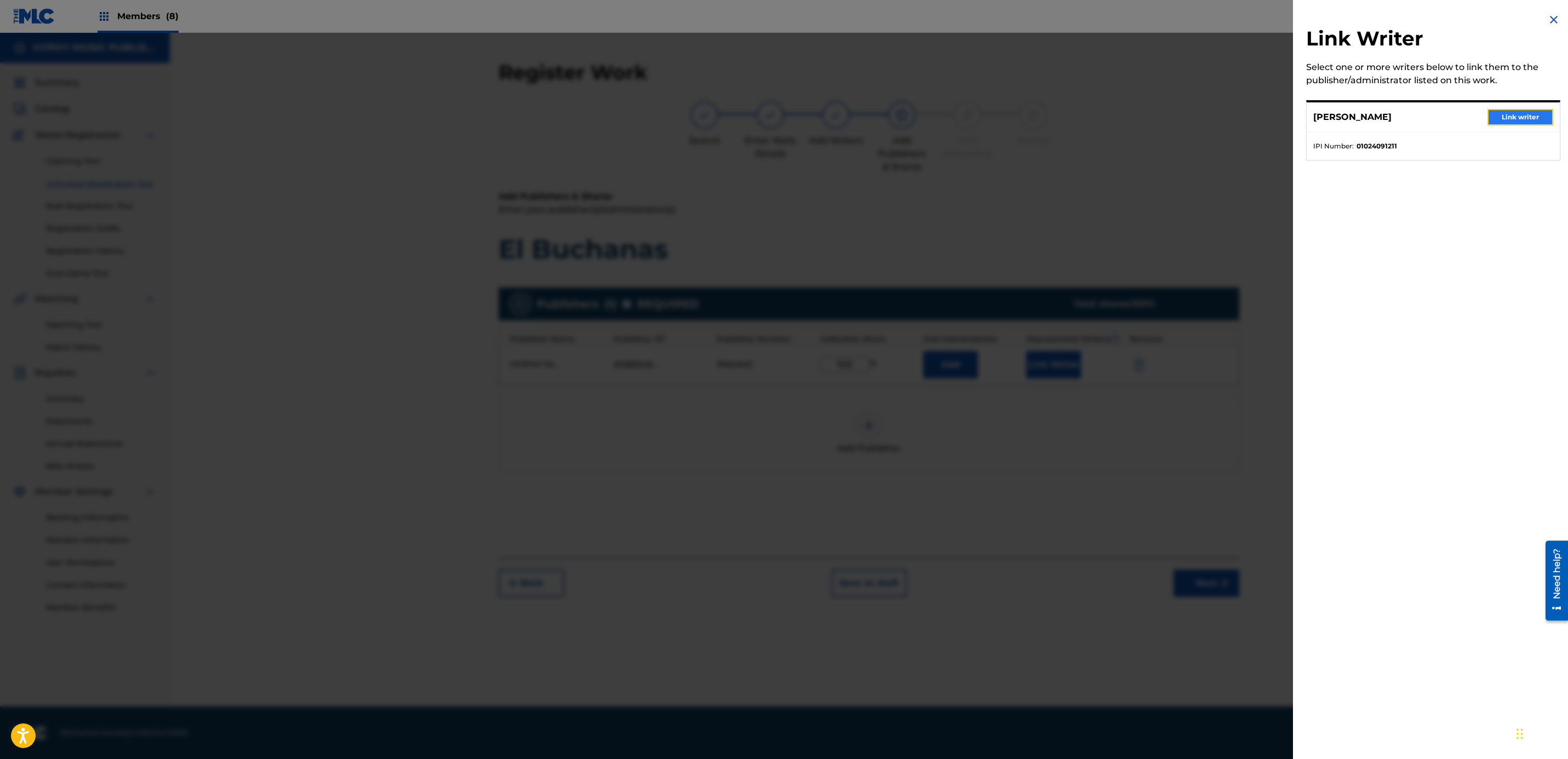
click at [1526, 112] on button "Link writer" at bounding box center [1519, 117] width 66 height 16
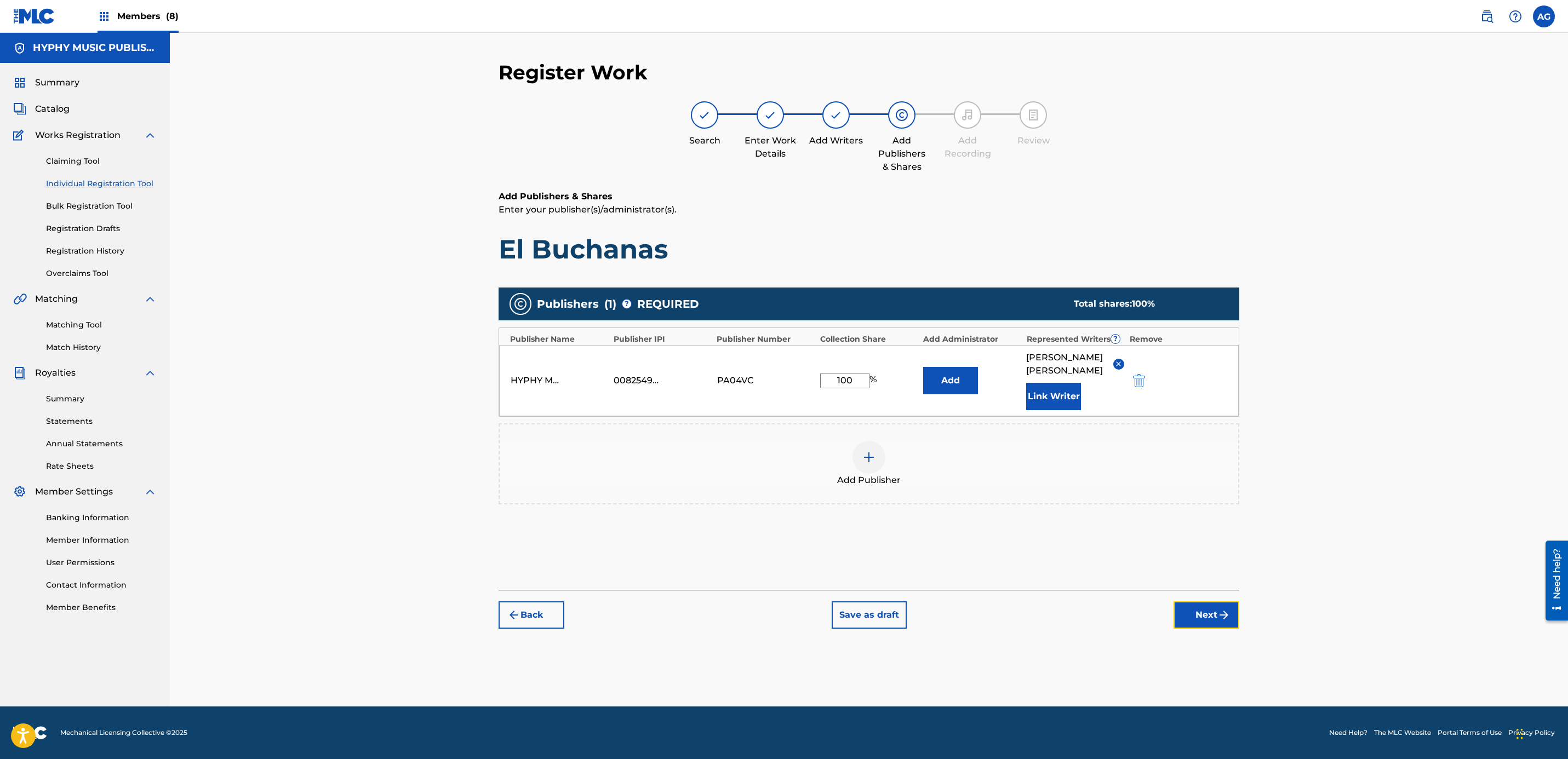
drag, startPoint x: 1205, startPoint y: 608, endPoint x: 1205, endPoint y: 603, distance: 5.0
click at [1205, 603] on button "Next" at bounding box center [1206, 615] width 66 height 27
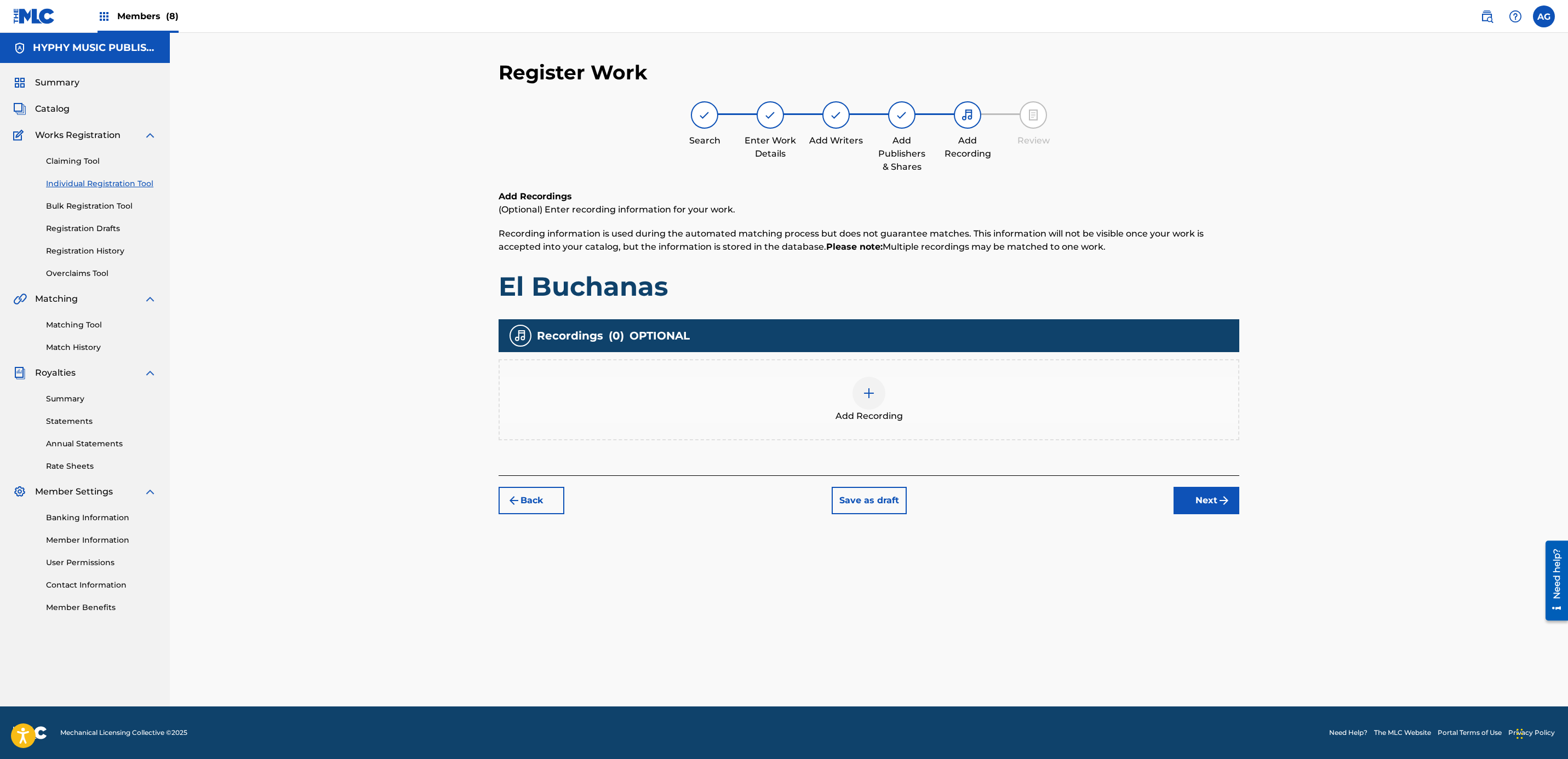
drag, startPoint x: 870, startPoint y: 415, endPoint x: 876, endPoint y: 411, distance: 7.2
click at [876, 411] on span "Add Recording" at bounding box center [869, 416] width 68 height 14
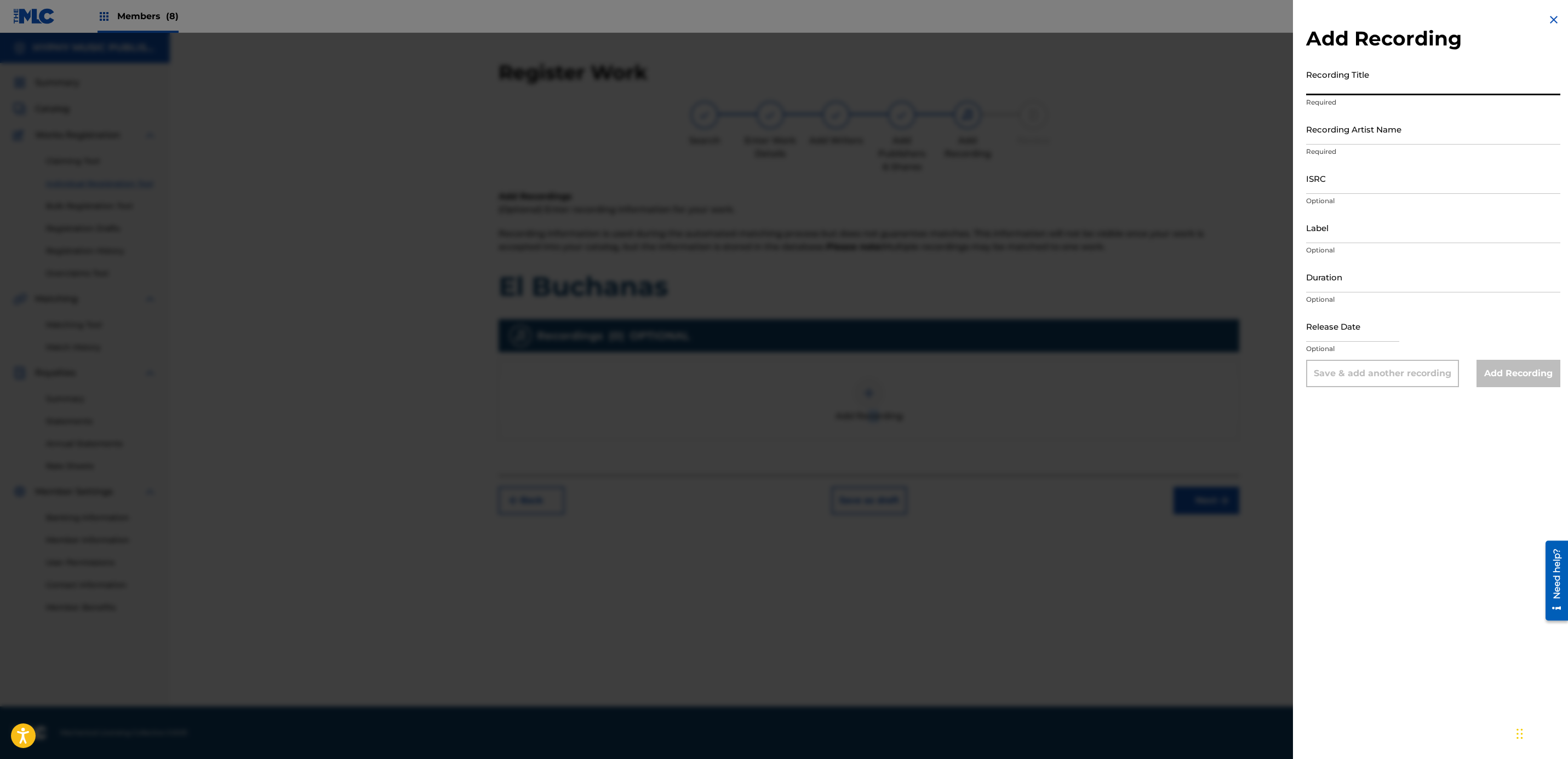
click at [1356, 68] on input "Recording Title" at bounding box center [1433, 79] width 254 height 32
paste input "El Buchanas"
type input "El Buchanas"
click at [1333, 135] on input "Recording Artist Name" at bounding box center [1433, 129] width 254 height 32
paste input "Los de La Tuba Chicoteada"
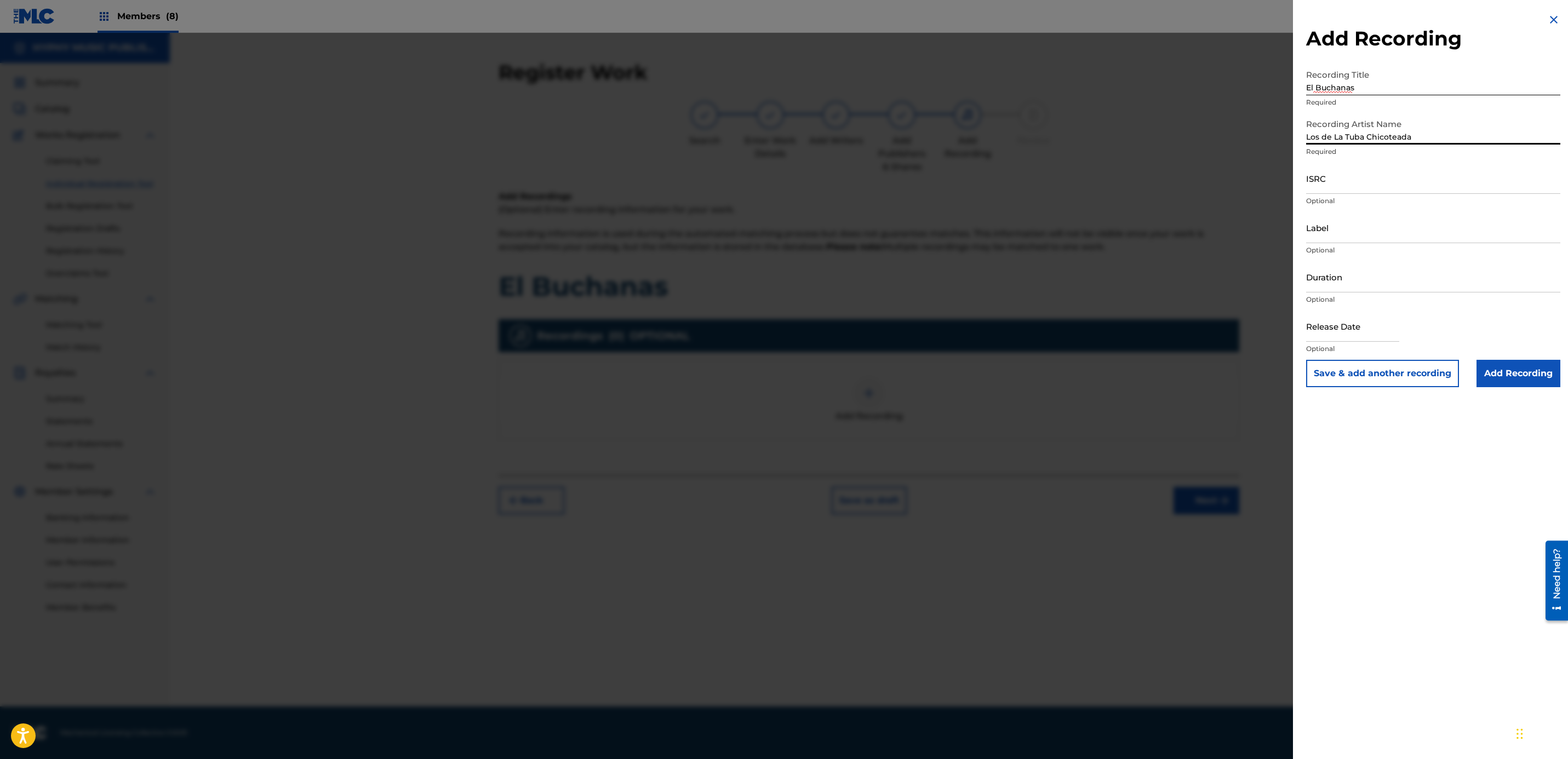
type input "Los de La Tuba Chicoteada"
click at [1405, 174] on input "ISRC" at bounding box center [1433, 178] width 254 height 32
paste input "QMDA62566870"
type input "QMDA62566870"
click at [1343, 242] on input "Label" at bounding box center [1433, 227] width 254 height 32
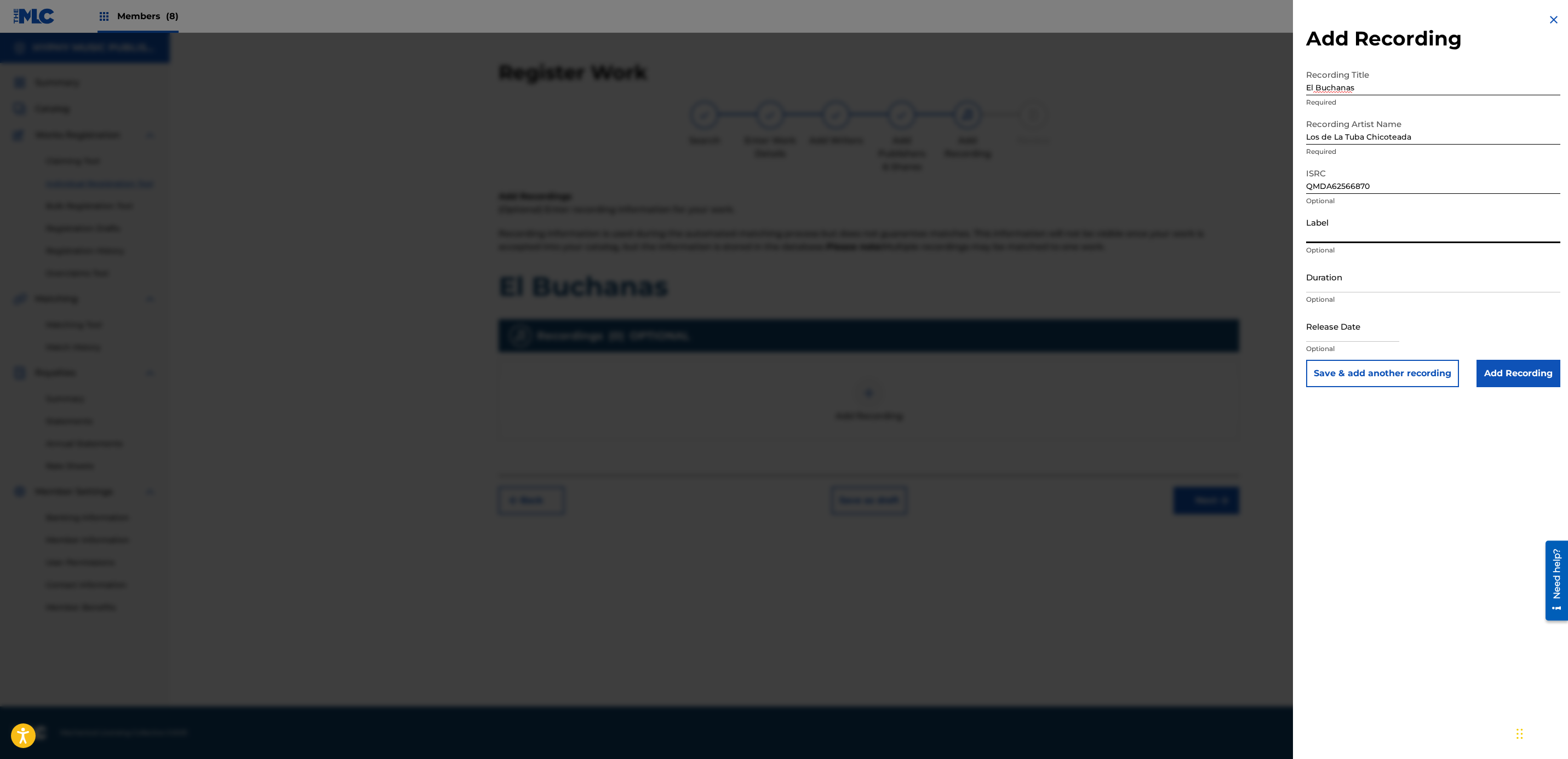
paste input "Que Me Toquen El Requinto"
type input "Que Me Toquen El Requinto"
click at [1376, 291] on input "Duration" at bounding box center [1433, 277] width 254 height 32
paste input "4:05"
type input "04:05"
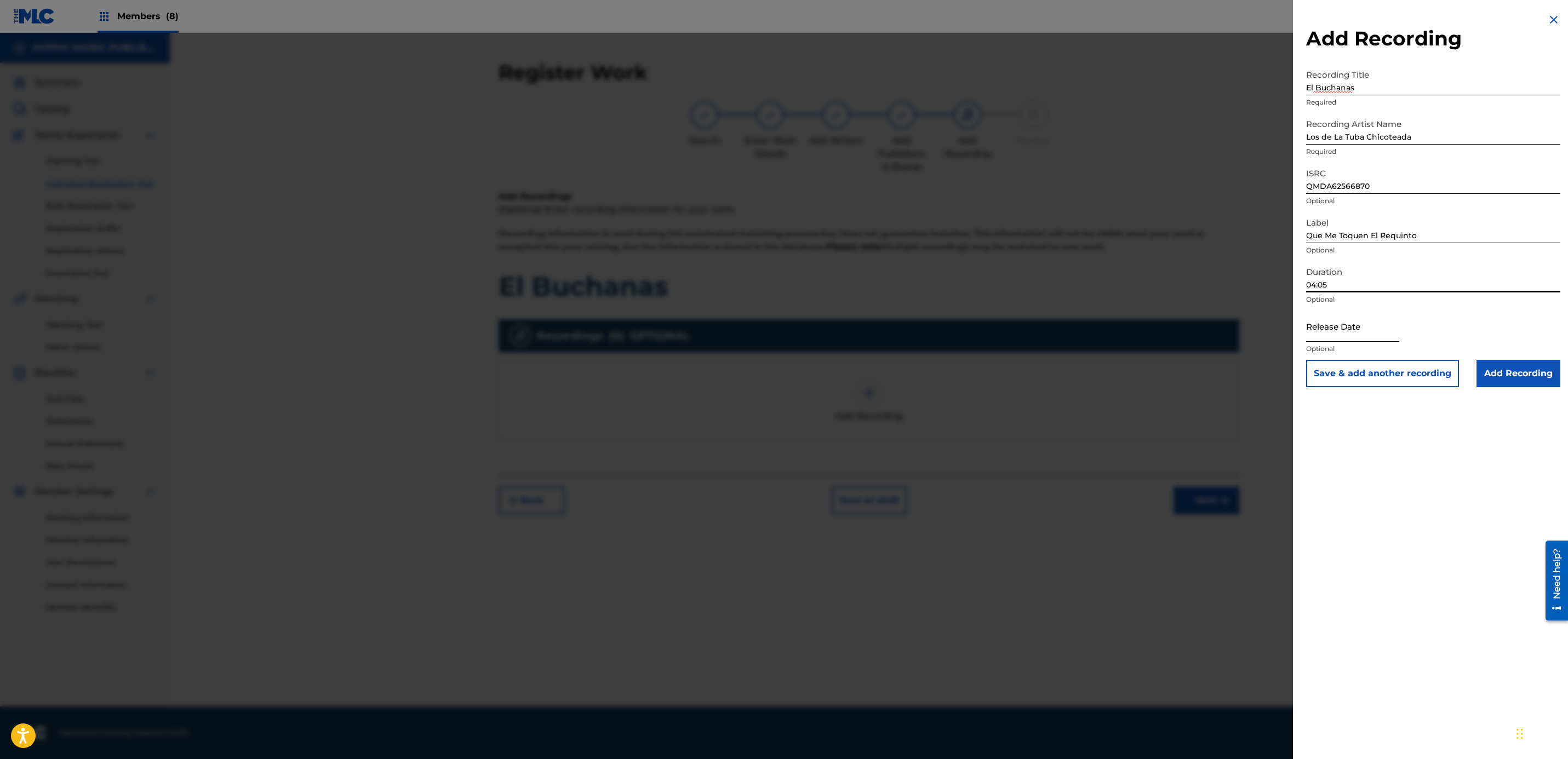
select select "8"
select select "2025"
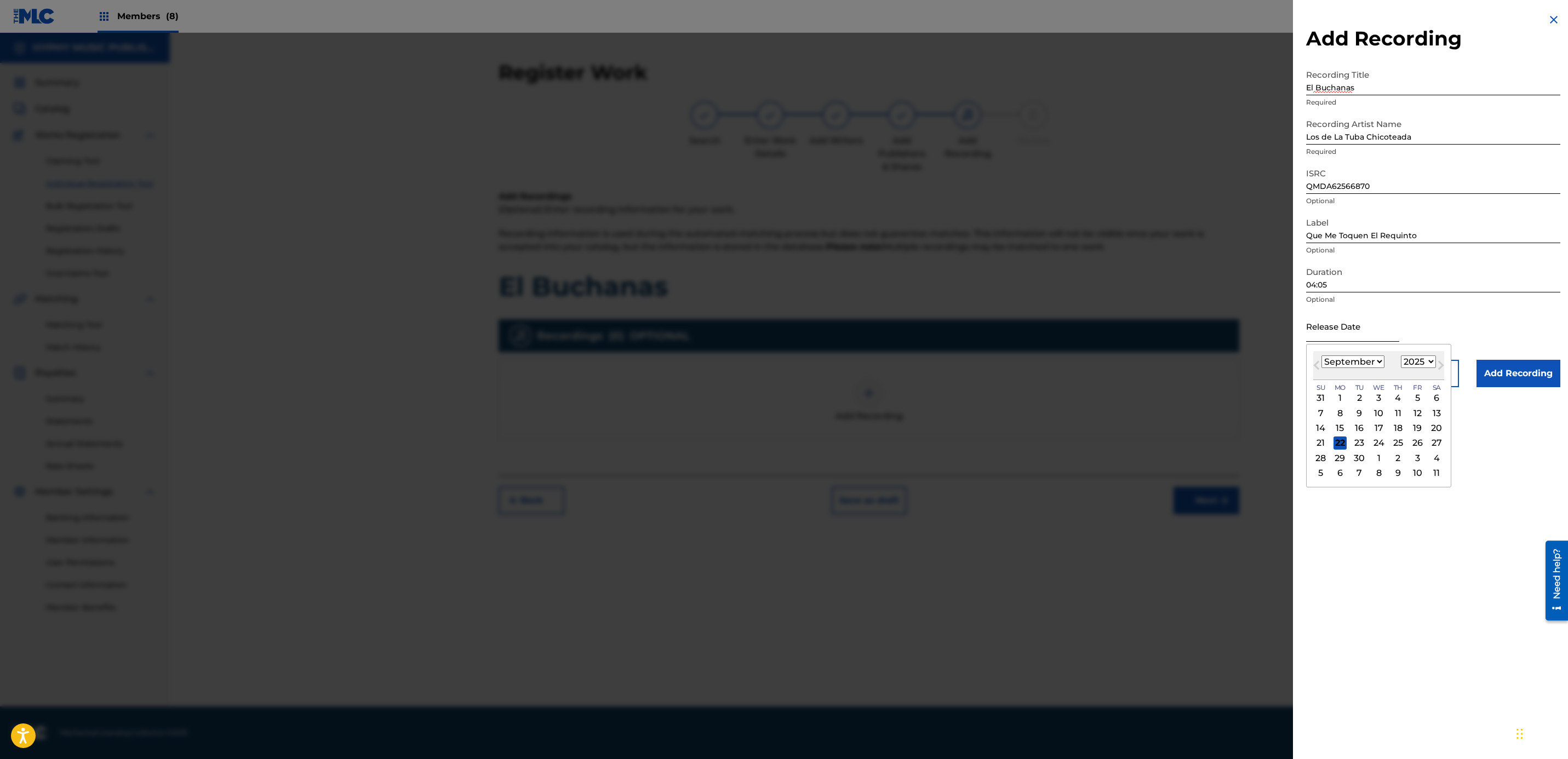
drag, startPoint x: 1358, startPoint y: 332, endPoint x: 1351, endPoint y: 329, distance: 7.6
click at [1358, 332] on input "text" at bounding box center [1352, 326] width 93 height 32
click at [1317, 363] on span "Previous Month" at bounding box center [1317, 367] width 0 height 16
click at [1313, 364] on button "Previous Month" at bounding box center [1316, 367] width 17 height 17
select select "6"
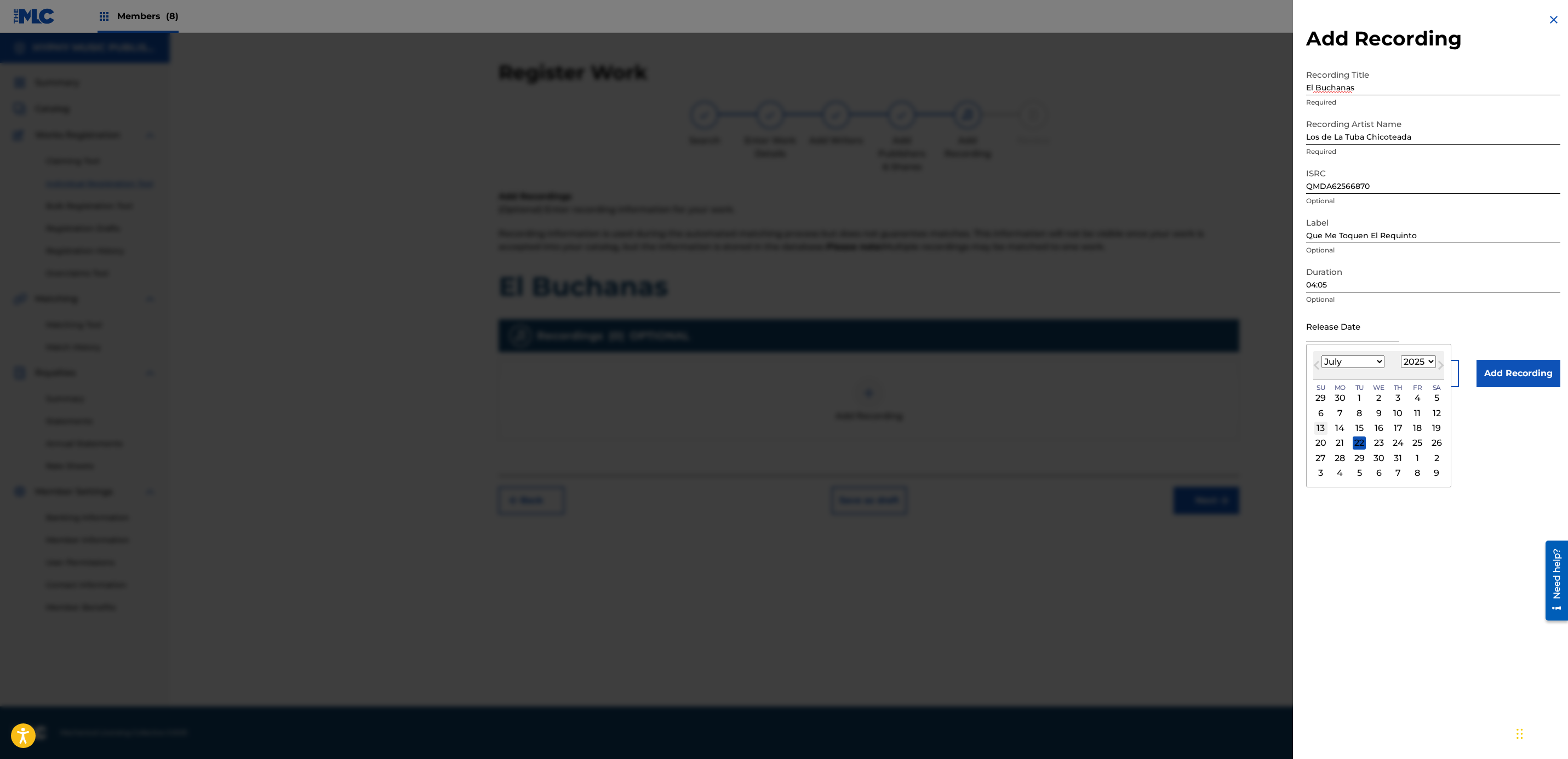
click at [1321, 424] on div "13" at bounding box center [1320, 428] width 14 height 14
type input "July 13 2025"
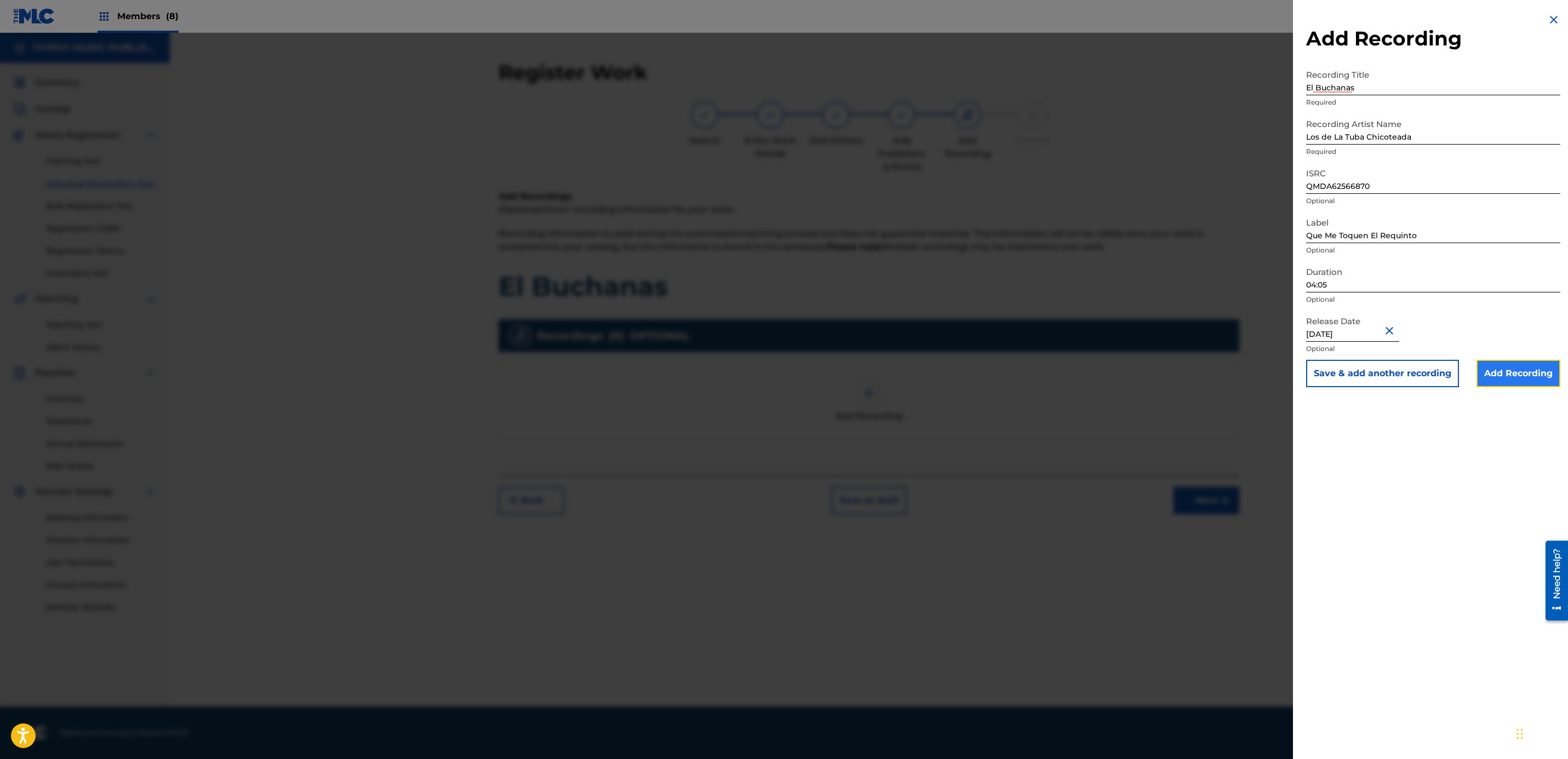
click at [1509, 380] on input "Add Recording" at bounding box center [1518, 373] width 84 height 27
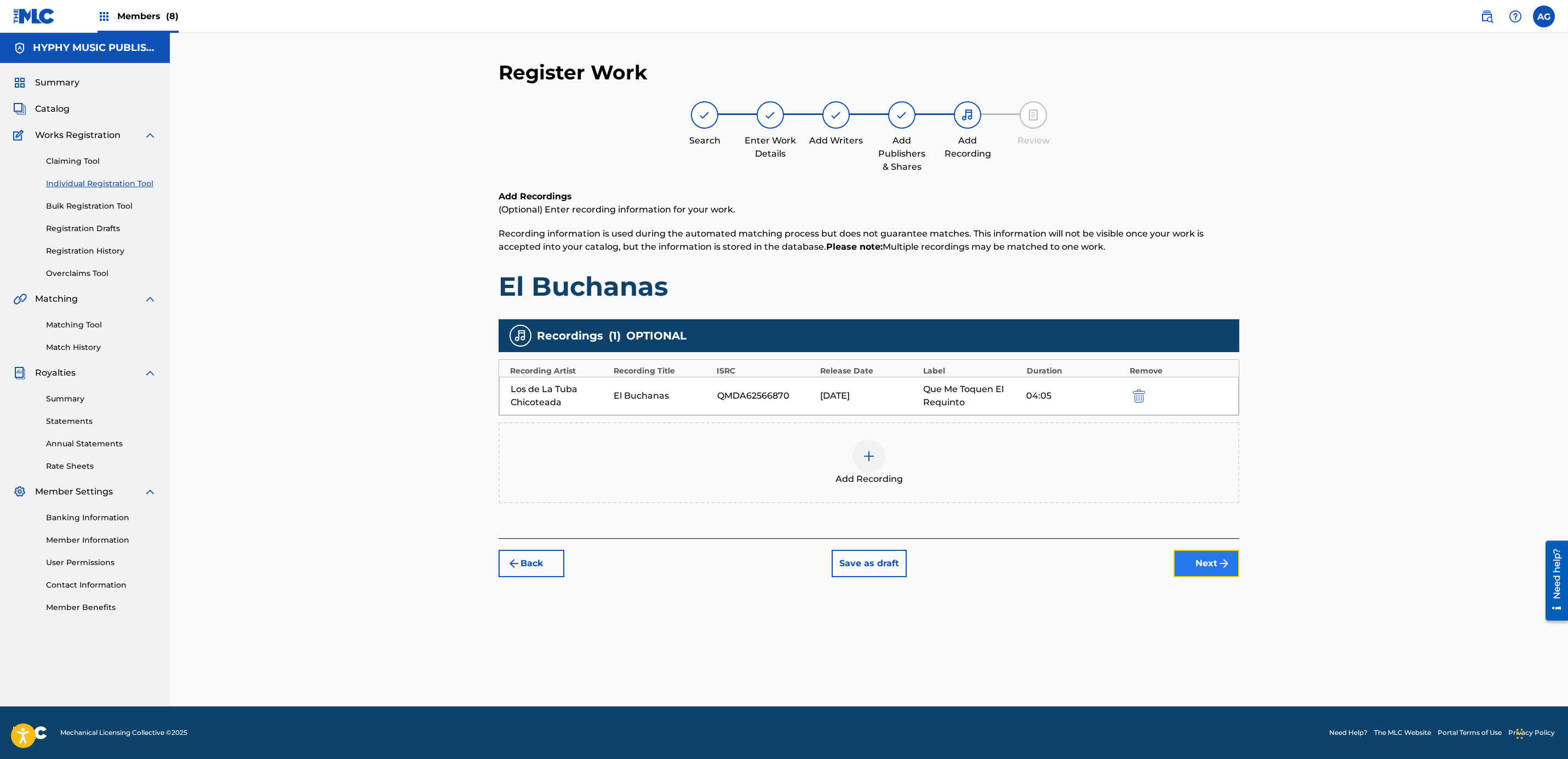
click at [1218, 571] on button "Next" at bounding box center [1206, 563] width 66 height 27
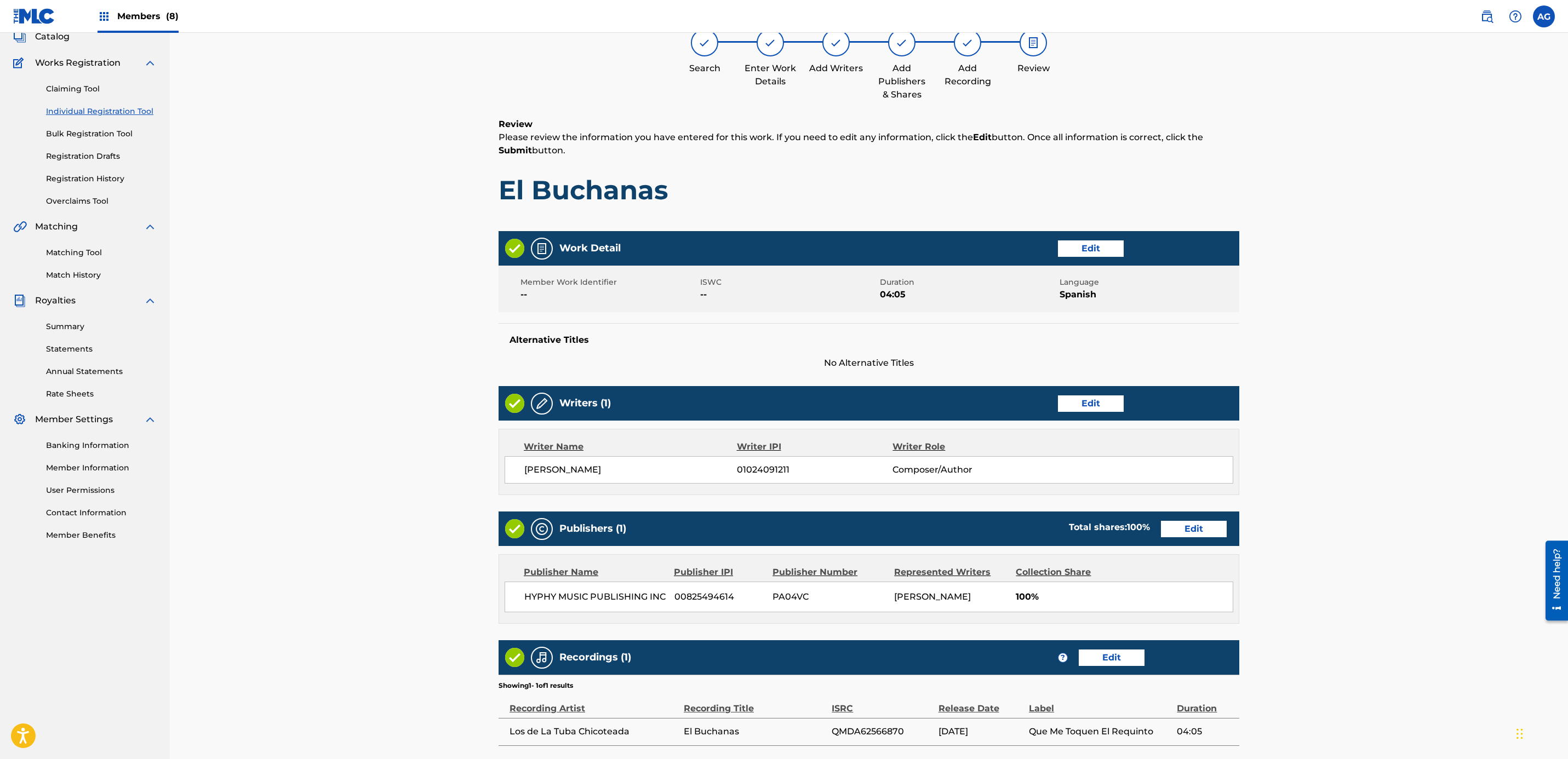
scroll to position [169, 0]
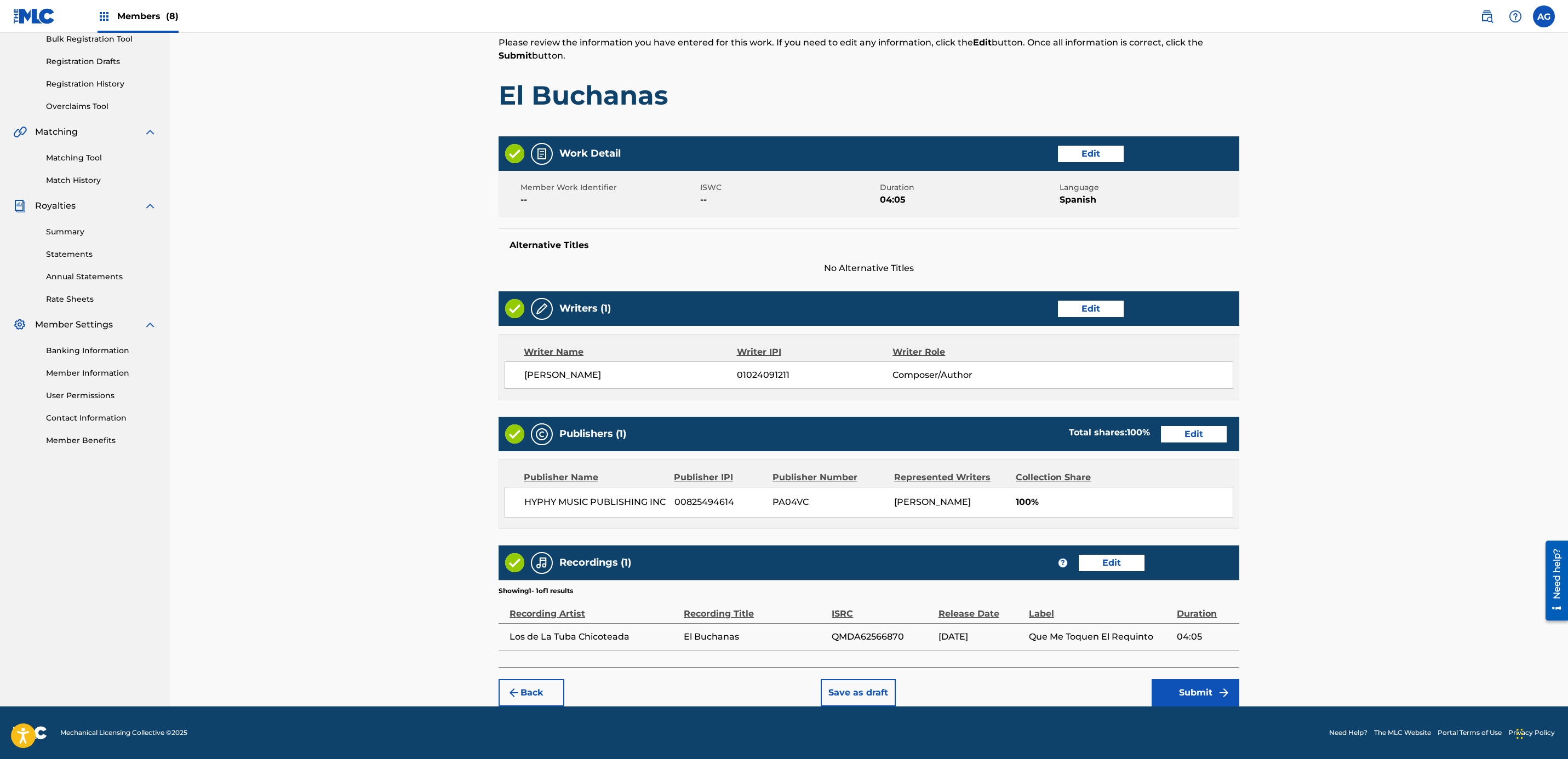
drag, startPoint x: 778, startPoint y: 389, endPoint x: 707, endPoint y: 543, distance: 169.6
click at [1191, 687] on button "Submit" at bounding box center [1195, 693] width 87 height 27
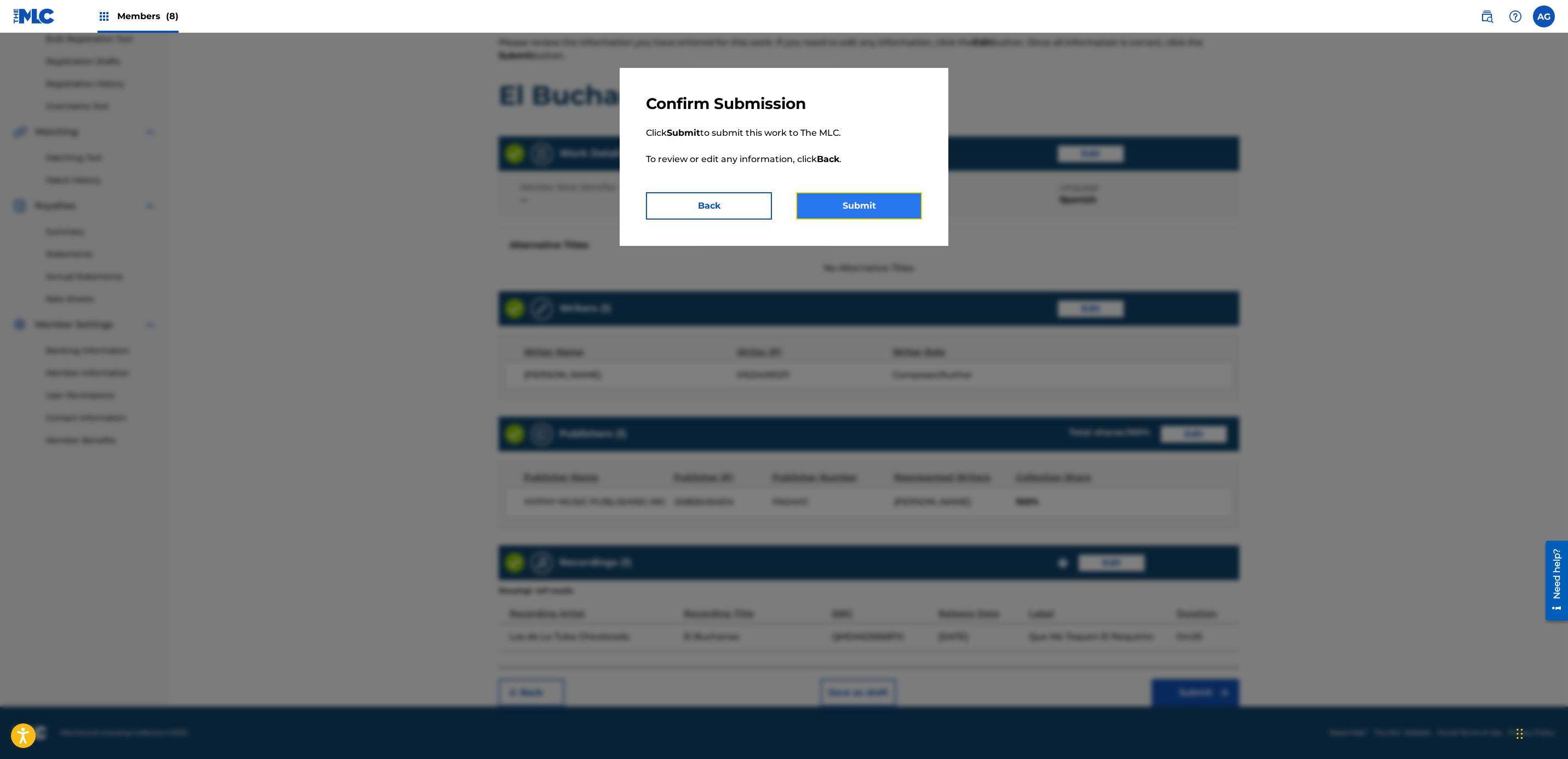
click at [878, 207] on button "Submit" at bounding box center [859, 206] width 126 height 27
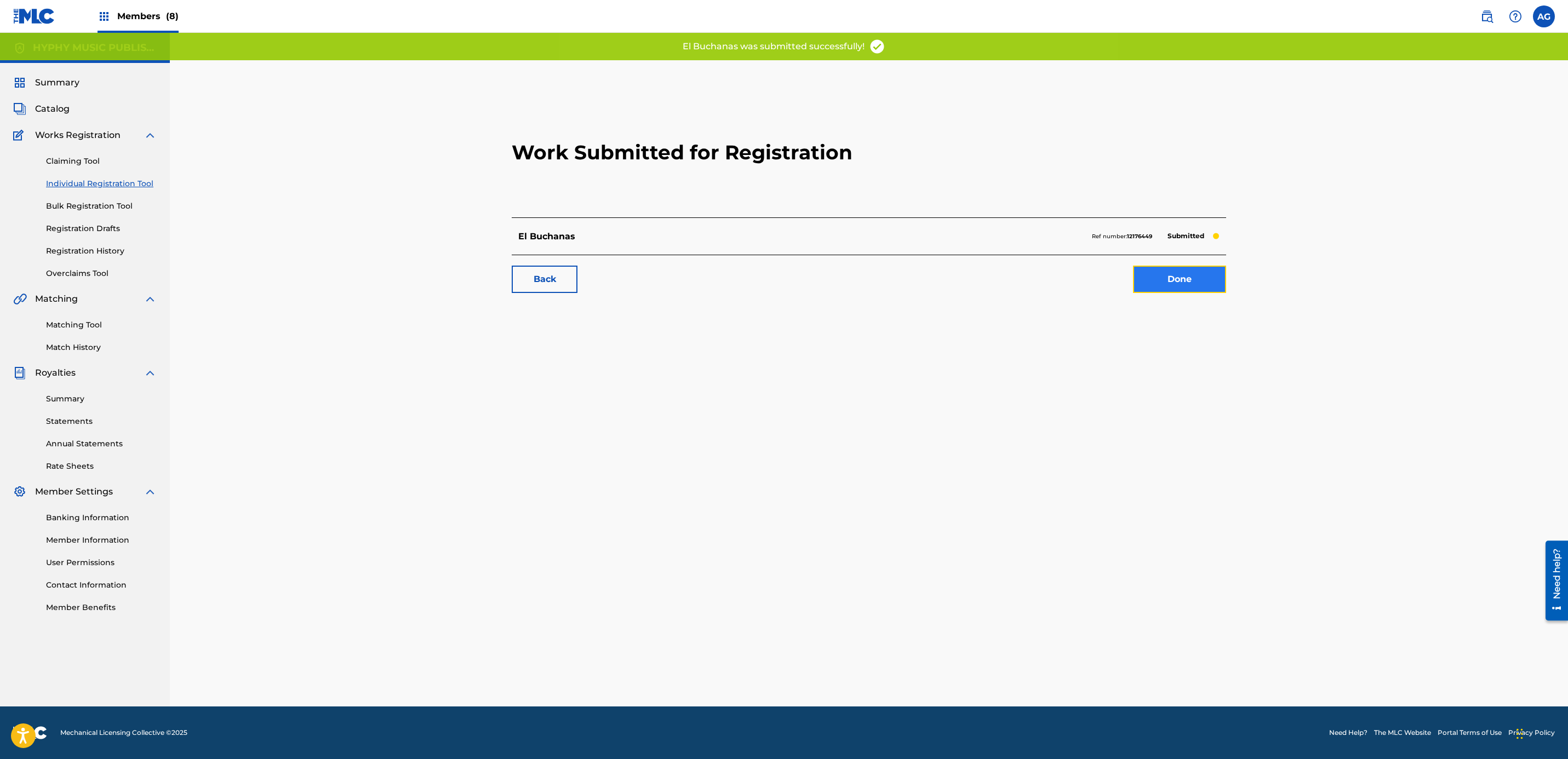
click at [1153, 279] on link "Done" at bounding box center [1179, 279] width 93 height 27
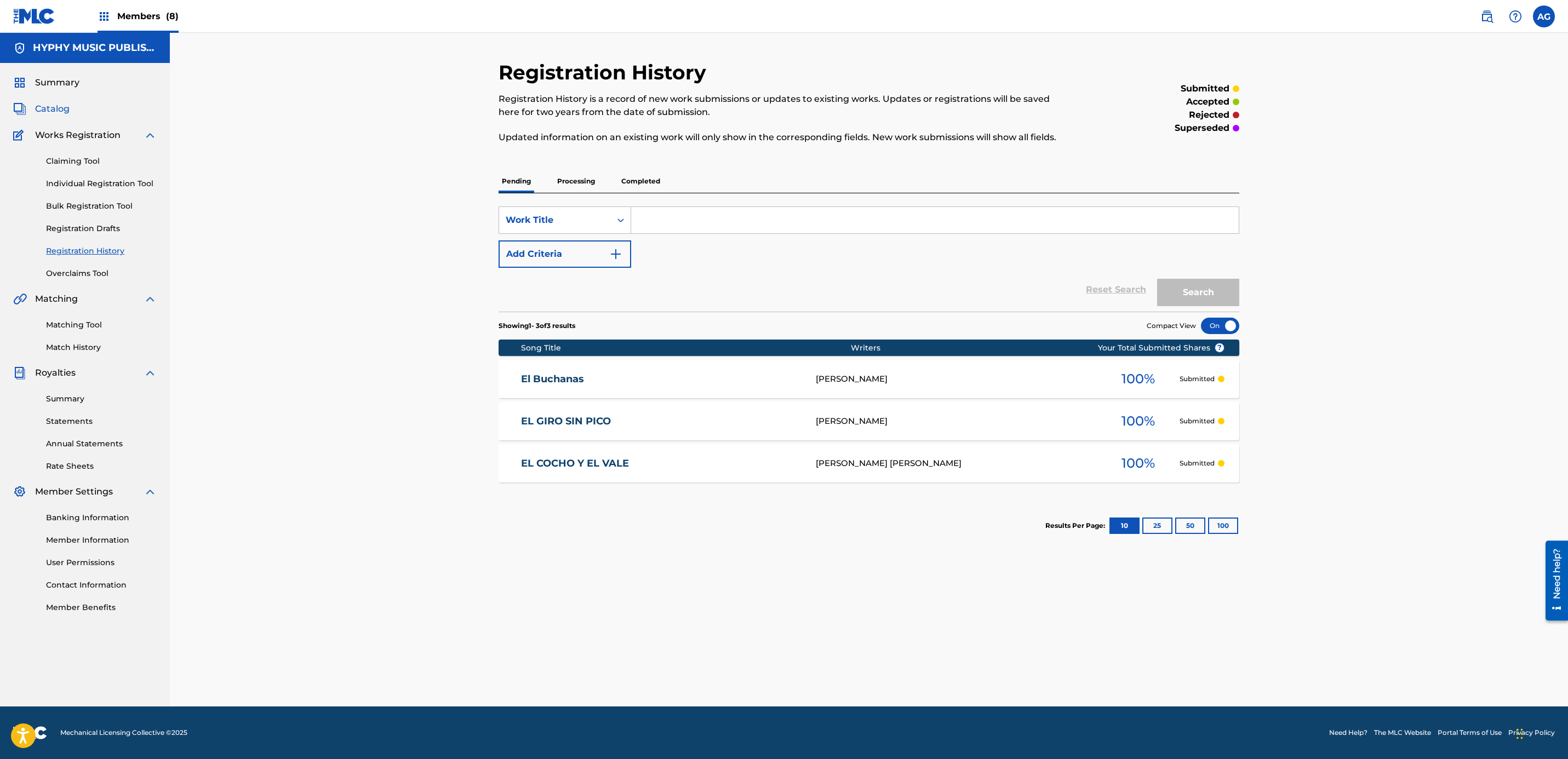
click at [51, 113] on span "Catalog" at bounding box center [52, 109] width 34 height 14
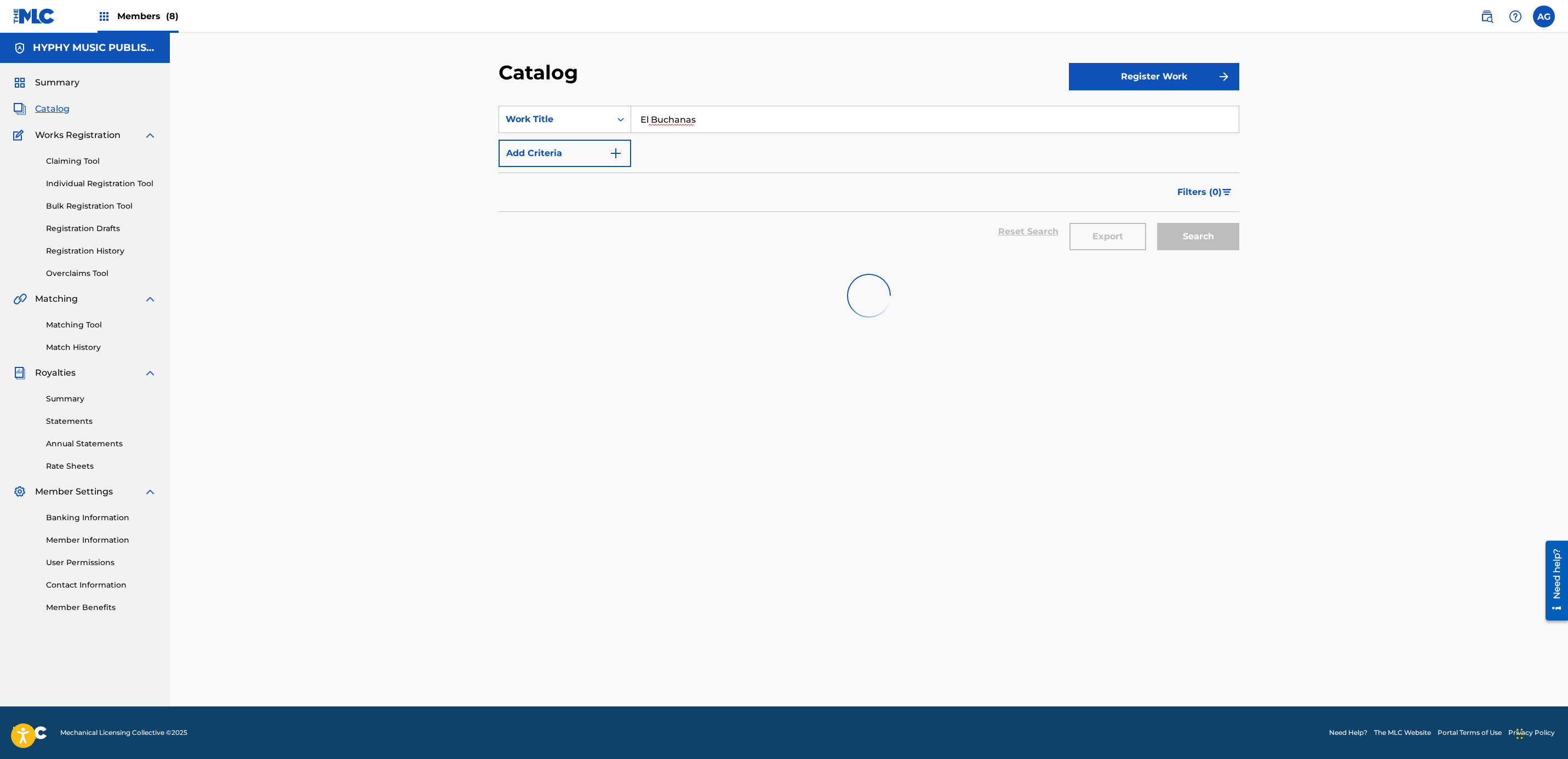
drag, startPoint x: 769, startPoint y: 123, endPoint x: 460, endPoint y: 154, distance: 310.6
click at [689, 139] on div "SearchWithCriteria9bb75b42-0fcc-4f11-a629-bfba71cd49ee Work Title El Buchanas A…" at bounding box center [869, 136] width 741 height 61
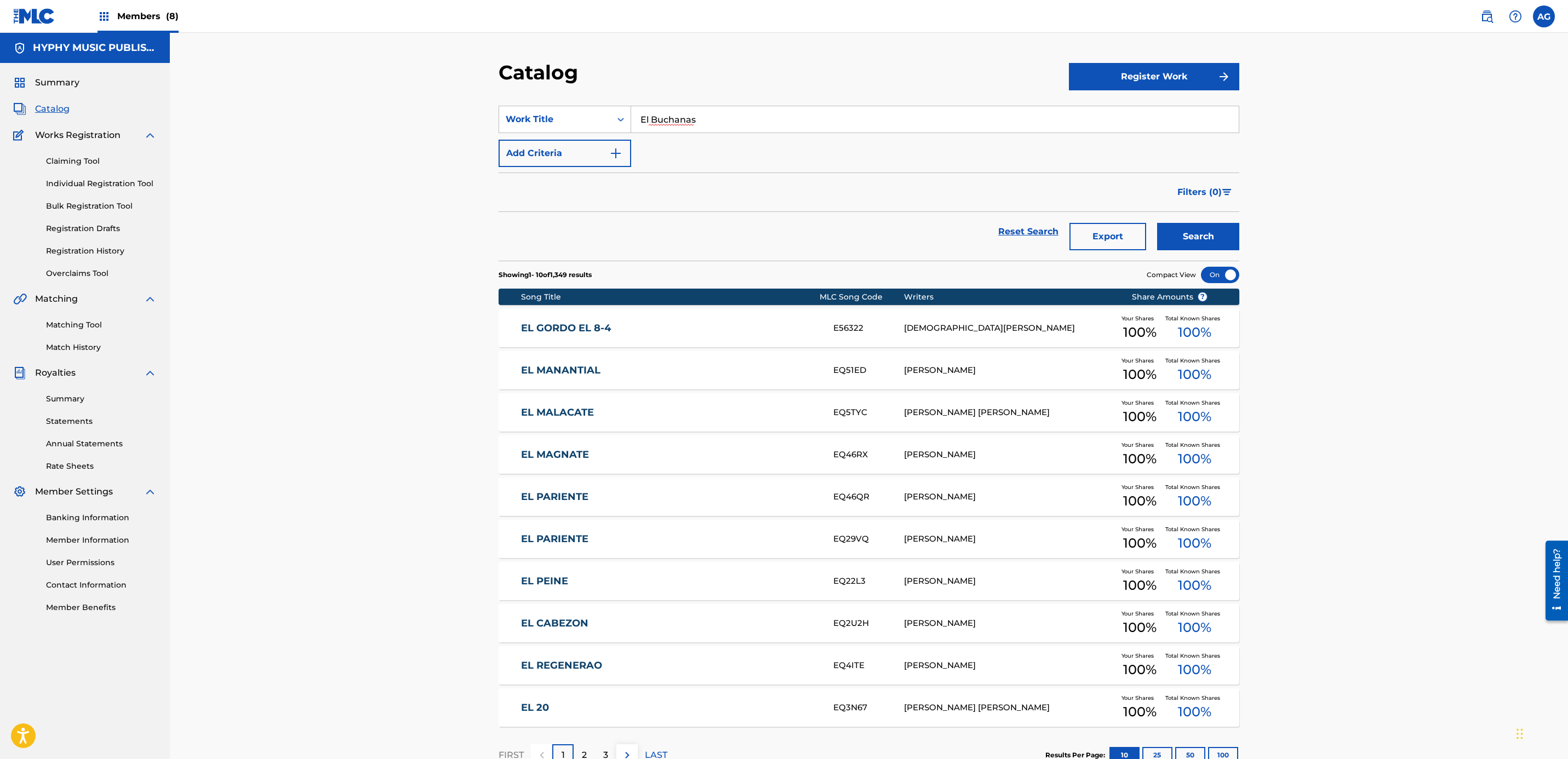
click at [674, 111] on input "El Buchanas" at bounding box center [934, 119] width 607 height 26
type input "POR UNA MUJER"
click at [1157, 223] on button "Search" at bounding box center [1198, 236] width 82 height 27
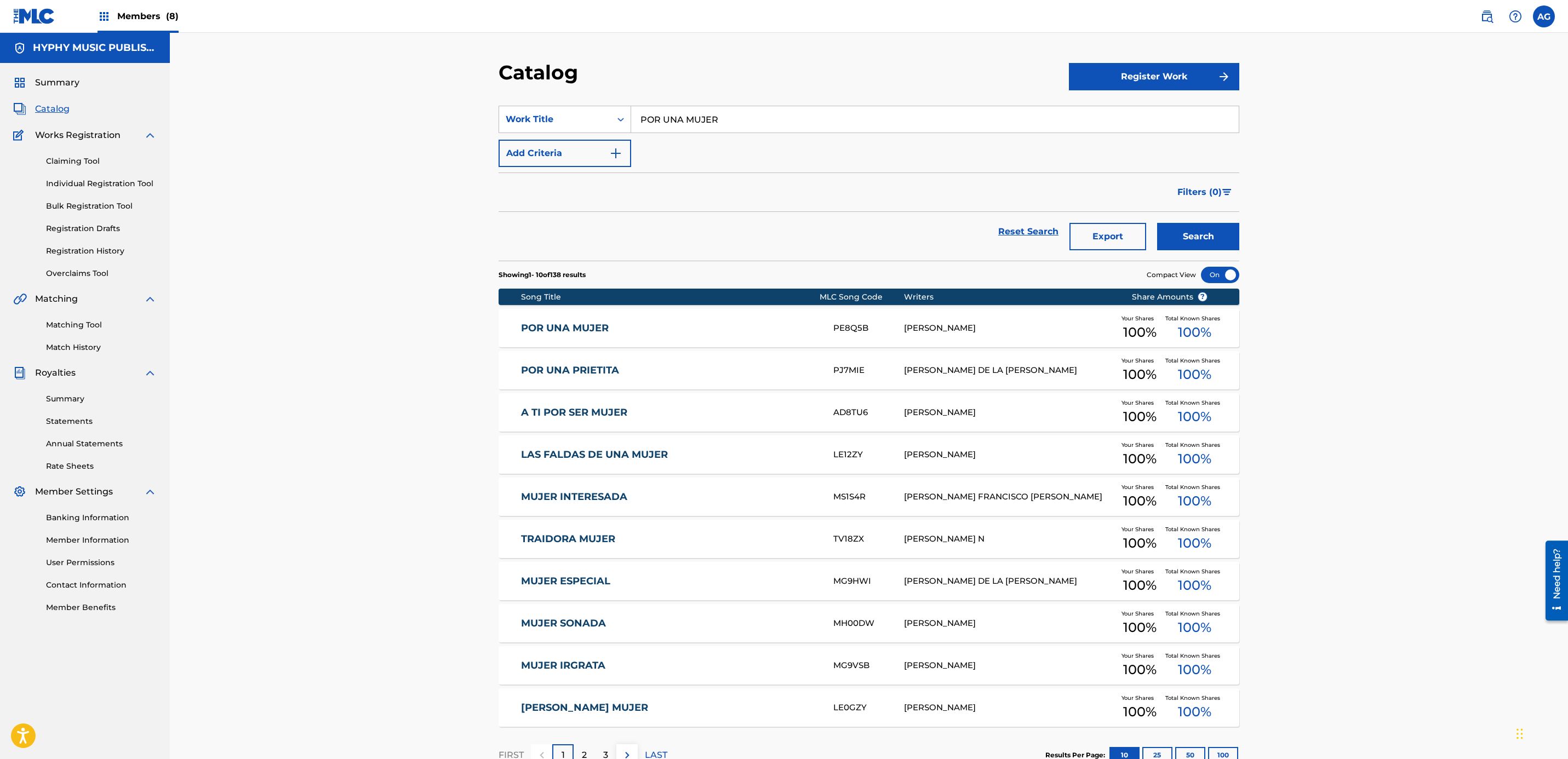
click at [697, 337] on div "POR UNA MUJER PE8Q5B RICARDO RENTERIA Your Shares 100 % Total Known Shares 100 %" at bounding box center [869, 328] width 741 height 39
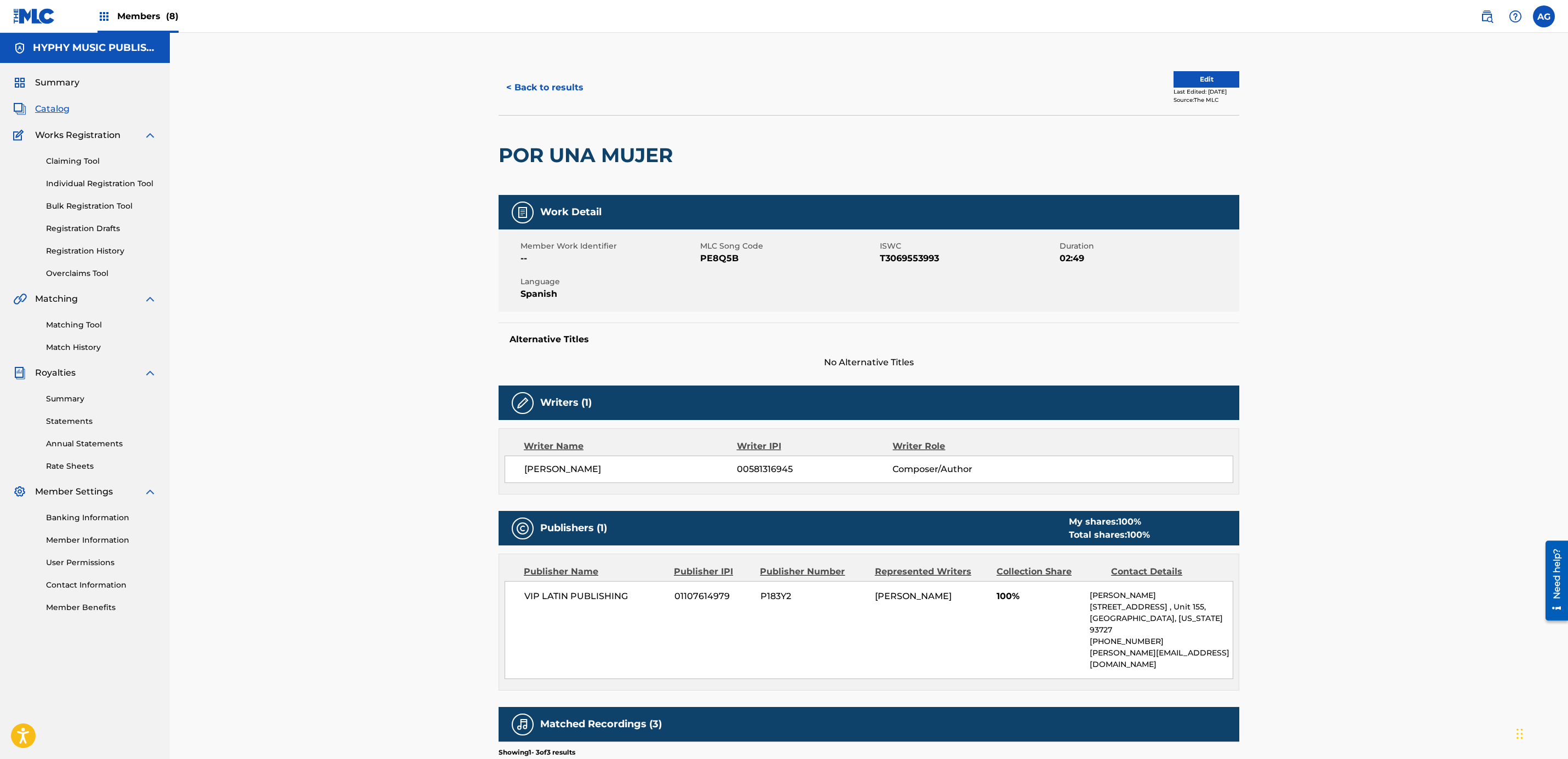
click at [597, 145] on h2 "POR UNA MUJER" at bounding box center [588, 155] width 179 height 24
copy div "POR UNA MUJER"
click at [1208, 85] on button "Edit" at bounding box center [1206, 79] width 66 height 16
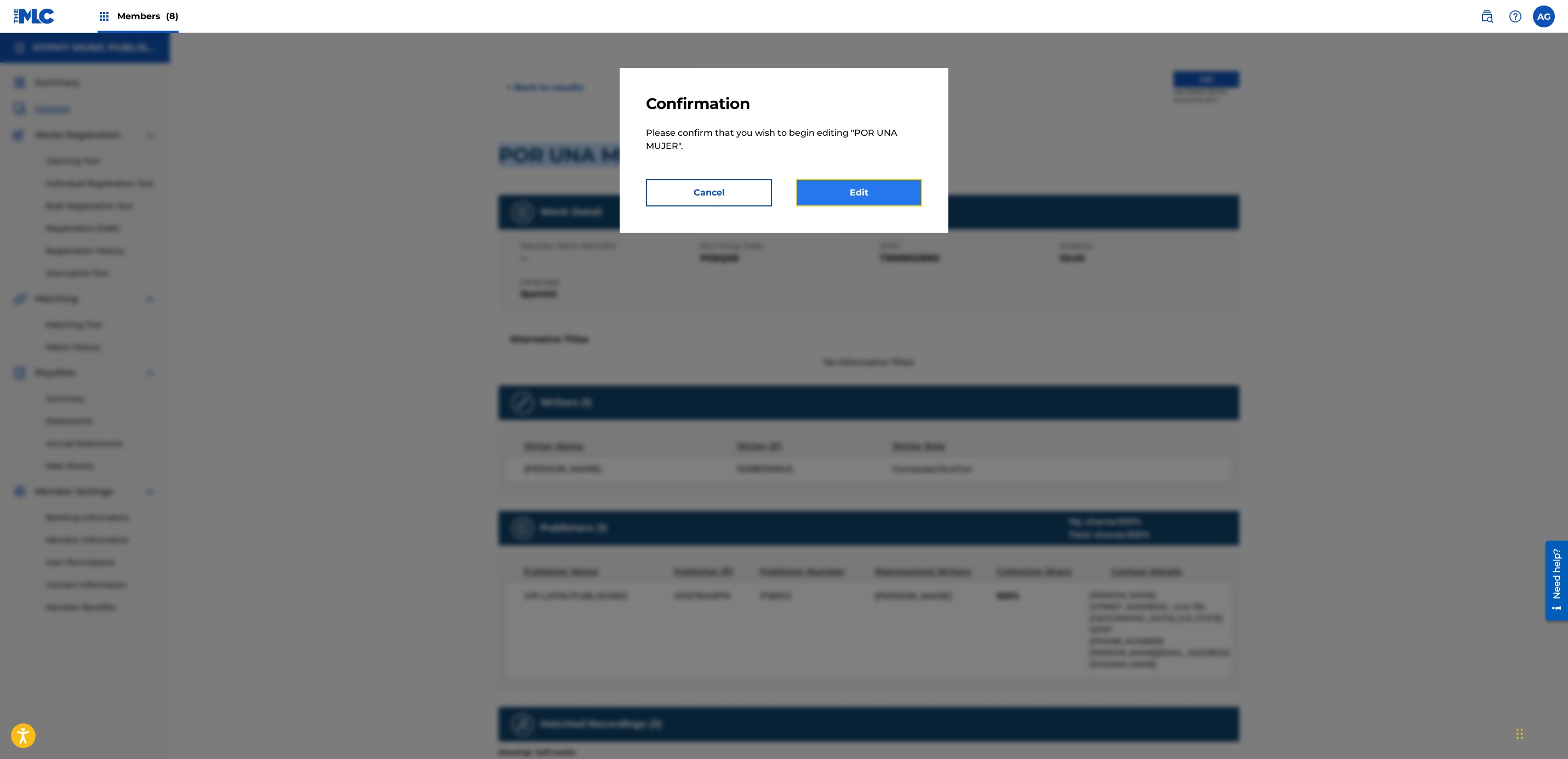
click at [836, 189] on link "Edit" at bounding box center [859, 193] width 126 height 27
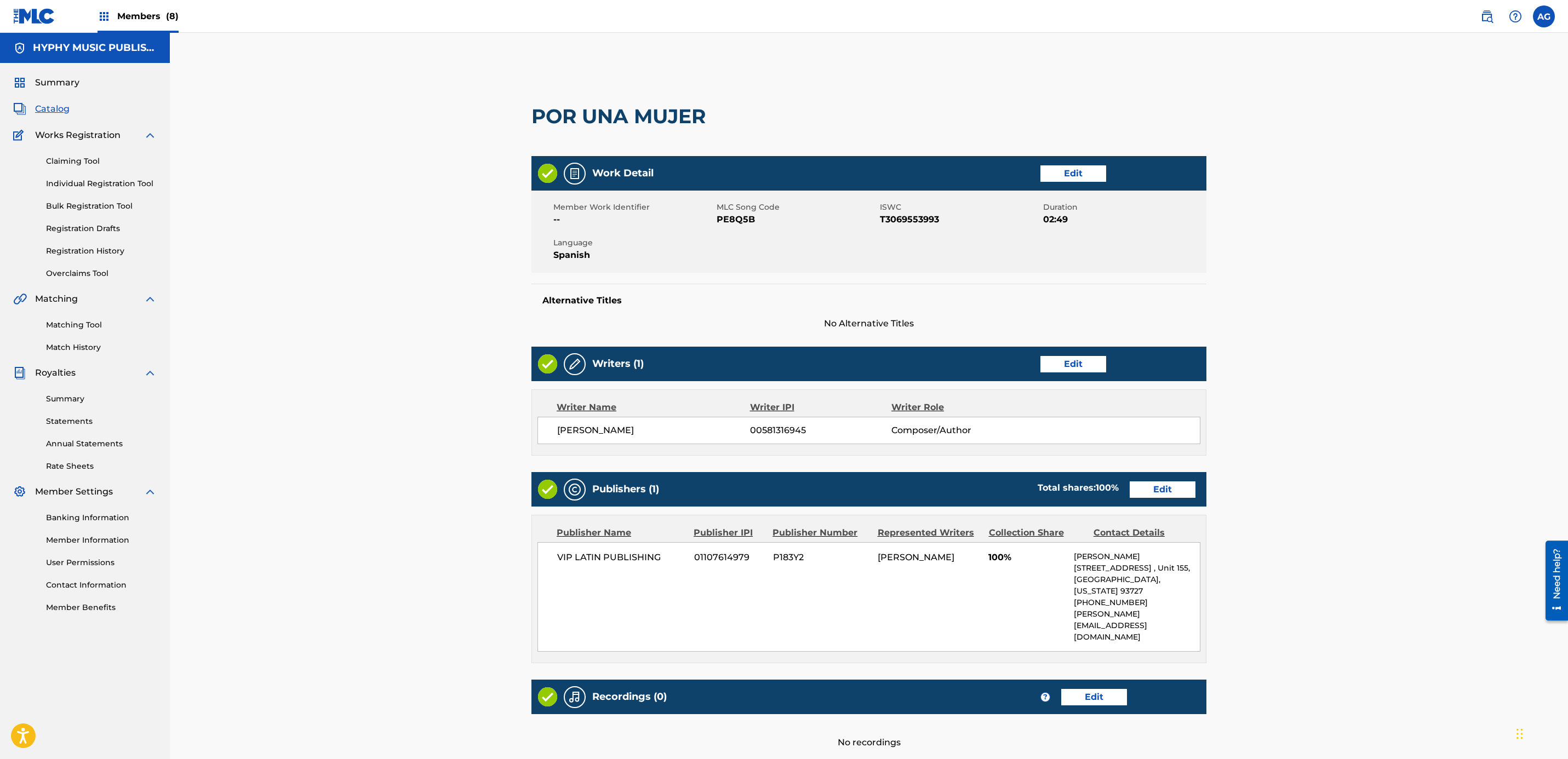
scroll to position [113, 0]
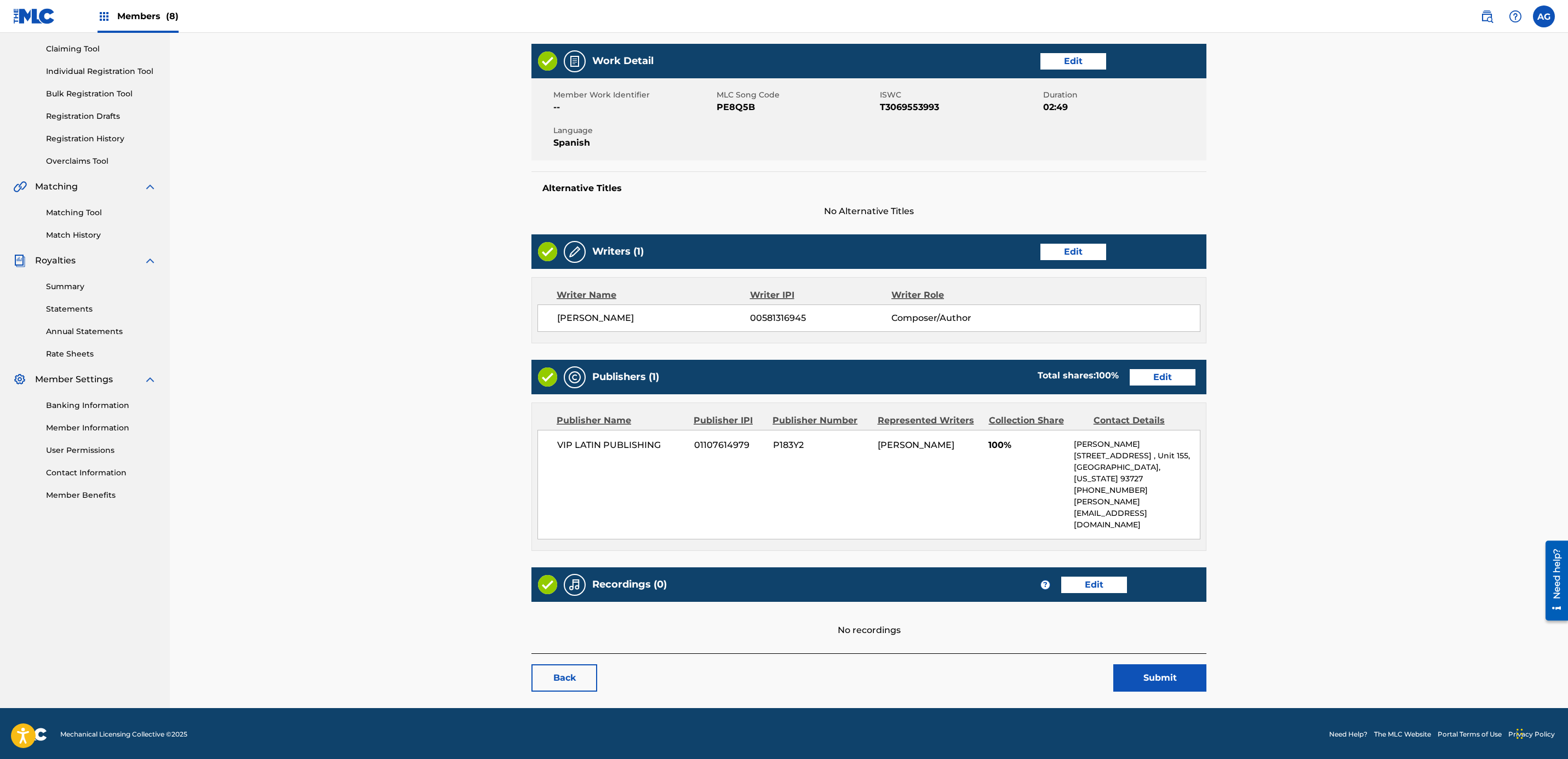
drag, startPoint x: 661, startPoint y: 305, endPoint x: 860, endPoint y: 500, distance: 278.6
click at [1101, 581] on link "Edit" at bounding box center [1093, 585] width 66 height 16
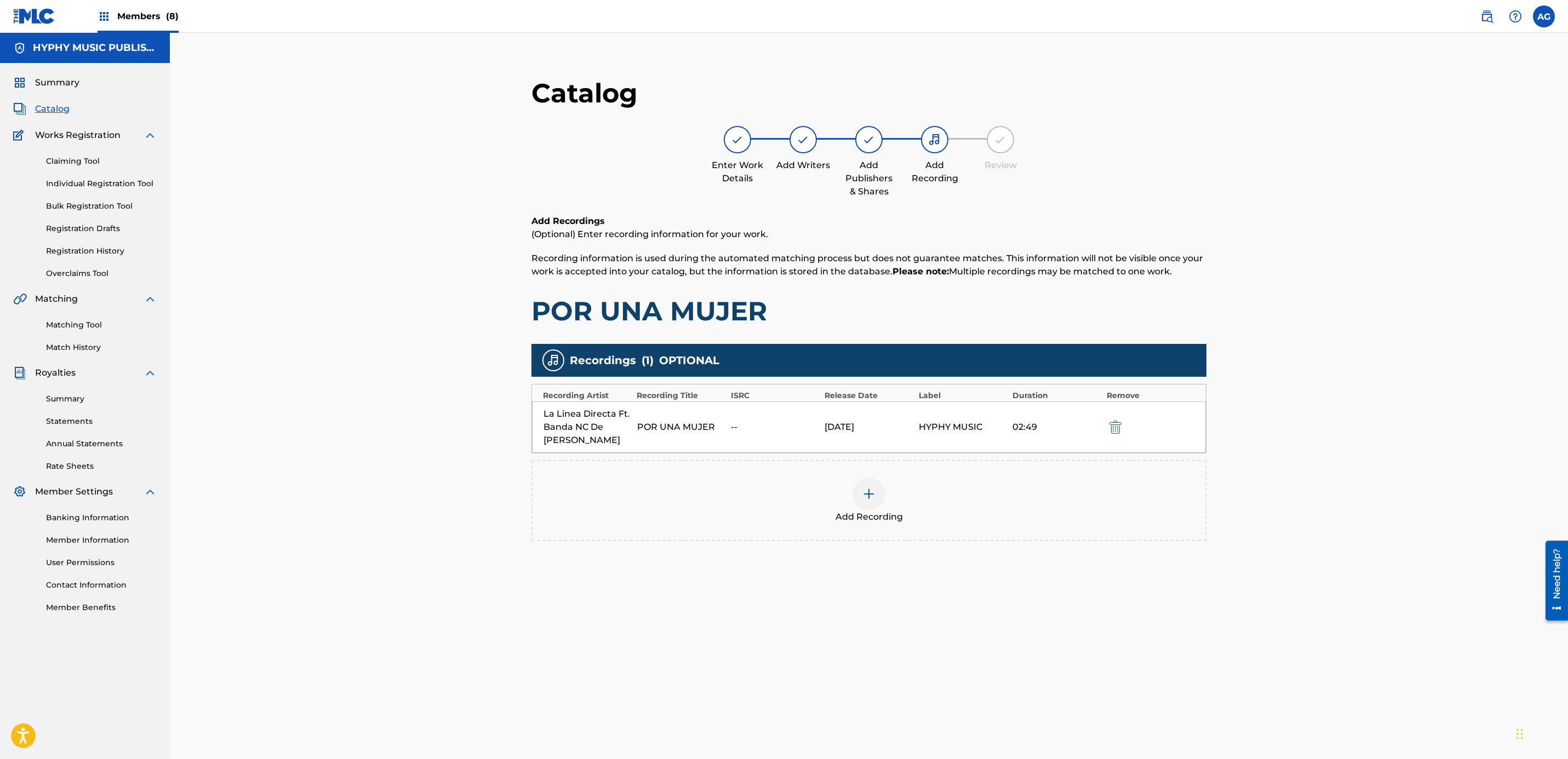
click at [862, 503] on div at bounding box center [869, 494] width 32 height 32
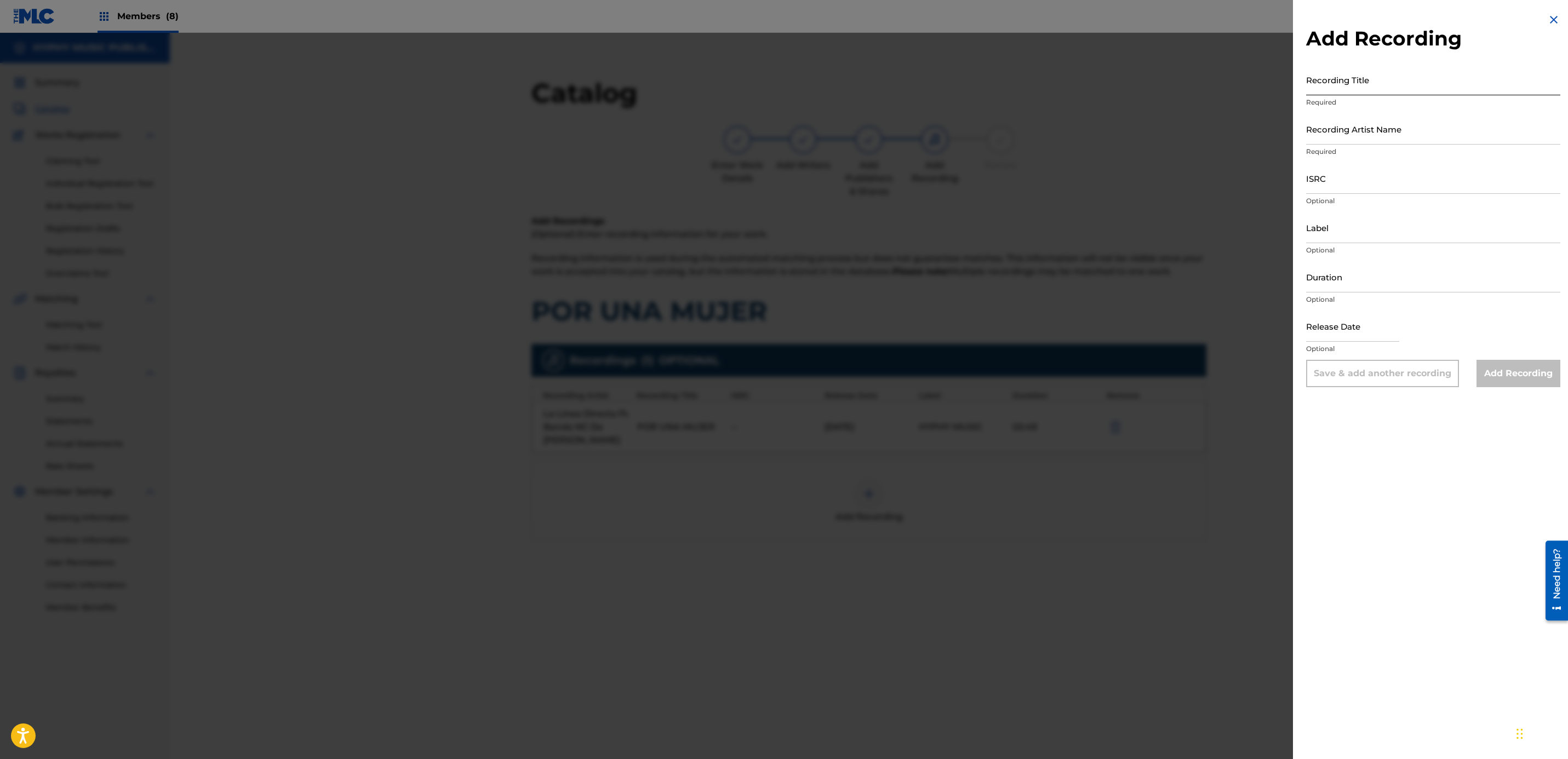
click at [1446, 82] on input "Recording Title" at bounding box center [1433, 79] width 254 height 32
paste input "Por Una Mujer"
type input "Por Una Mujer"
click at [1346, 149] on p "Required" at bounding box center [1433, 151] width 254 height 10
click at [1346, 140] on input "Recording Artist Name" at bounding box center [1433, 129] width 254 height 32
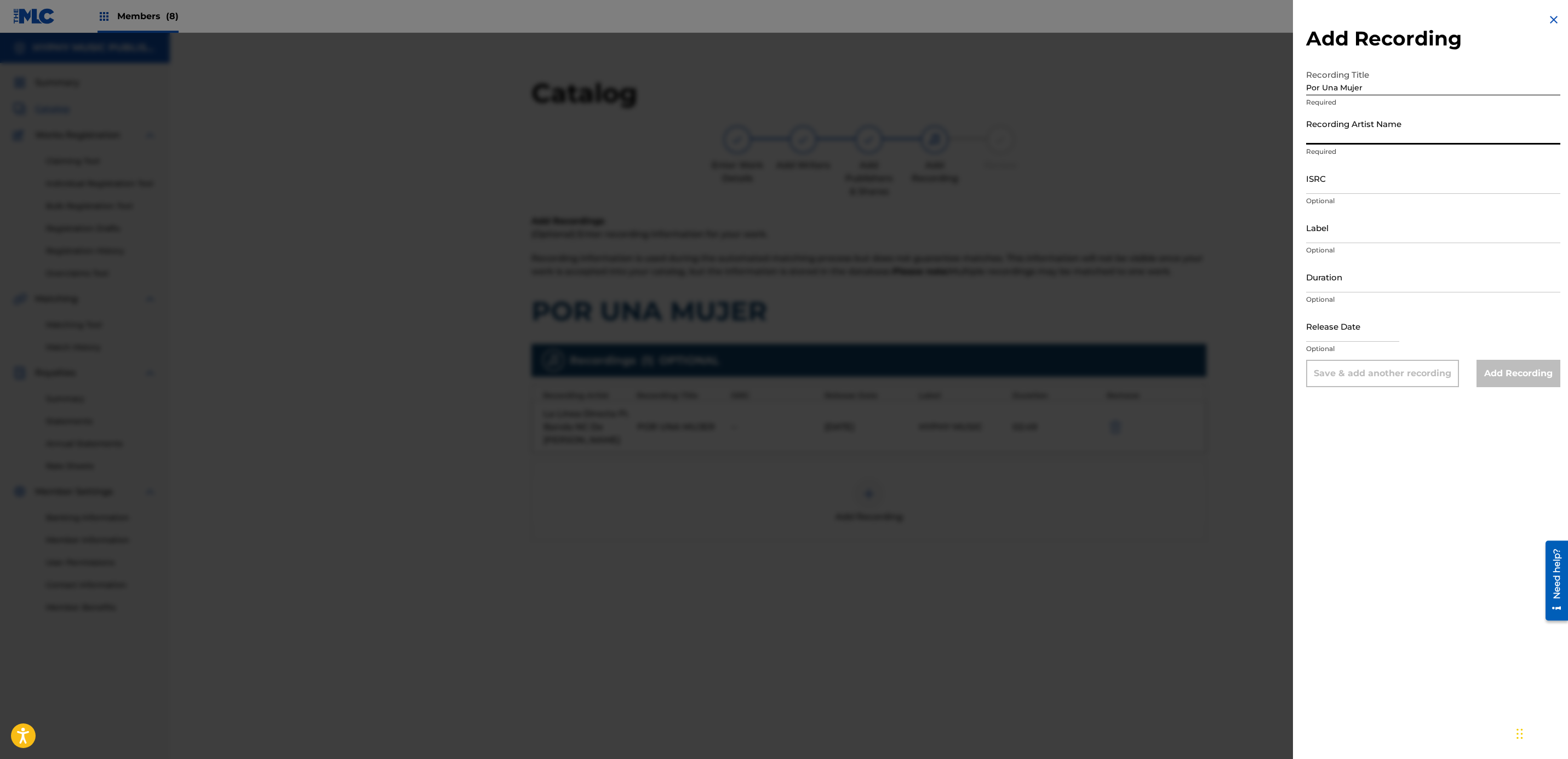
paste input "Oro Norteno"
type input "Oro Norteno"
click at [1375, 181] on input "ISRC" at bounding box center [1433, 178] width 254 height 32
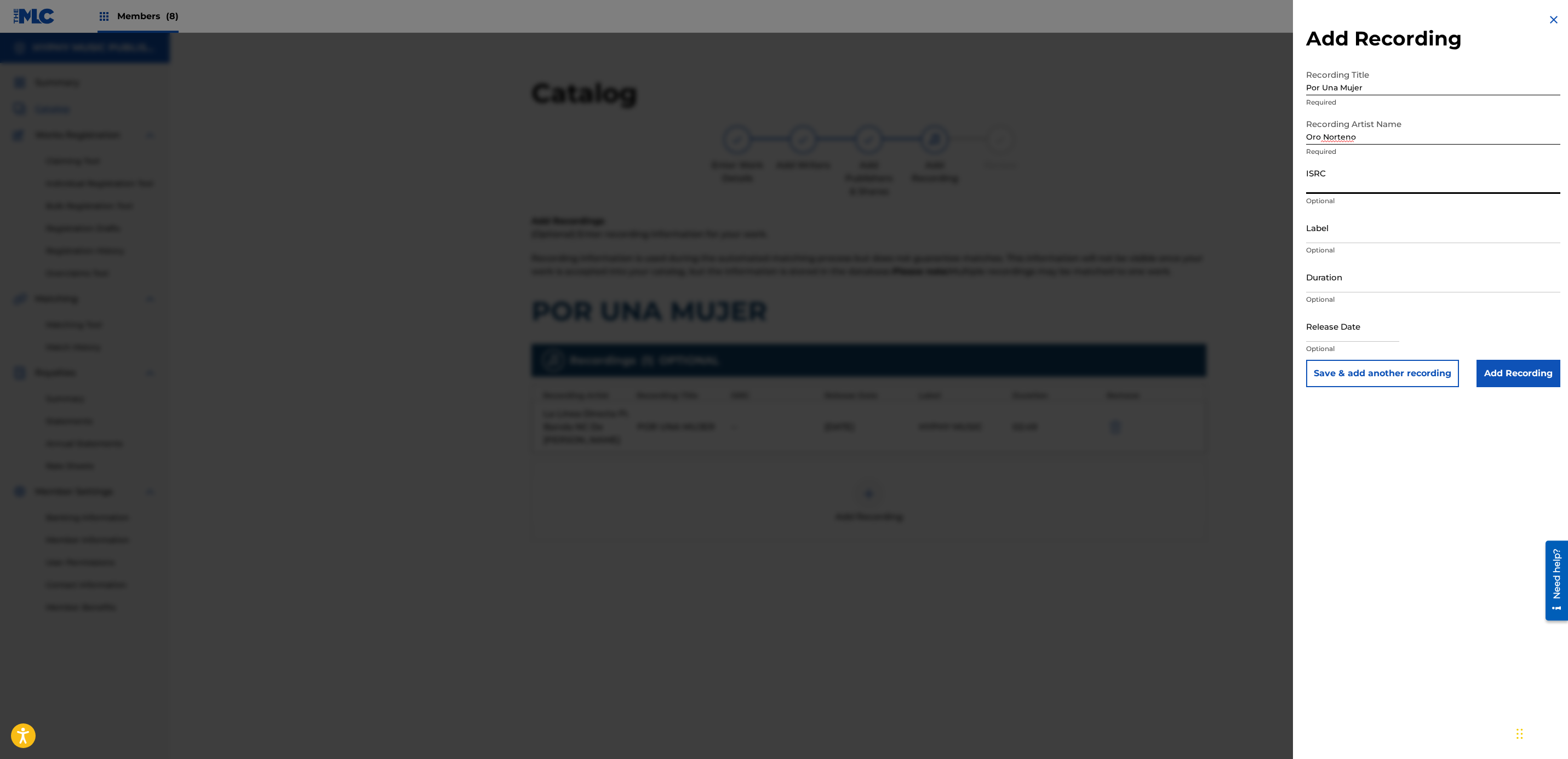
paste input "US3DF2519385"
type input "US3DF2519385"
click at [1360, 225] on input "Label" at bounding box center [1433, 227] width 254 height 32
paste input "Hyphy Music"
type input "Hyphy Music"
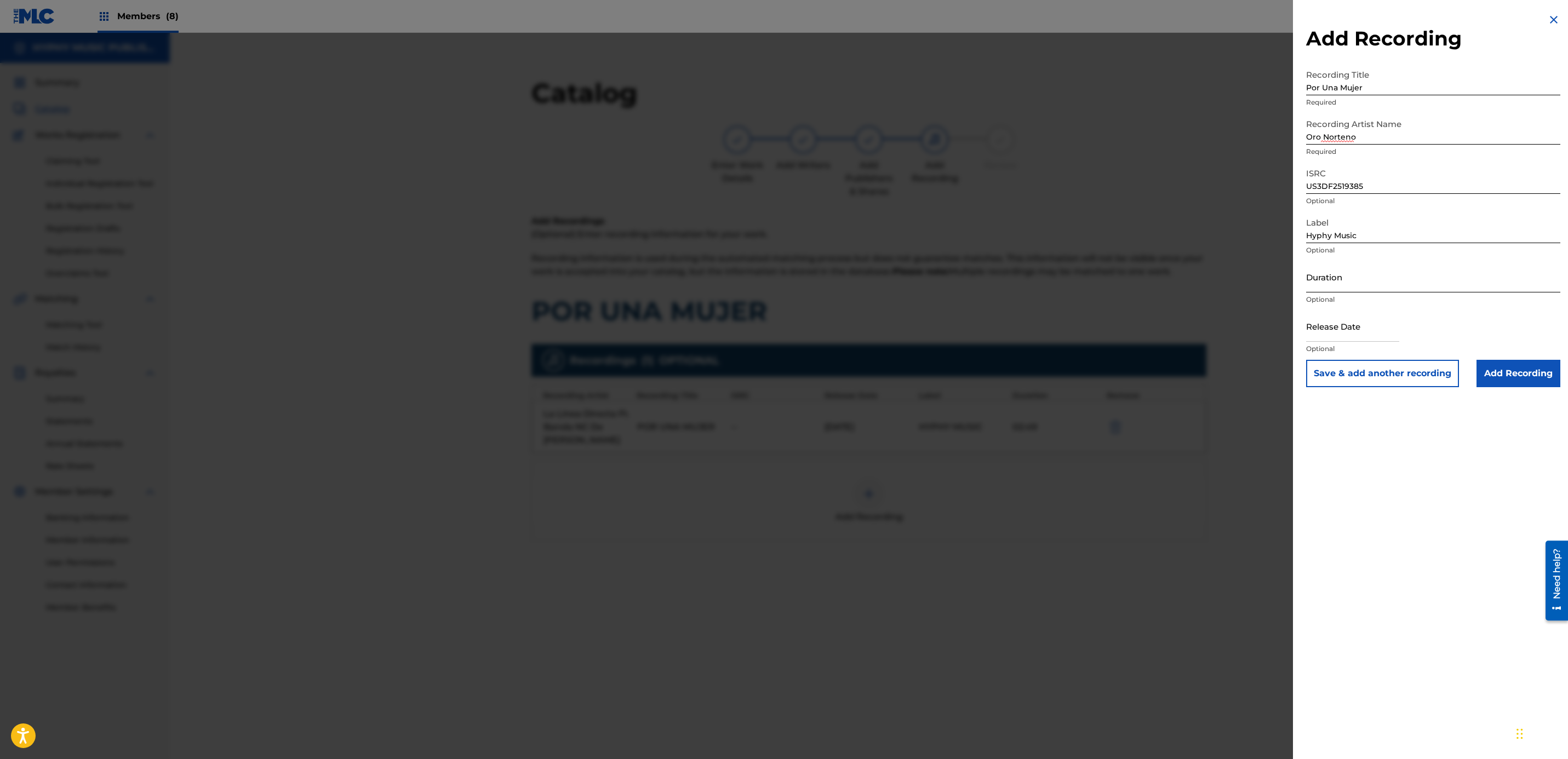
click at [1360, 279] on input "Duration" at bounding box center [1433, 277] width 254 height 32
paste input "2:09"
type input "02:09"
click at [1502, 374] on input "Add Recording" at bounding box center [1518, 373] width 84 height 27
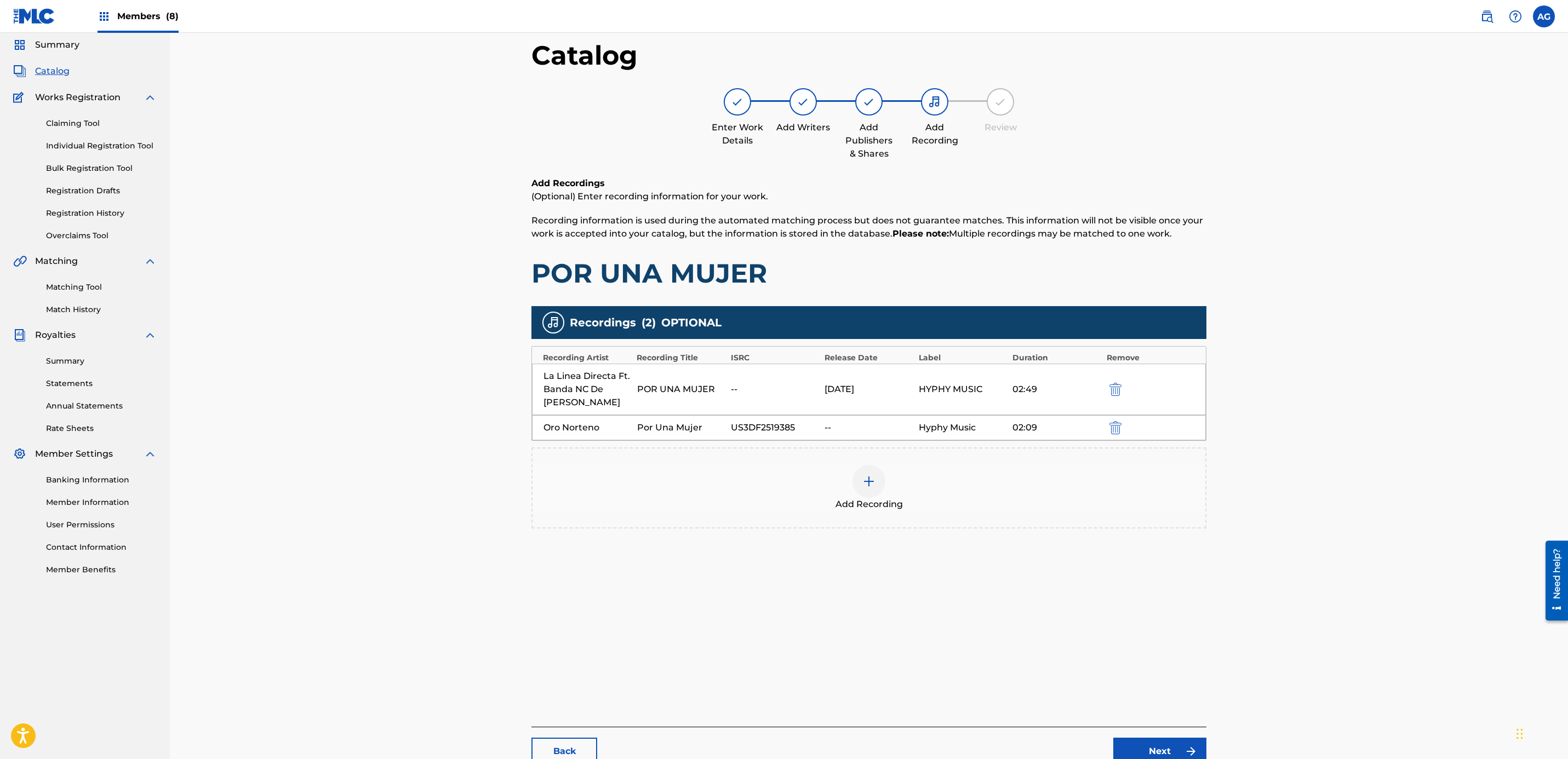
scroll to position [113, 0]
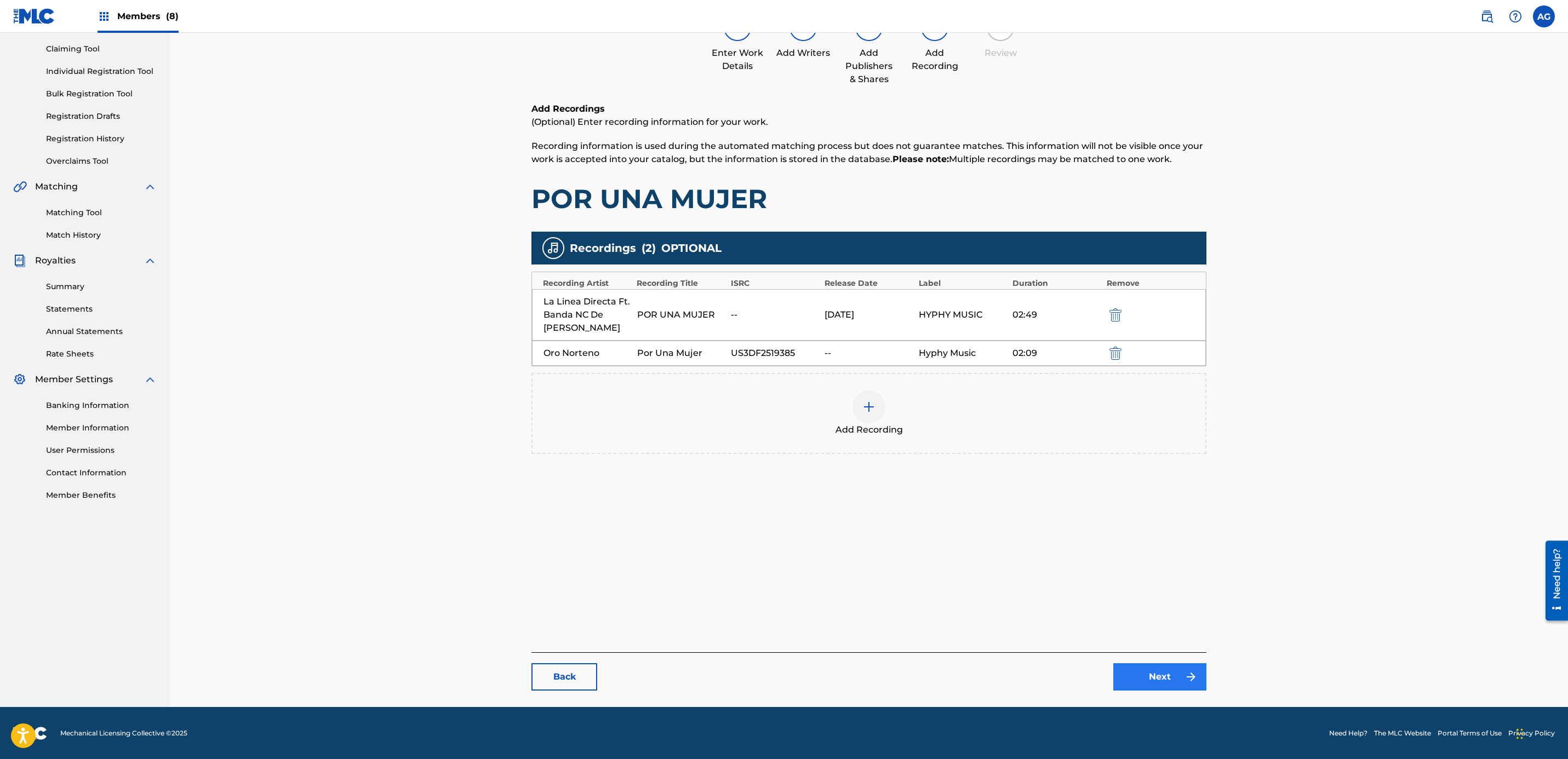
drag, startPoint x: 1071, startPoint y: 607, endPoint x: 1189, endPoint y: 664, distance: 131.0
click at [1185, 680] on img at bounding box center [1190, 677] width 14 height 14
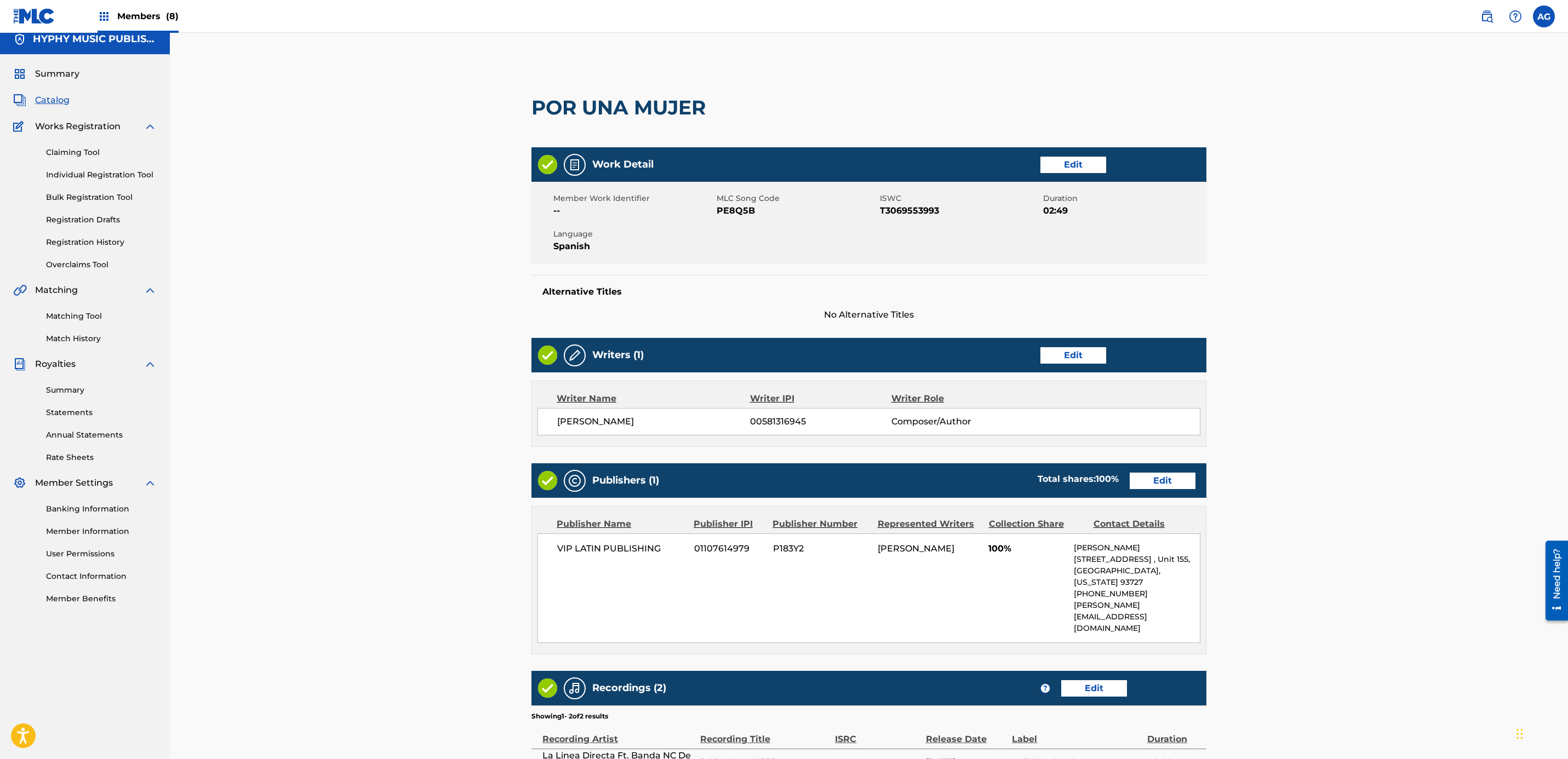
scroll to position [168, 0]
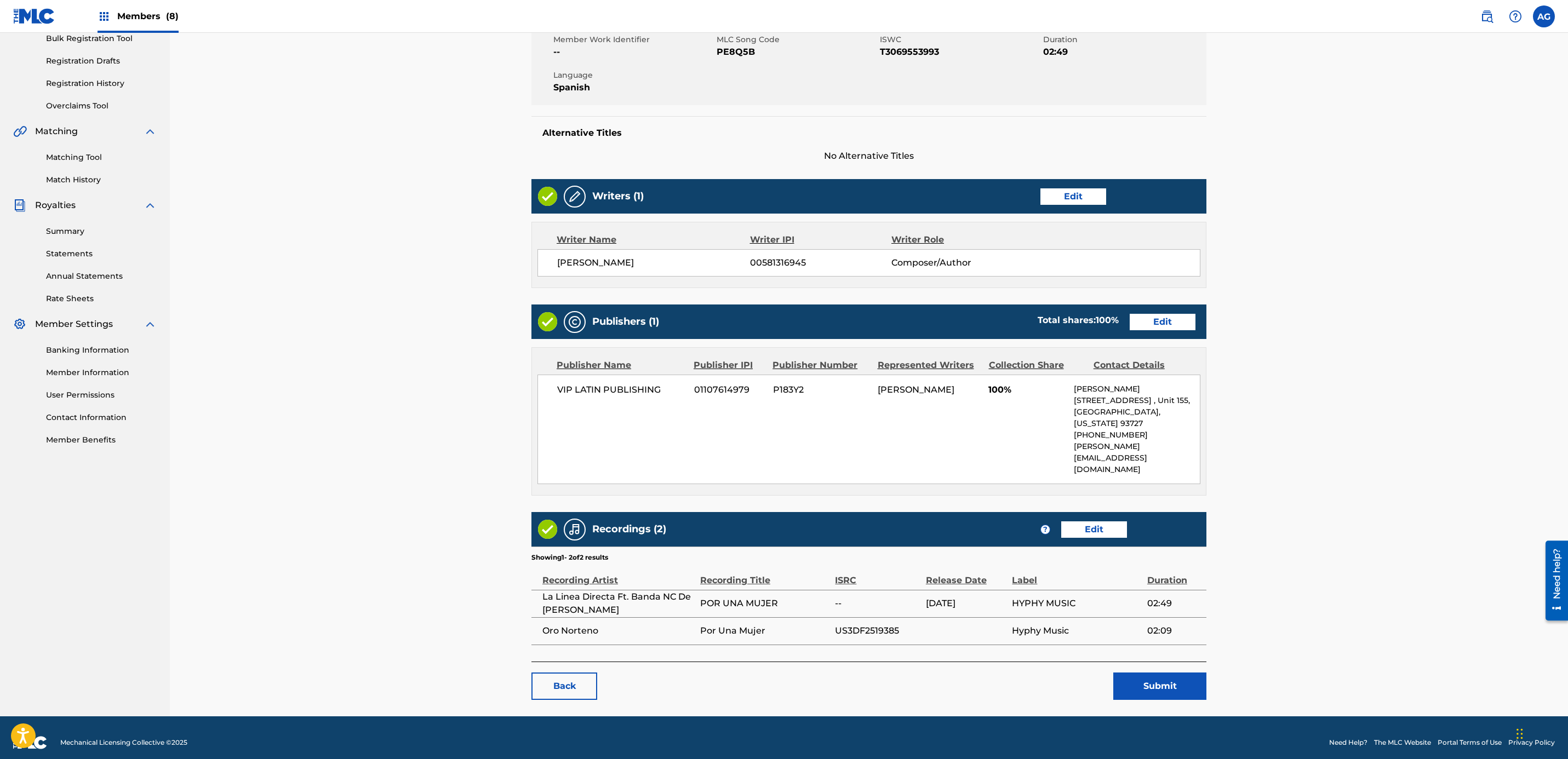
drag, startPoint x: 740, startPoint y: 339, endPoint x: 776, endPoint y: 535, distance: 199.3
click at [1147, 680] on button "Submit" at bounding box center [1159, 686] width 93 height 27
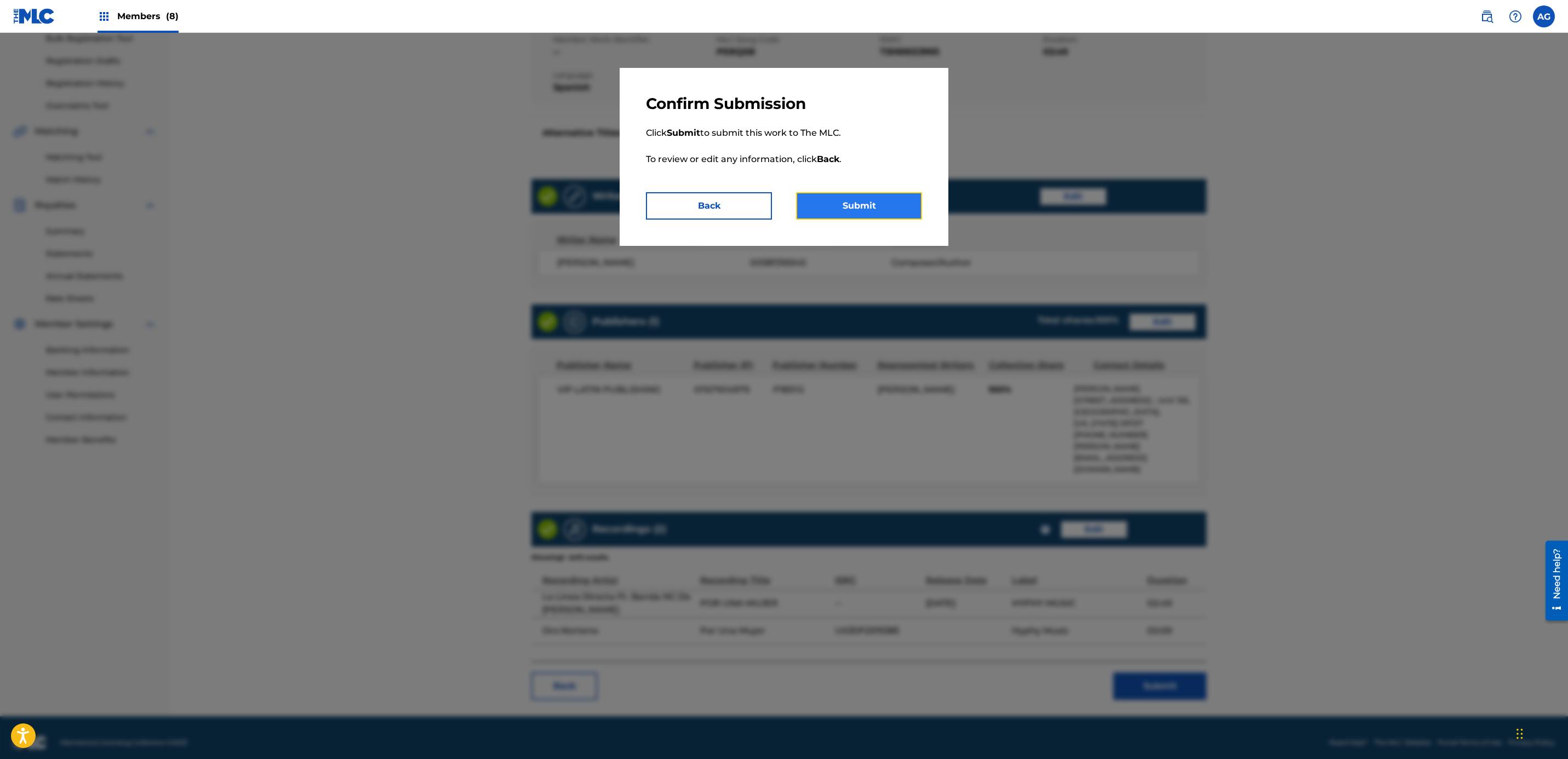
click at [857, 209] on button "Submit" at bounding box center [859, 206] width 126 height 27
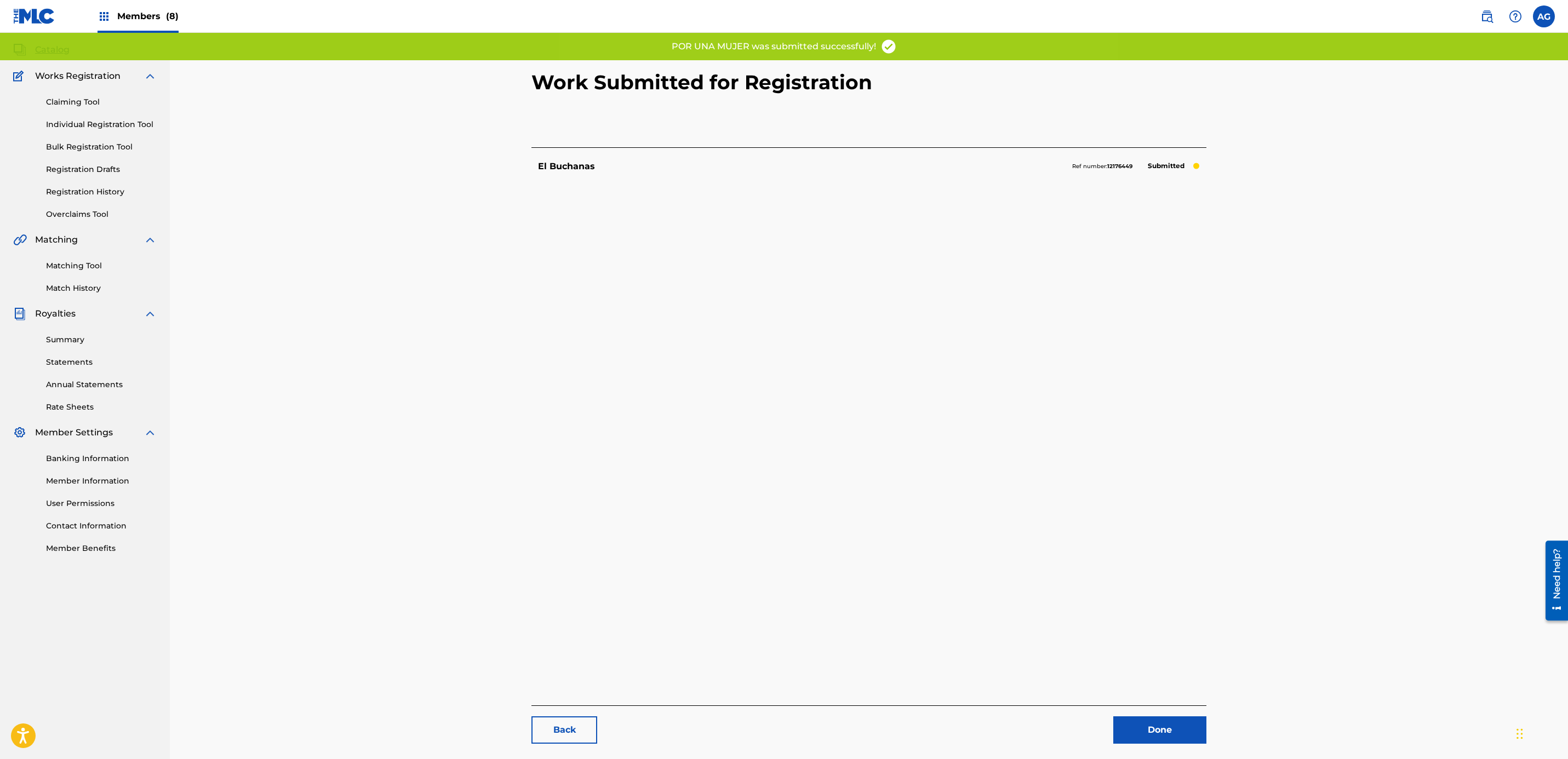
scroll to position [113, 0]
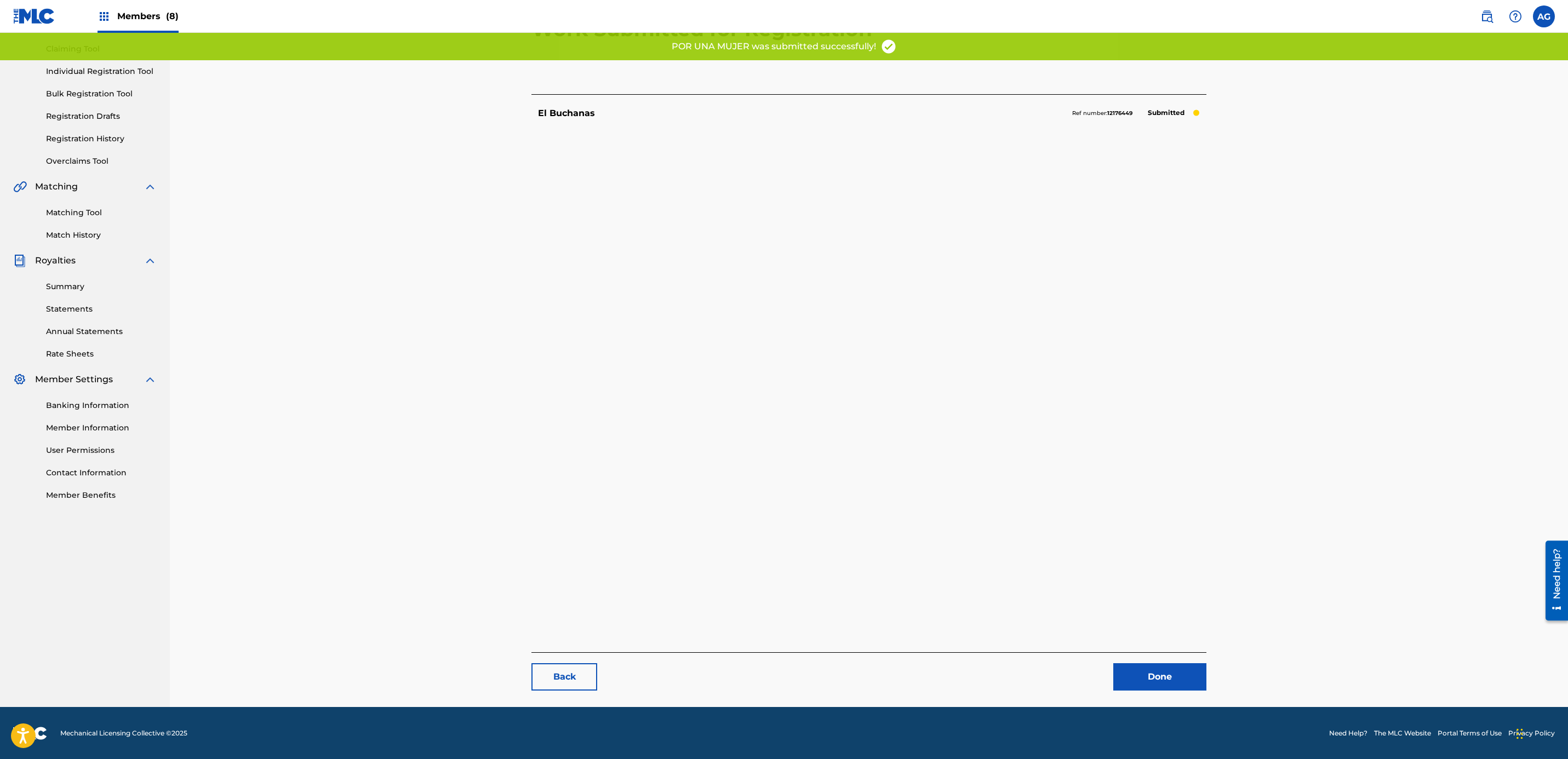
drag, startPoint x: 1029, startPoint y: 407, endPoint x: 1030, endPoint y: 561, distance: 154.0
click at [1167, 674] on link "Done" at bounding box center [1159, 677] width 93 height 27
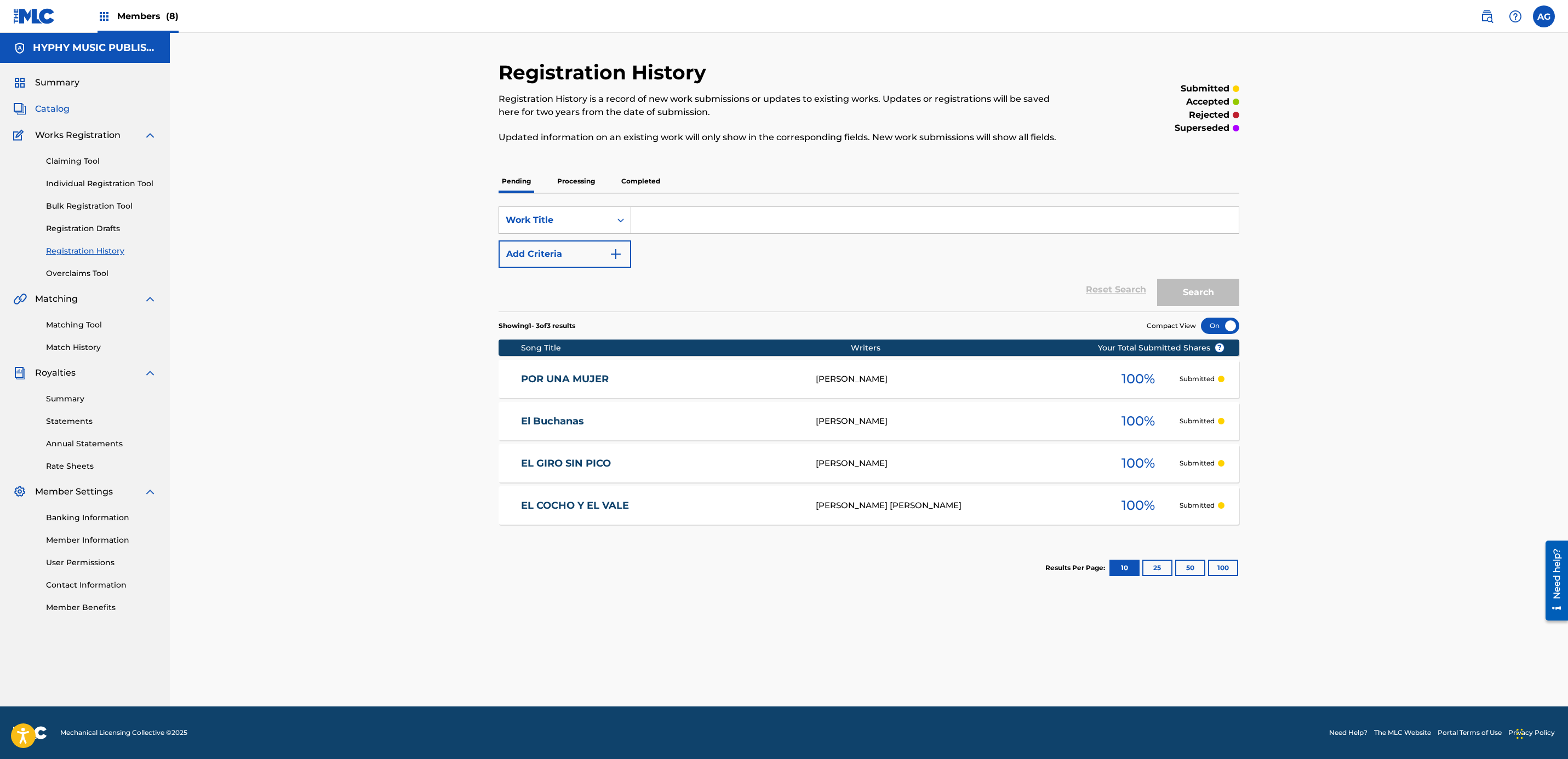
click at [60, 108] on span "Catalog" at bounding box center [52, 109] width 34 height 14
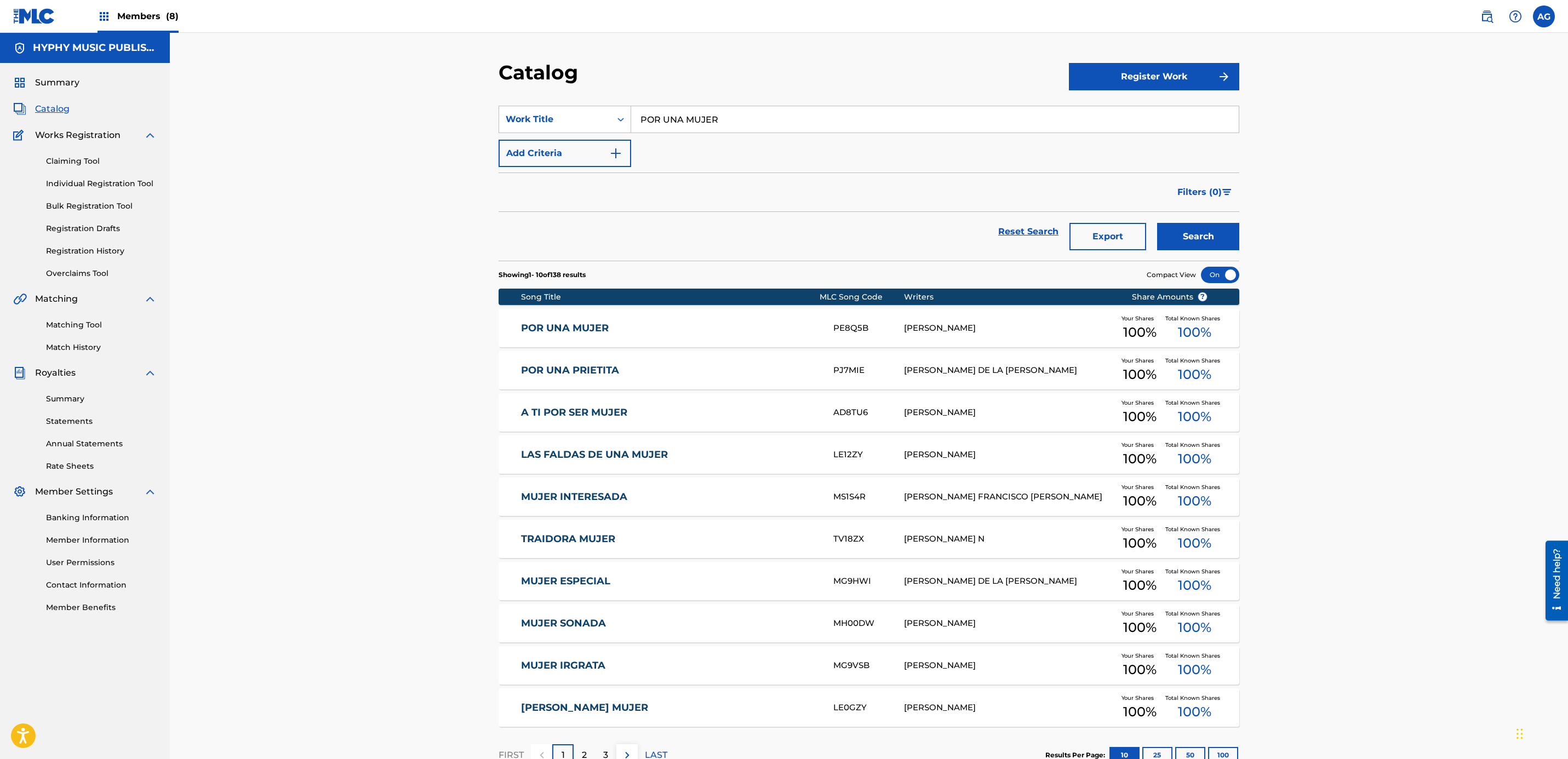
drag, startPoint x: 778, startPoint y: 121, endPoint x: 448, endPoint y: 127, distance: 330.1
click at [448, 127] on div "Catalog Register Work SearchWithCriteria9bb75b42-0fcc-4f11-a629-bfba71cd49ee Wo…" at bounding box center [868, 407] width 1398 height 751
type input "MICHOACANO AL MILLON"
click at [1157, 223] on button "Search" at bounding box center [1198, 236] width 82 height 27
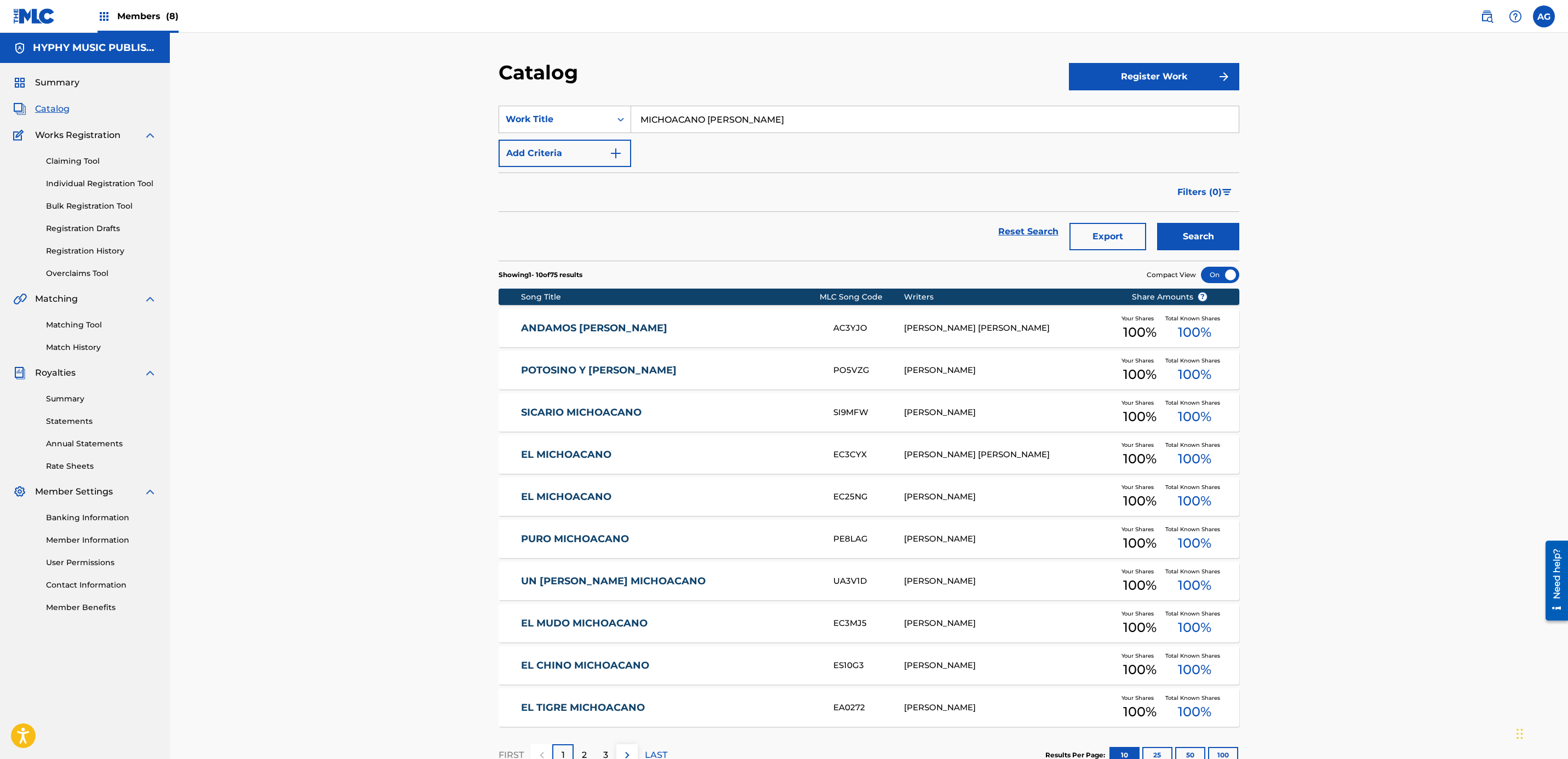
click at [674, 123] on input "MICHOACANO AL MILLON" at bounding box center [934, 119] width 607 height 26
click at [674, 123] on input "MICHOACANO AL MILLON" at bounding box center [934, 119] width 607 height 26
click at [750, 127] on input "MICHOACANO AL MILLON" at bounding box center [934, 119] width 607 height 26
click at [105, 187] on link "Individual Registration Tool" at bounding box center [101, 184] width 111 height 12
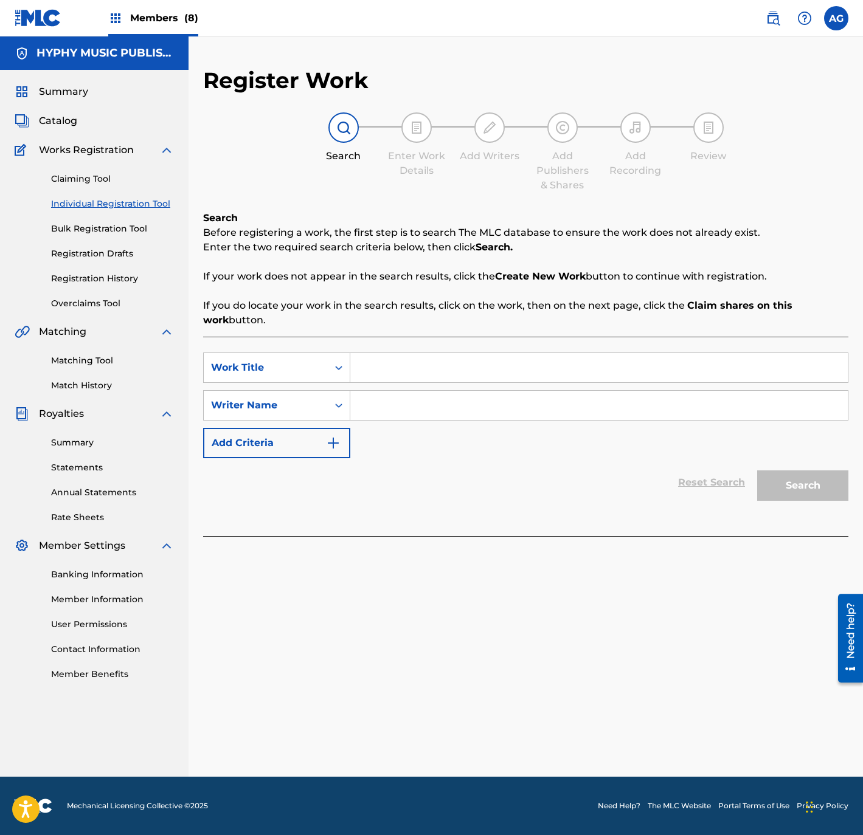
click at [421, 377] on input "Search Form" at bounding box center [598, 367] width 497 height 29
paste input "POR UNA MUJER"
drag, startPoint x: 529, startPoint y: 365, endPoint x: 332, endPoint y: 365, distance: 197.6
click at [332, 365] on div "SearchWithCriteriafddae7c7-237e-4218-b4fe-12d8d72b825f Work Title POR UNA MUJER" at bounding box center [525, 368] width 645 height 30
paste input "MICHOACANO AL MILLON"
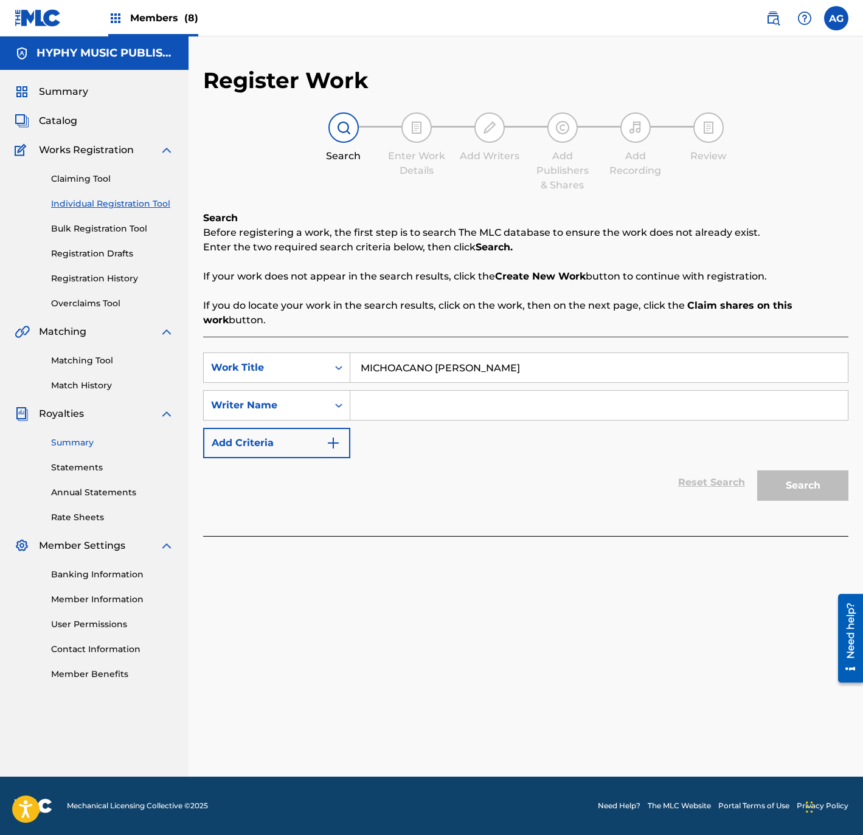
type input "MICHOACANO AL MILLON"
click at [446, 407] on input "Search Form" at bounding box center [598, 405] width 497 height 29
paste input "RICARDO RENTERIA"
type input "RICARDO RENTERIA"
click at [804, 482] on button "Search" at bounding box center [802, 485] width 91 height 30
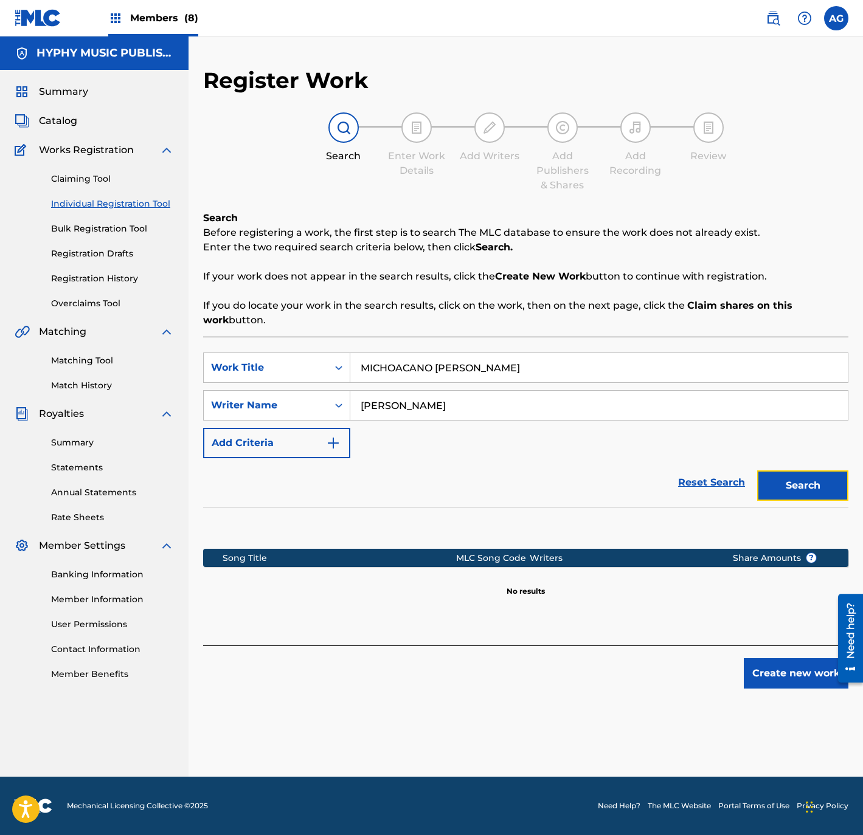
click at [827, 475] on button "Search" at bounding box center [802, 485] width 91 height 30
click at [762, 687] on button "Create new work" at bounding box center [795, 673] width 105 height 30
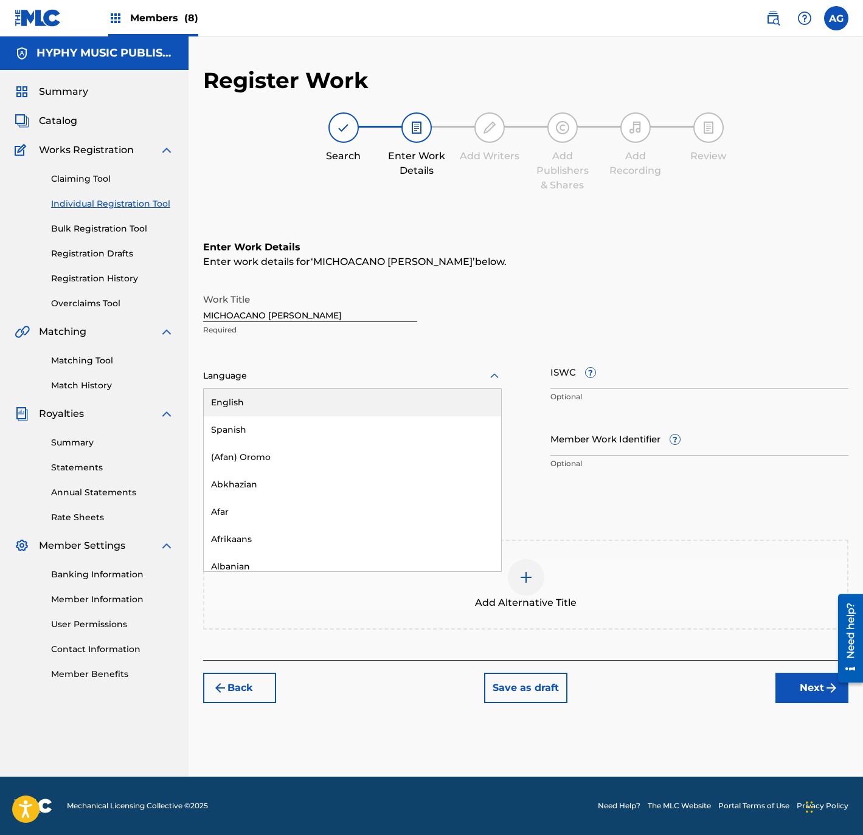
drag, startPoint x: 221, startPoint y: 380, endPoint x: 237, endPoint y: 403, distance: 28.0
click at [222, 380] on div at bounding box center [352, 375] width 298 height 15
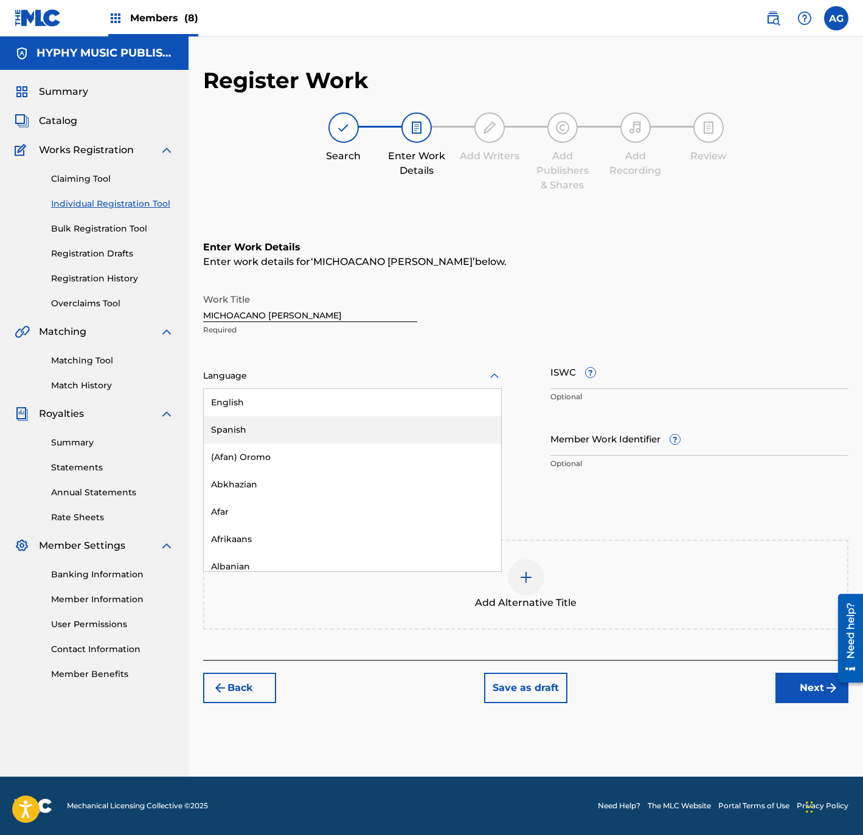
click at [248, 424] on div "Spanish" at bounding box center [352, 429] width 297 height 27
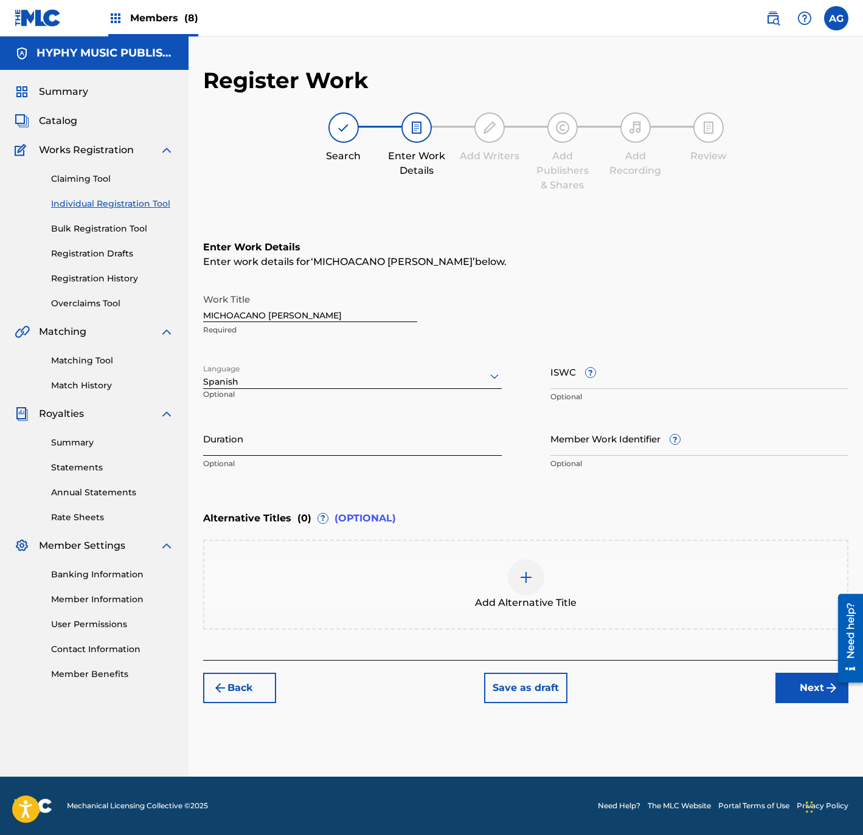
click at [325, 447] on input "Duration" at bounding box center [352, 438] width 298 height 35
paste input "3:04"
type input "03:04"
click at [790, 684] on button "Next" at bounding box center [811, 688] width 73 height 30
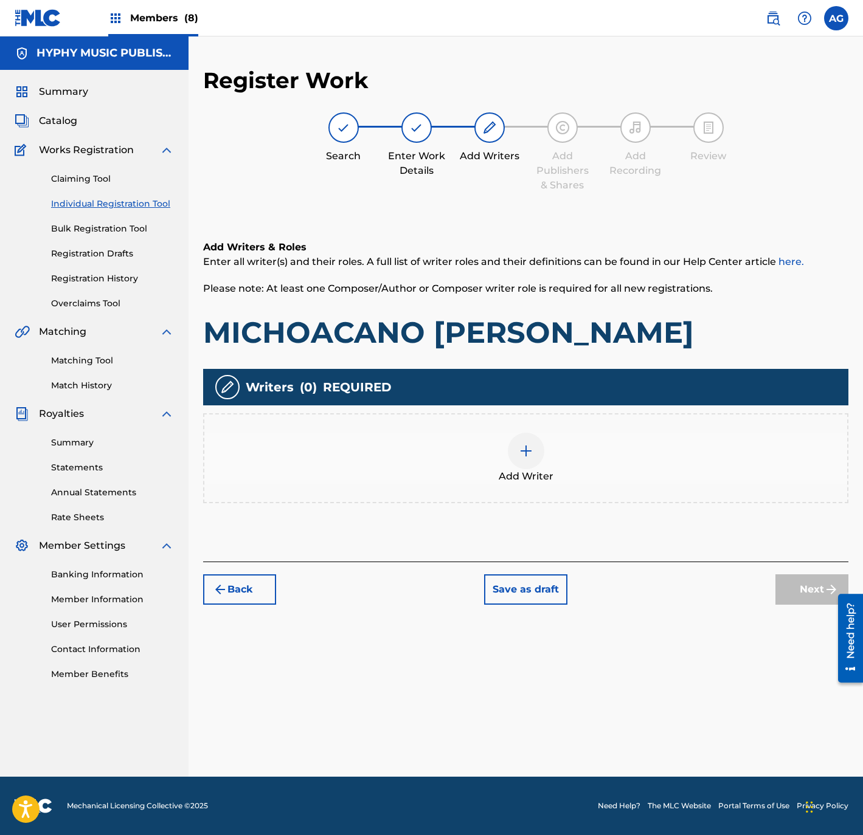
click at [522, 460] on div at bounding box center [526, 451] width 36 height 36
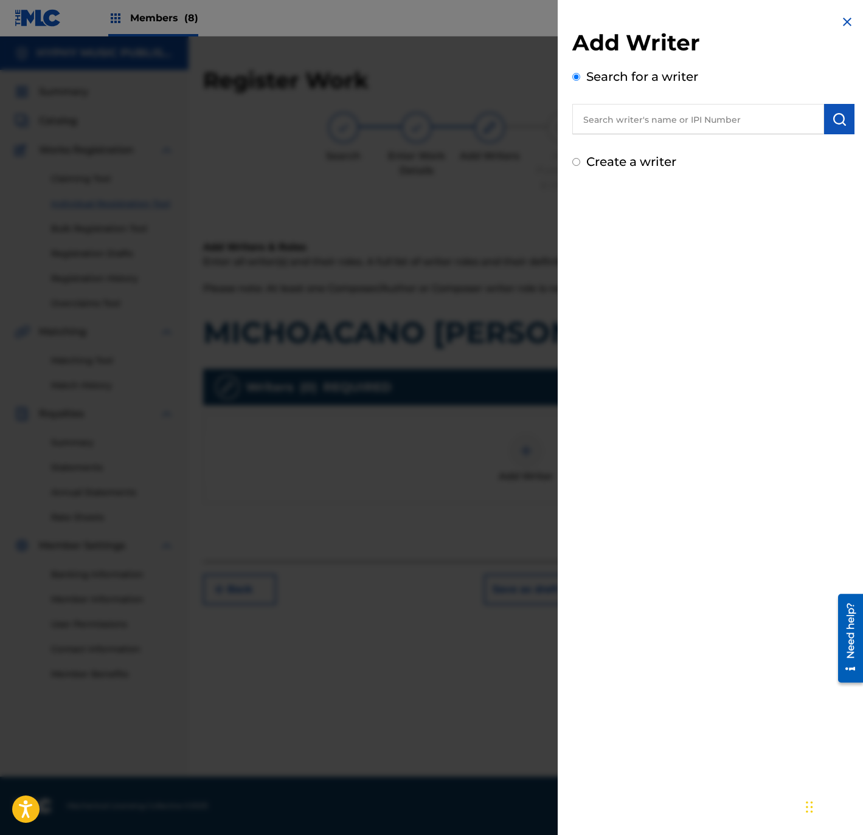
click at [609, 160] on label "Create a writer" at bounding box center [631, 161] width 90 height 15
radio input "true"
click at [580, 160] on input "Create a writer" at bounding box center [576, 162] width 8 height 8
radio input "false"
radio input "true"
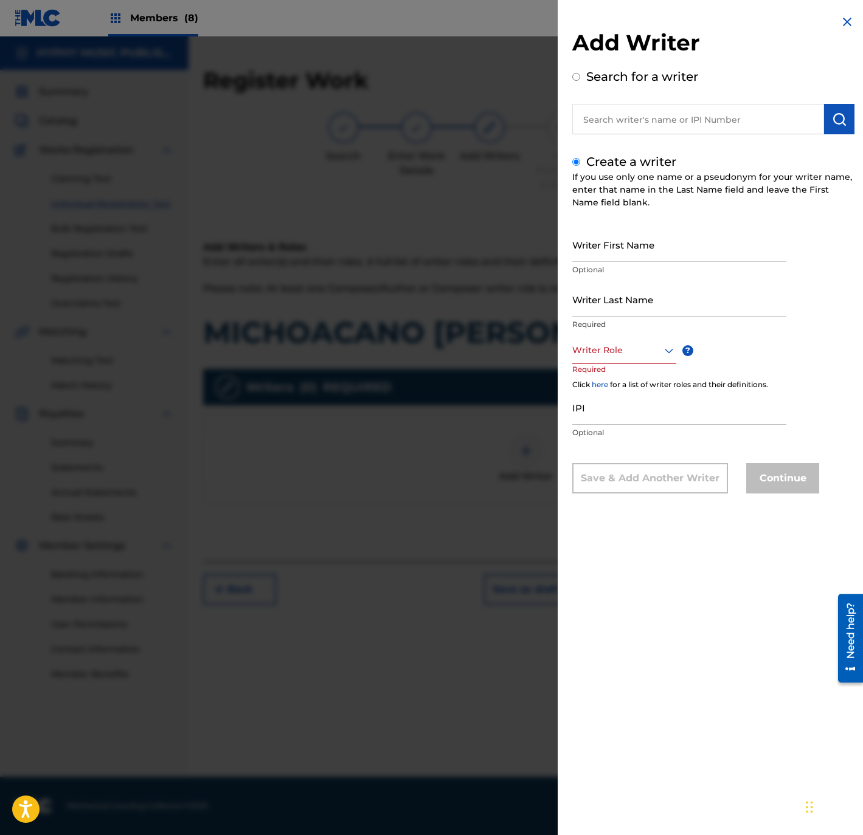
click at [624, 121] on input "text" at bounding box center [698, 119] width 252 height 30
radio input "true"
paste input "RICARDO RENTERIA"
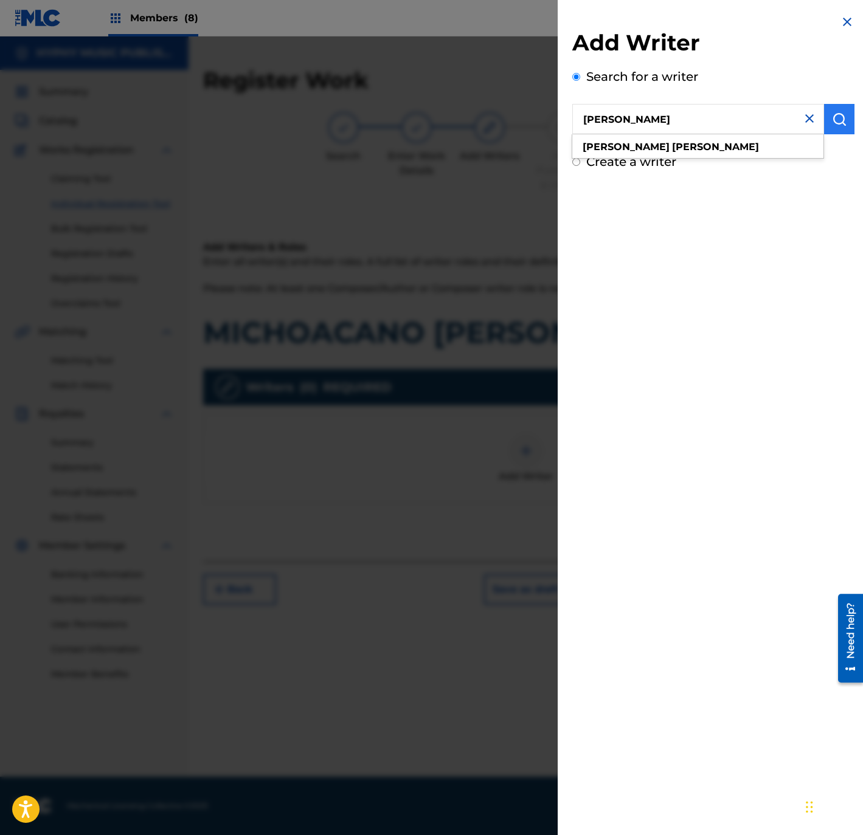
type input "RICARDO RENTERIA"
click at [847, 108] on button "submit" at bounding box center [839, 119] width 30 height 30
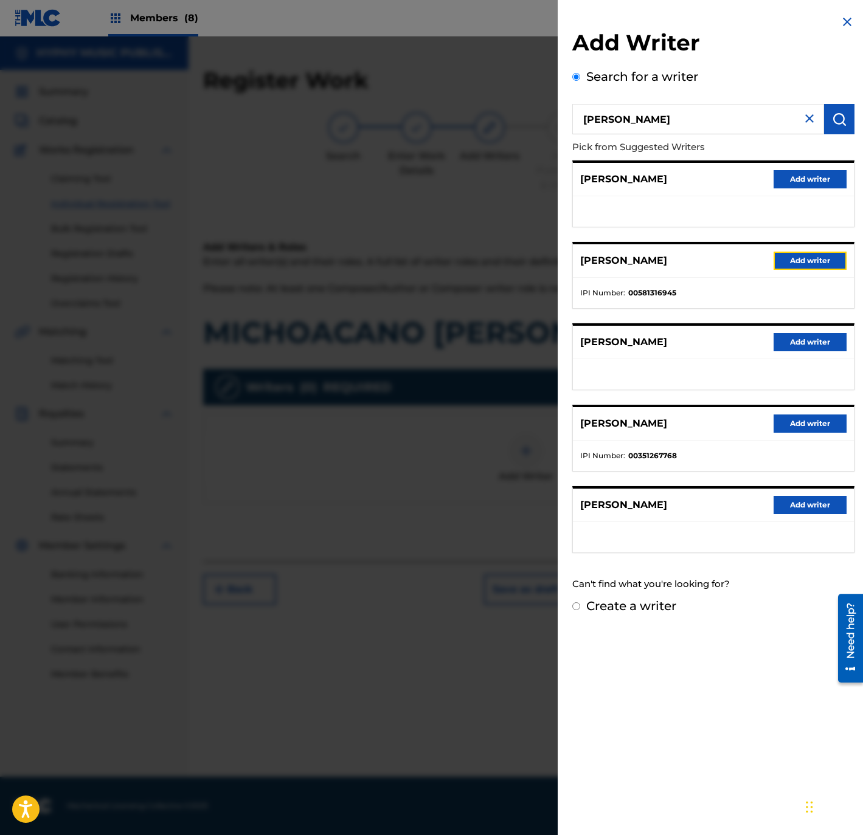
click at [777, 261] on button "Add writer" at bounding box center [809, 261] width 73 height 18
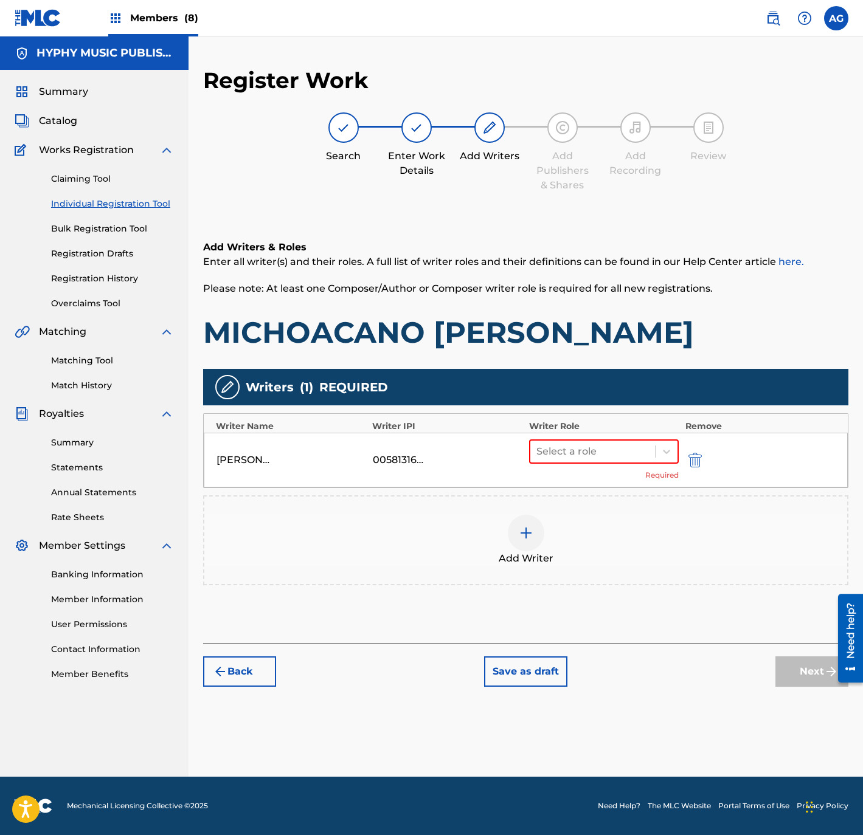
click at [642, 432] on div "Writer Name Writer IPI Writer Role Remove RICARDO RENTERIA 00581316945 Select a…" at bounding box center [525, 450] width 645 height 75
drag, startPoint x: 642, startPoint y: 433, endPoint x: 629, endPoint y: 465, distance: 34.7
click at [633, 456] on div at bounding box center [592, 451] width 113 height 17
drag, startPoint x: 576, startPoint y: 481, endPoint x: 677, endPoint y: 523, distance: 109.3
click at [576, 482] on div "Composer/Author" at bounding box center [603, 482] width 150 height 24
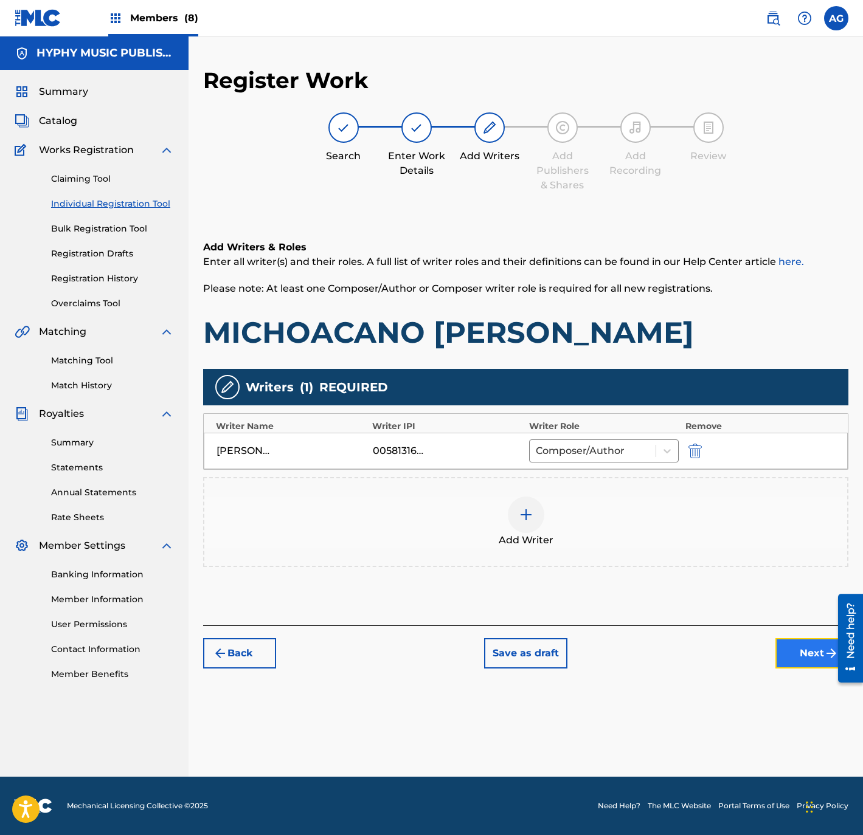
click at [794, 649] on button "Next" at bounding box center [811, 653] width 73 height 30
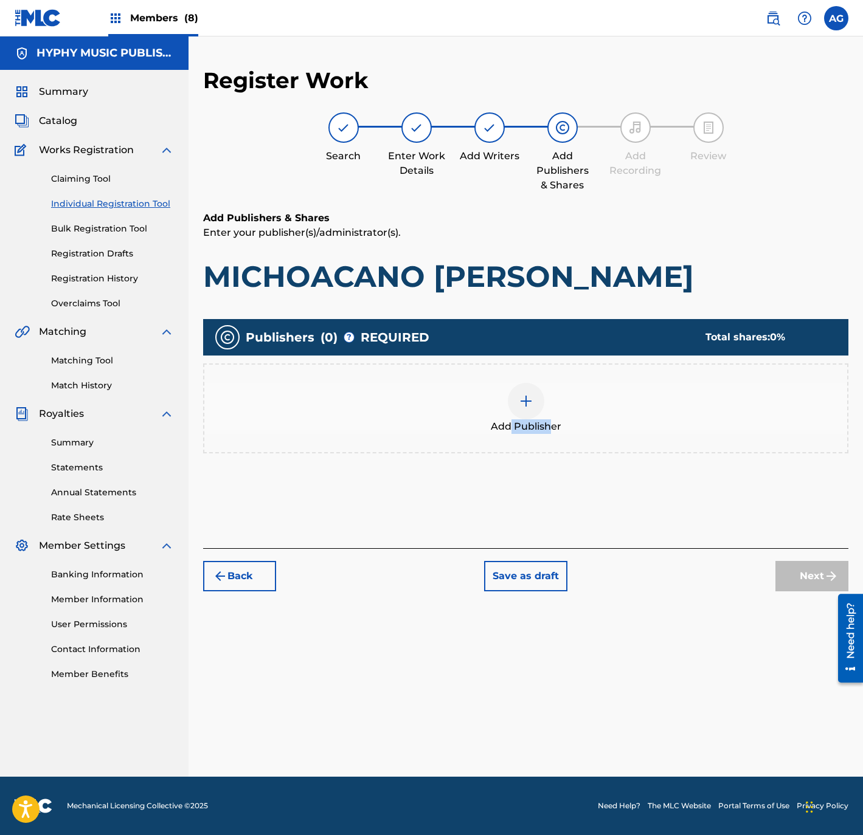
click at [549, 434] on div "Add Publisher" at bounding box center [525, 408] width 645 height 90
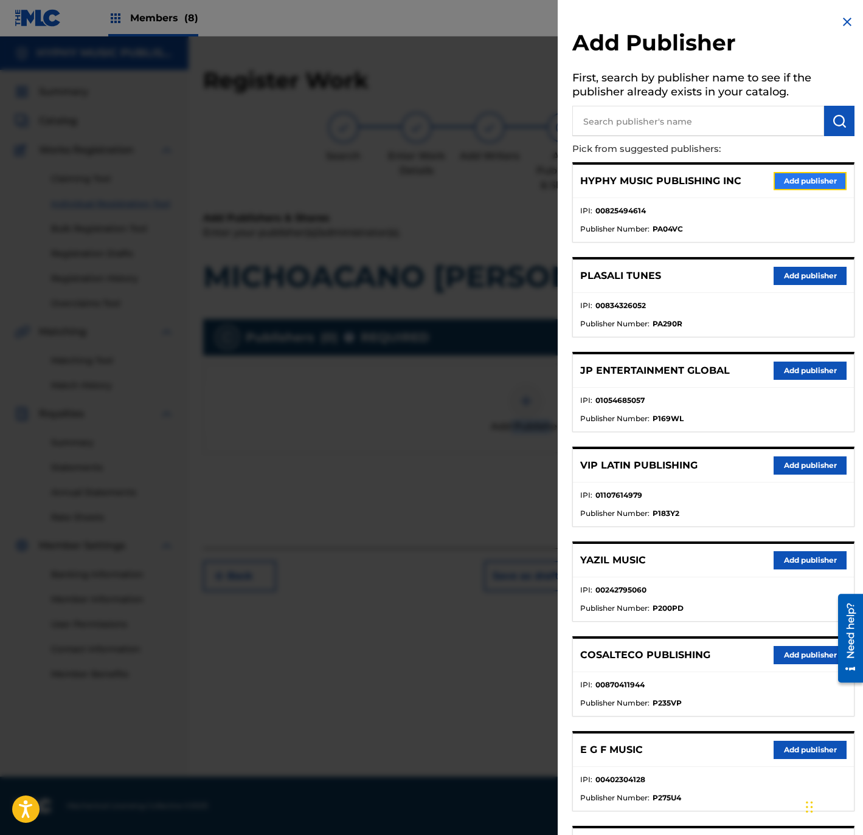
click at [825, 179] on button "Add publisher" at bounding box center [809, 181] width 73 height 18
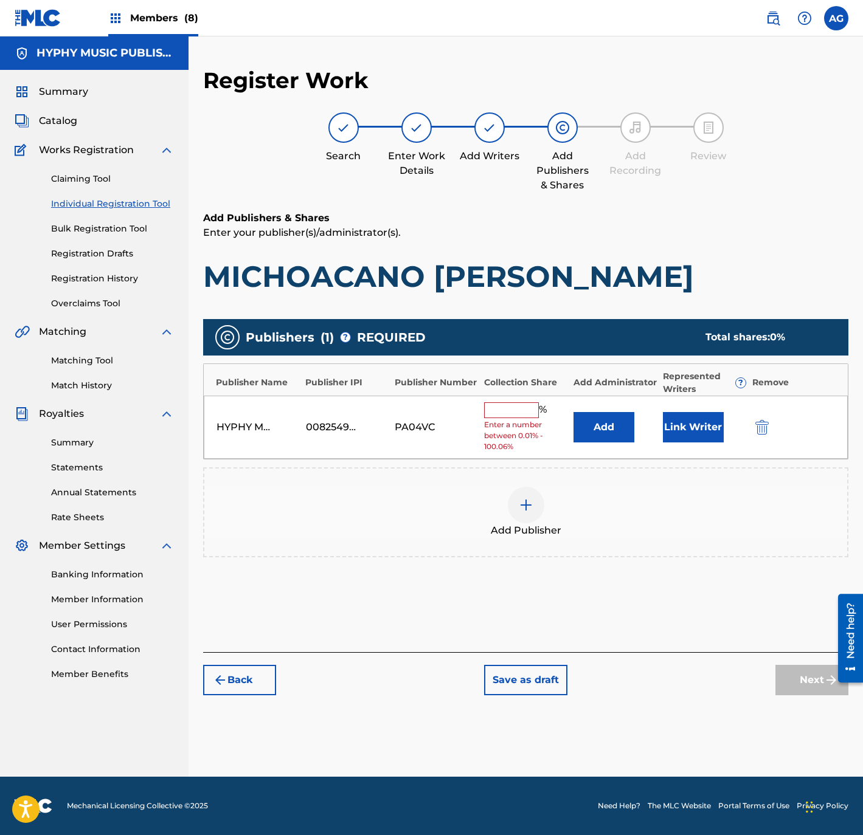
click at [498, 411] on input "text" at bounding box center [511, 410] width 55 height 16
type input "100"
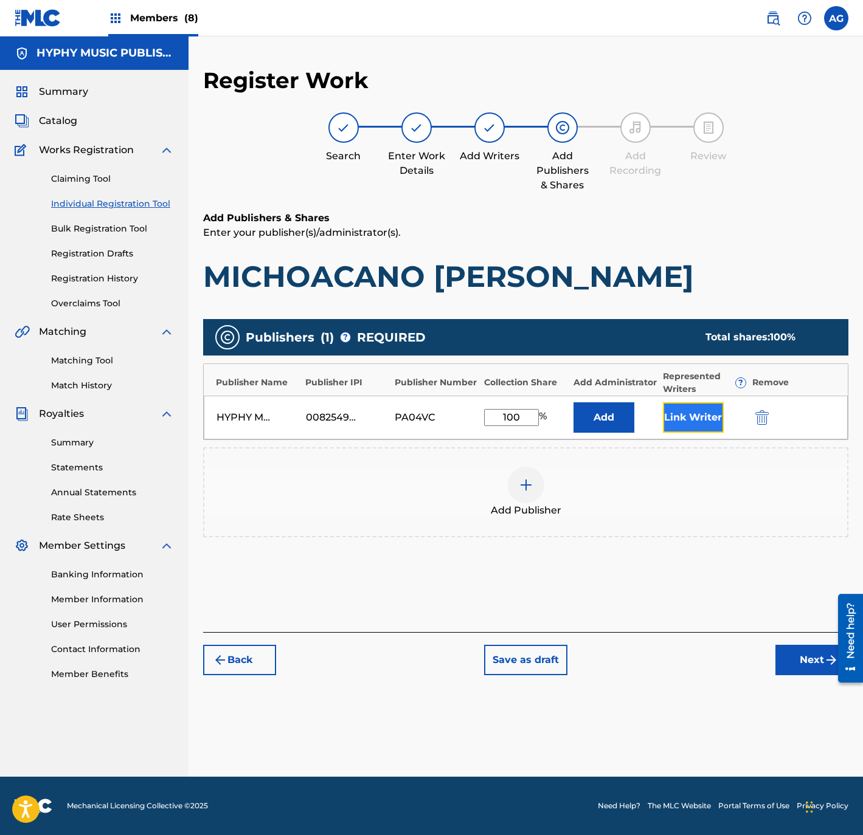
click at [691, 419] on button "Link Writer" at bounding box center [693, 417] width 61 height 30
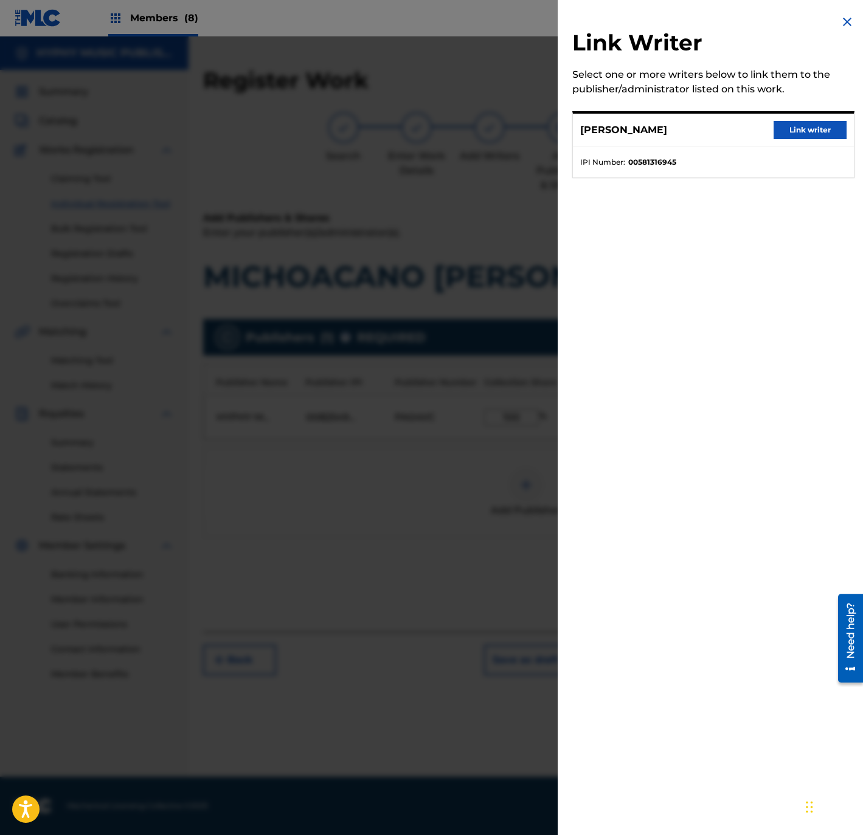
click at [794, 119] on div "RICARDO RENTERIA Link writer" at bounding box center [713, 130] width 281 height 33
click at [796, 126] on button "Link writer" at bounding box center [809, 130] width 73 height 18
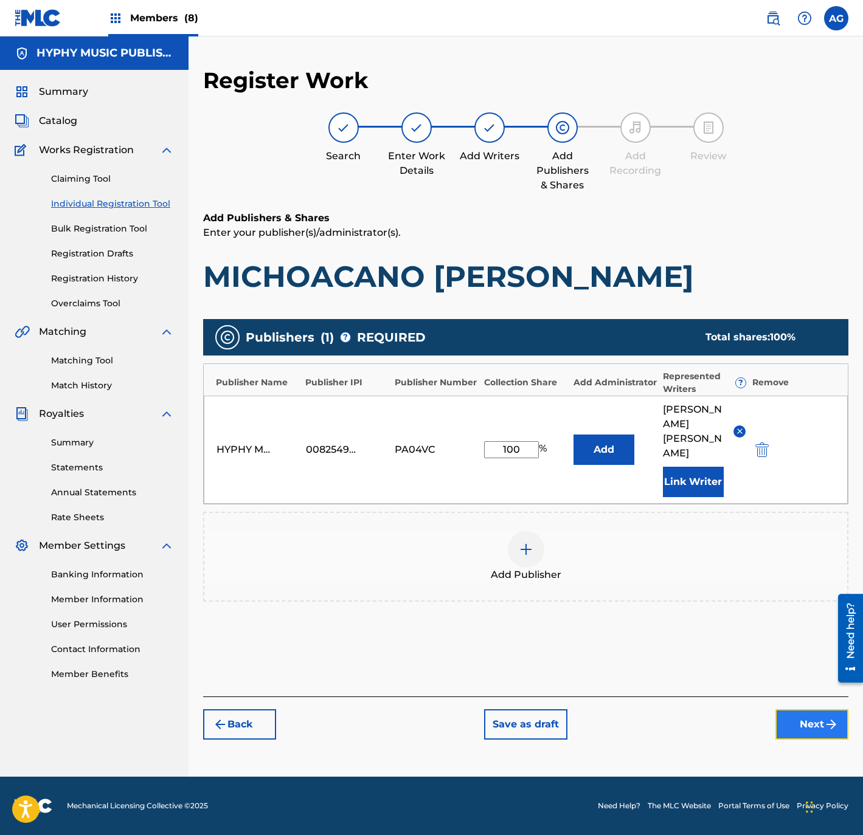
click at [810, 709] on button "Next" at bounding box center [811, 724] width 73 height 30
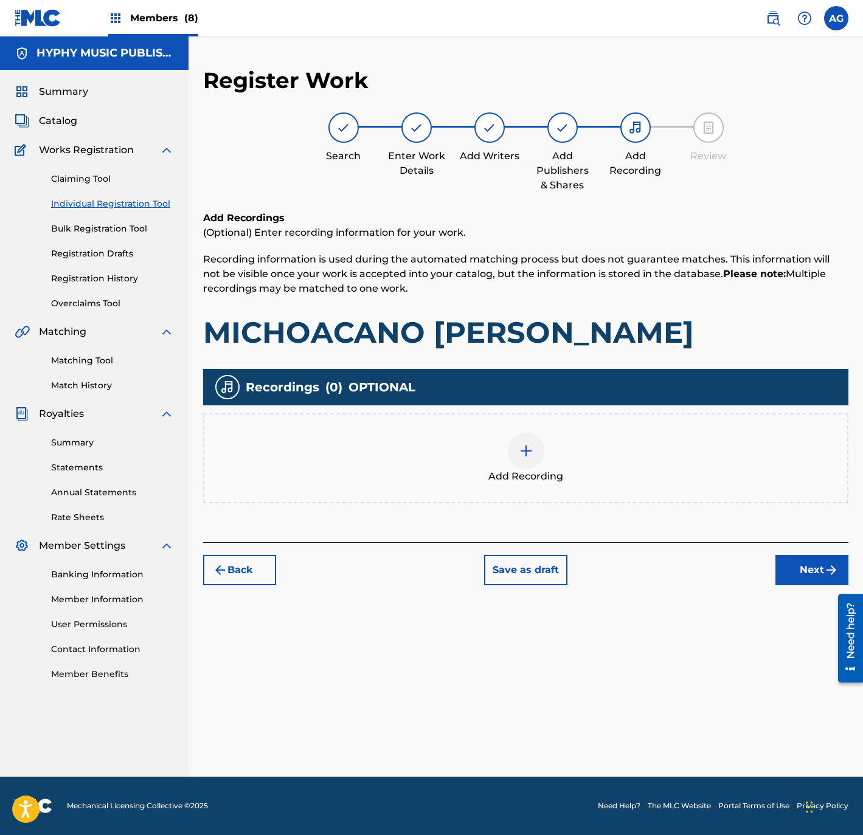
click at [571, 467] on div "Add Recording" at bounding box center [525, 458] width 642 height 51
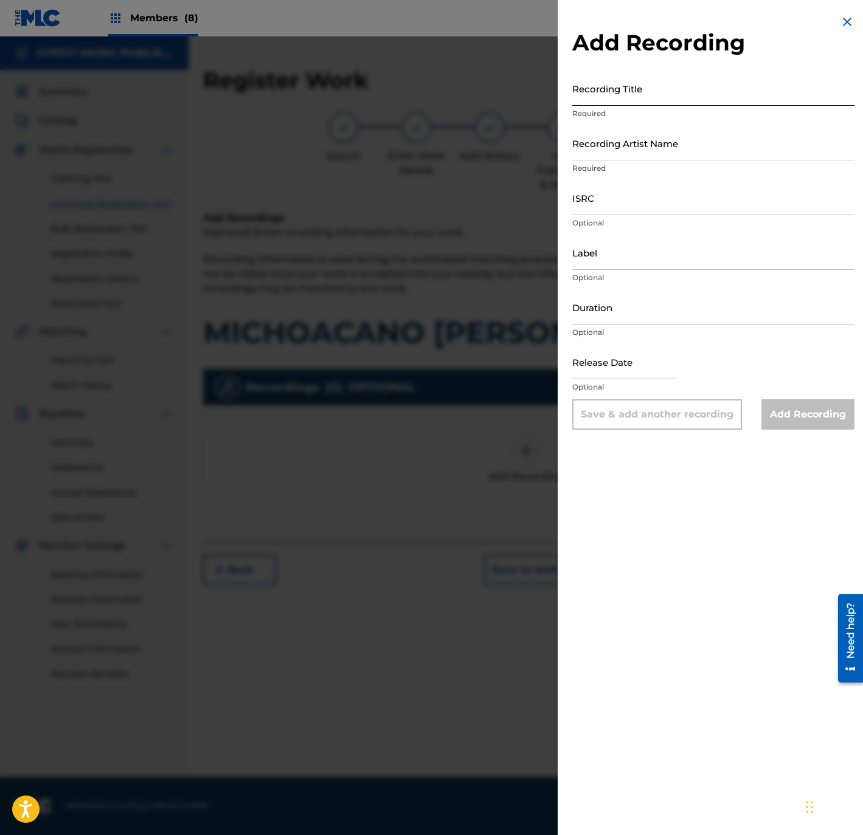
click at [627, 72] on input "Recording Title" at bounding box center [713, 88] width 282 height 35
paste input "Michoacan Al Millon"
type input "Michoacan Al Millon"
drag, startPoint x: 630, startPoint y: 129, endPoint x: 669, endPoint y: 151, distance: 45.2
click at [635, 133] on input "Recording Artist Name" at bounding box center [713, 143] width 282 height 35
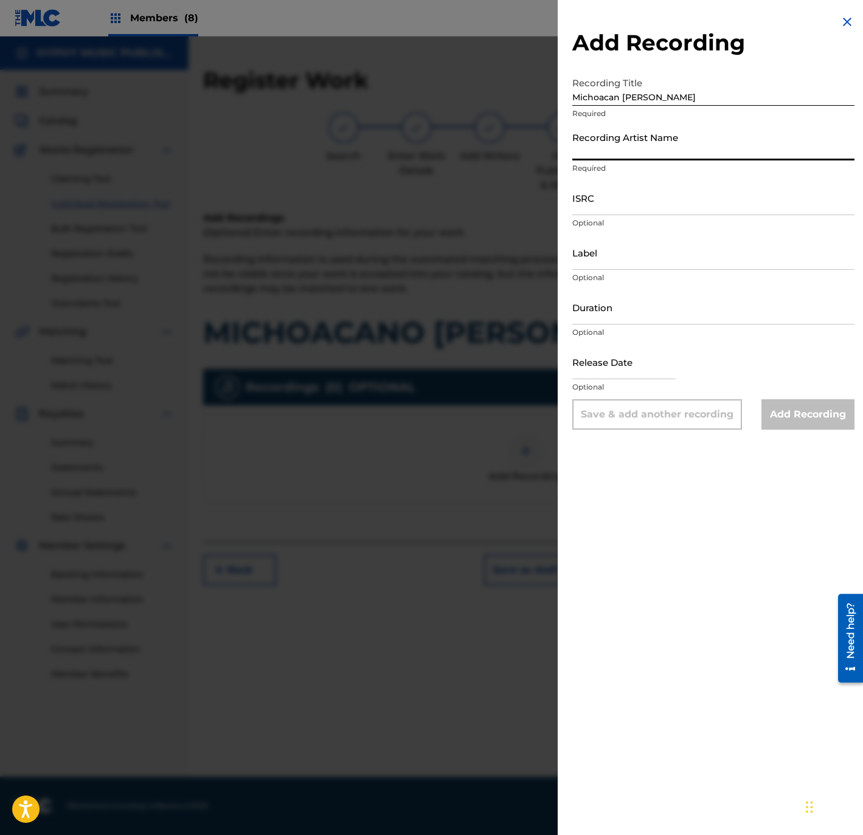
paste input "Oro Norteno"
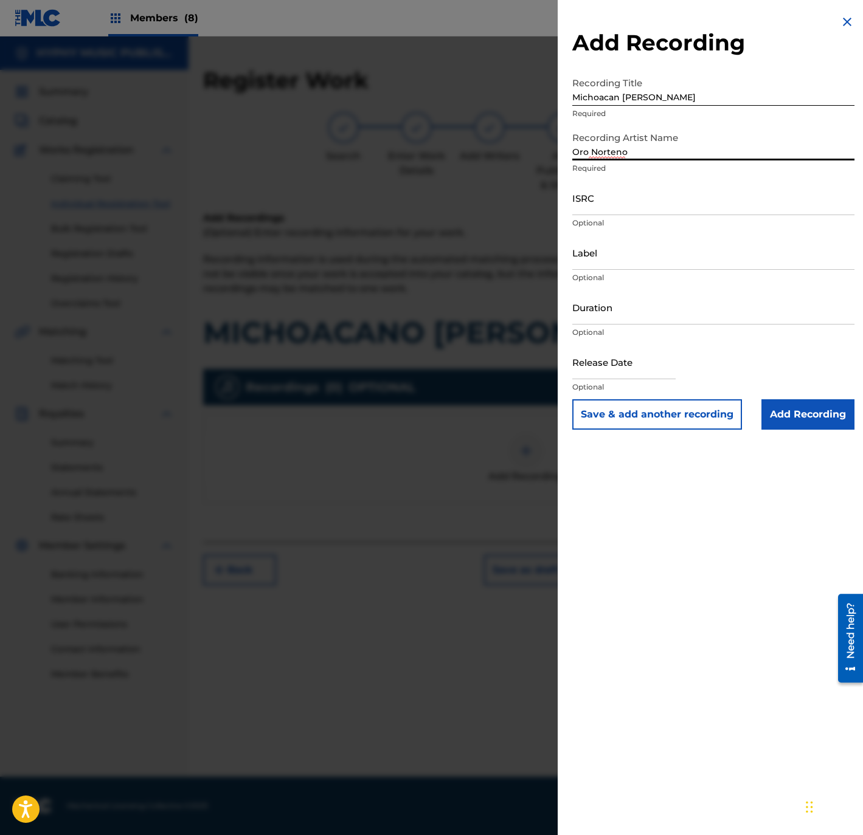
type input "Oro Norteno"
click at [631, 222] on div "ISRC Optional" at bounding box center [713, 208] width 282 height 55
click at [620, 206] on input "ISRC" at bounding box center [713, 198] width 282 height 35
paste input "US3DF2519392"
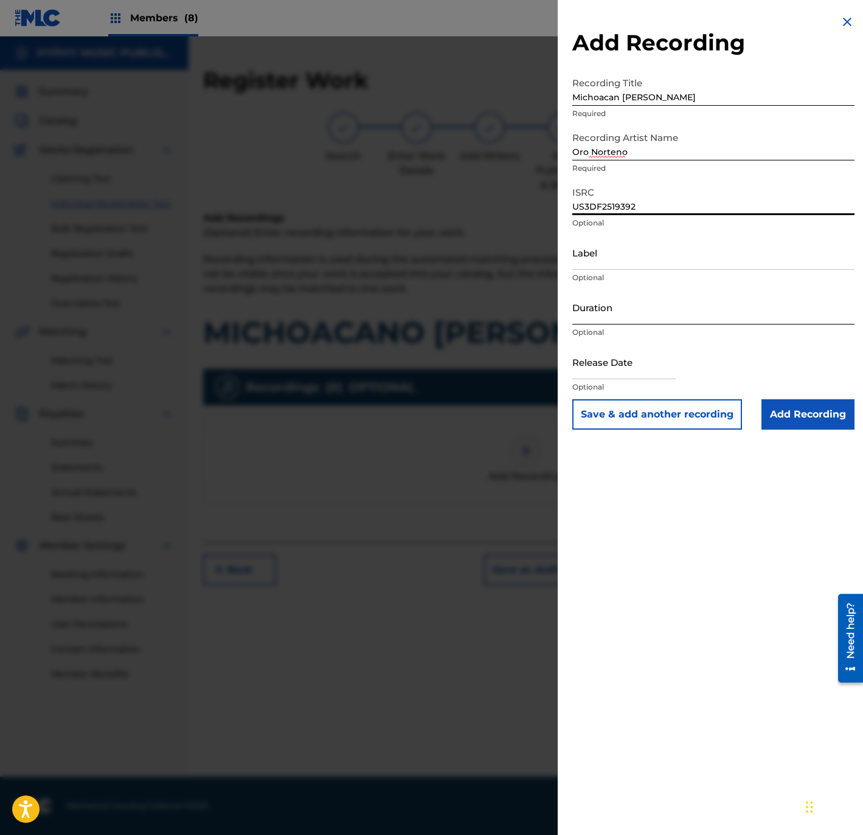
type input "US3DF2519392"
click at [653, 252] on input "Label" at bounding box center [713, 252] width 282 height 35
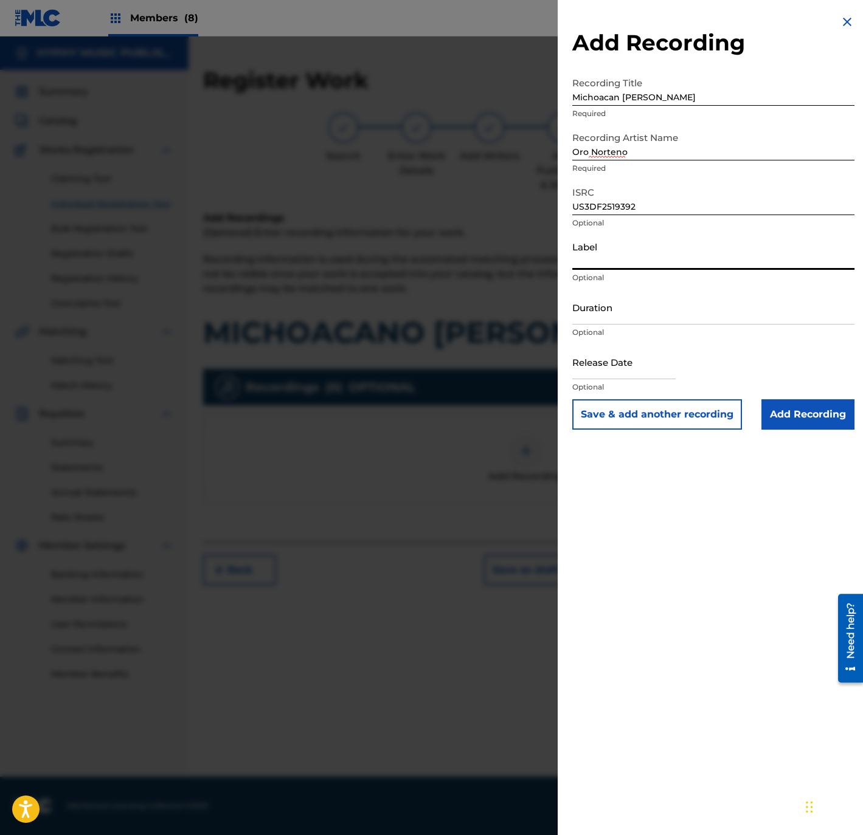
paste input "Hyphy Music"
type input "Hyphy Music"
click at [684, 296] on input "Duration" at bounding box center [713, 307] width 282 height 35
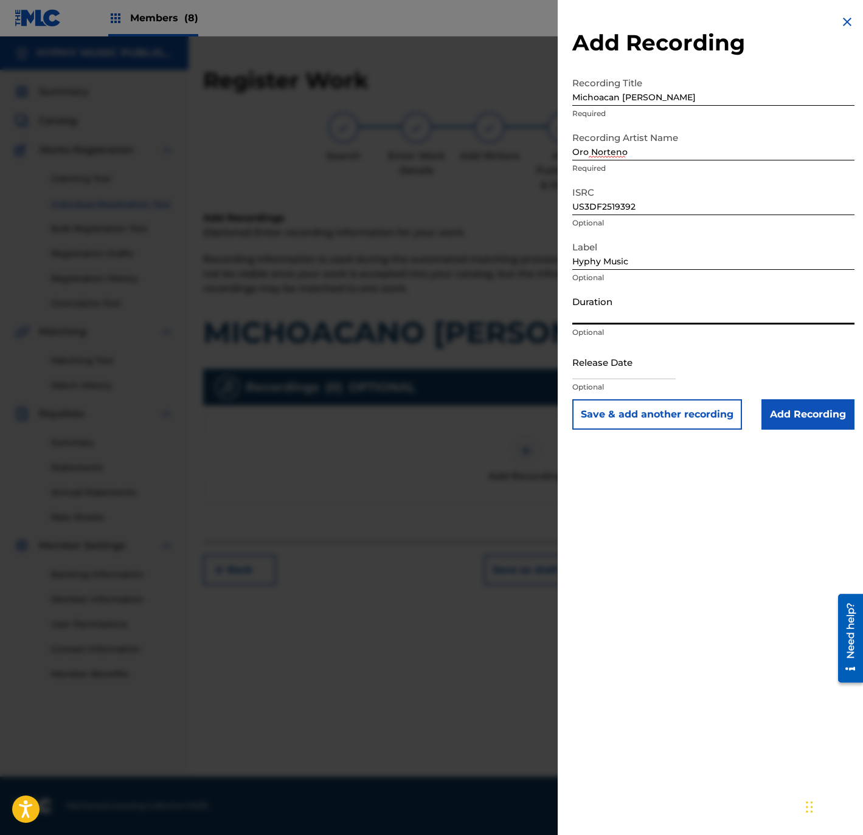
paste input "3:04"
type input "03:04"
click at [842, 422] on input "Add Recording" at bounding box center [807, 414] width 93 height 30
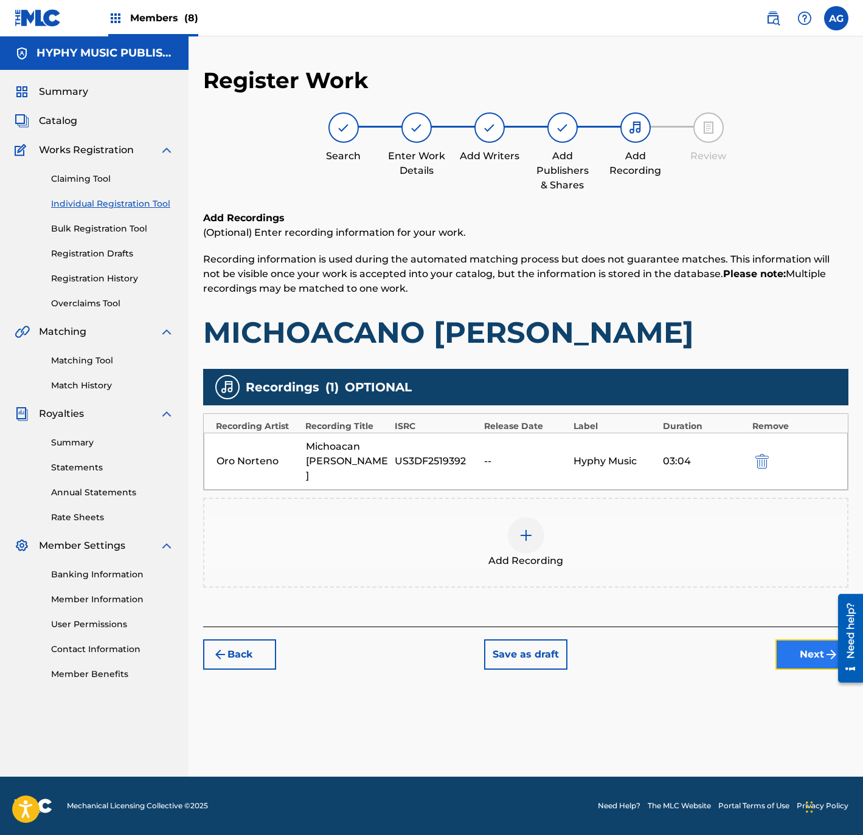
click at [791, 639] on button "Next" at bounding box center [811, 654] width 73 height 30
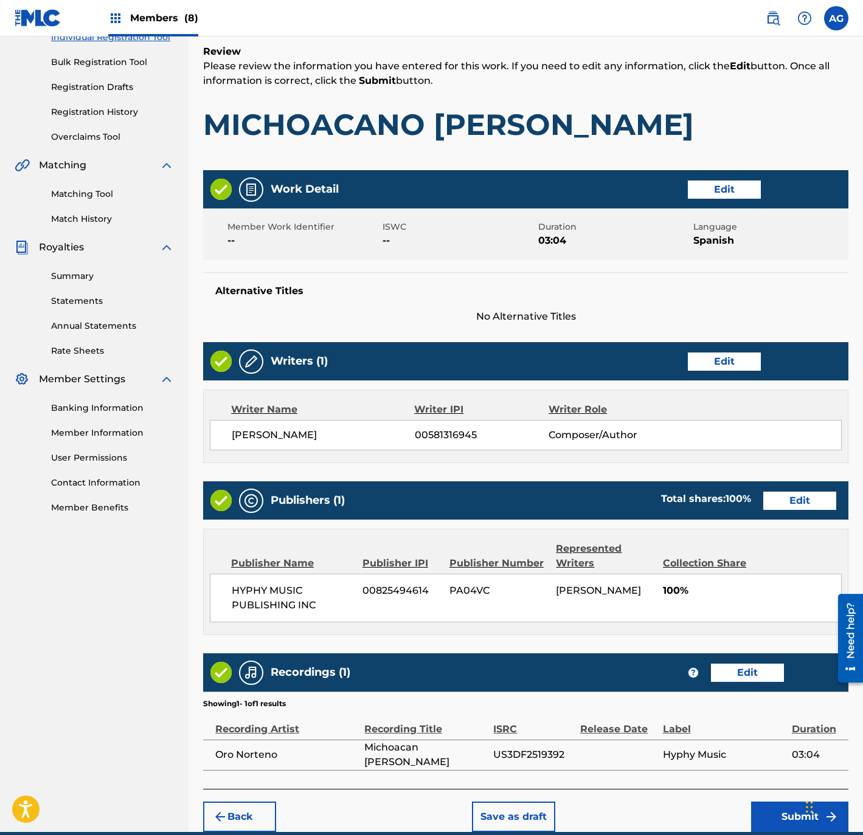
scroll to position [224, 0]
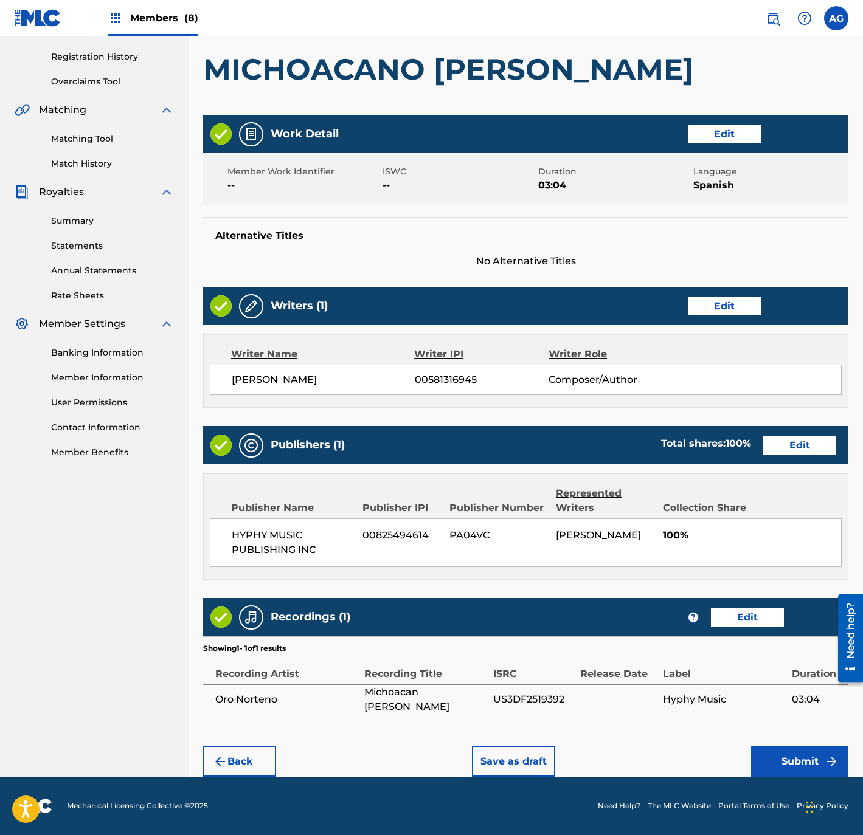
drag, startPoint x: 580, startPoint y: 376, endPoint x: 650, endPoint y: 596, distance: 230.9
click at [766, 745] on div "Back Save as draft Submit" at bounding box center [525, 755] width 645 height 43
drag, startPoint x: 512, startPoint y: 311, endPoint x: 568, endPoint y: 626, distance: 320.3
click at [770, 748] on button "Submit" at bounding box center [799, 761] width 97 height 30
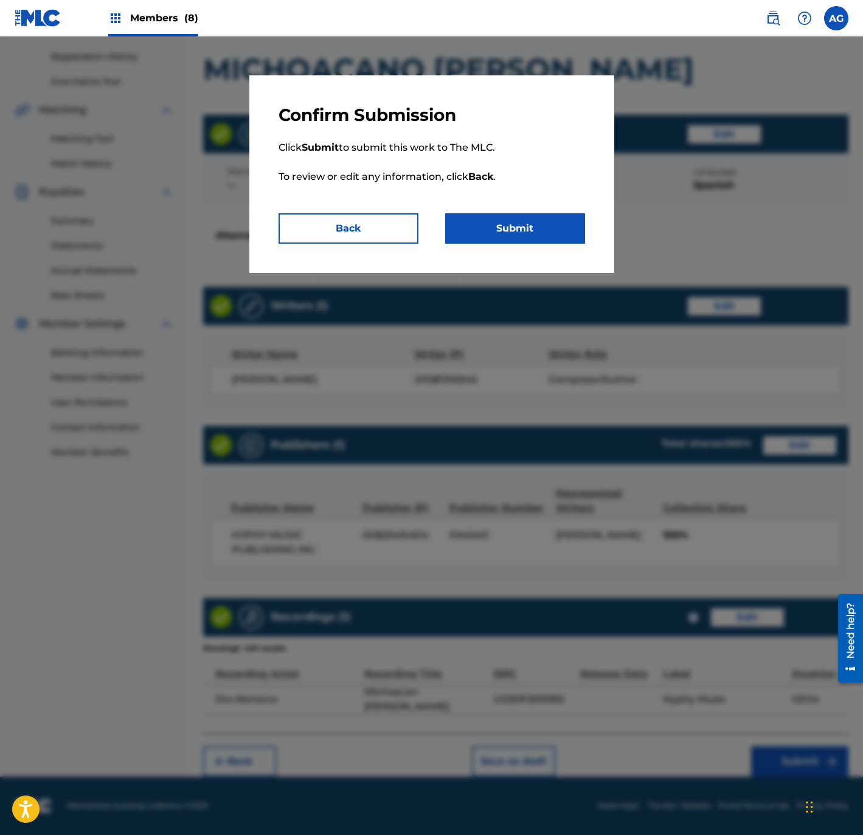
click at [533, 252] on div "Confirm Submission Click Submit to submit this work to The MLC. To review or ed…" at bounding box center [431, 174] width 365 height 198
click at [527, 224] on button "Submit" at bounding box center [515, 228] width 140 height 30
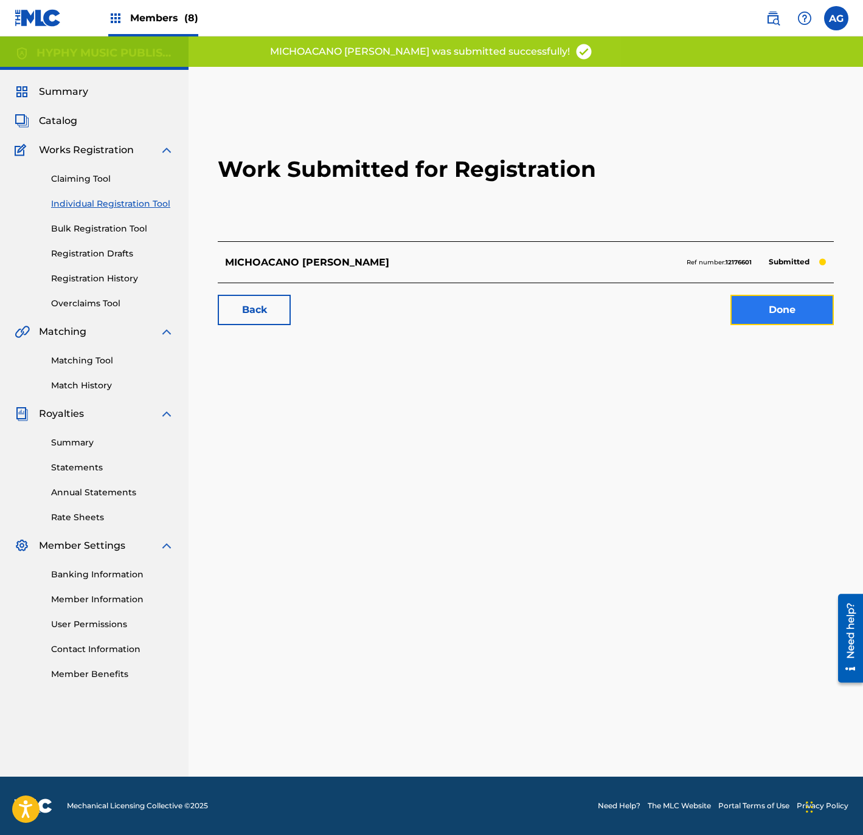
click at [795, 318] on link "Done" at bounding box center [781, 310] width 103 height 30
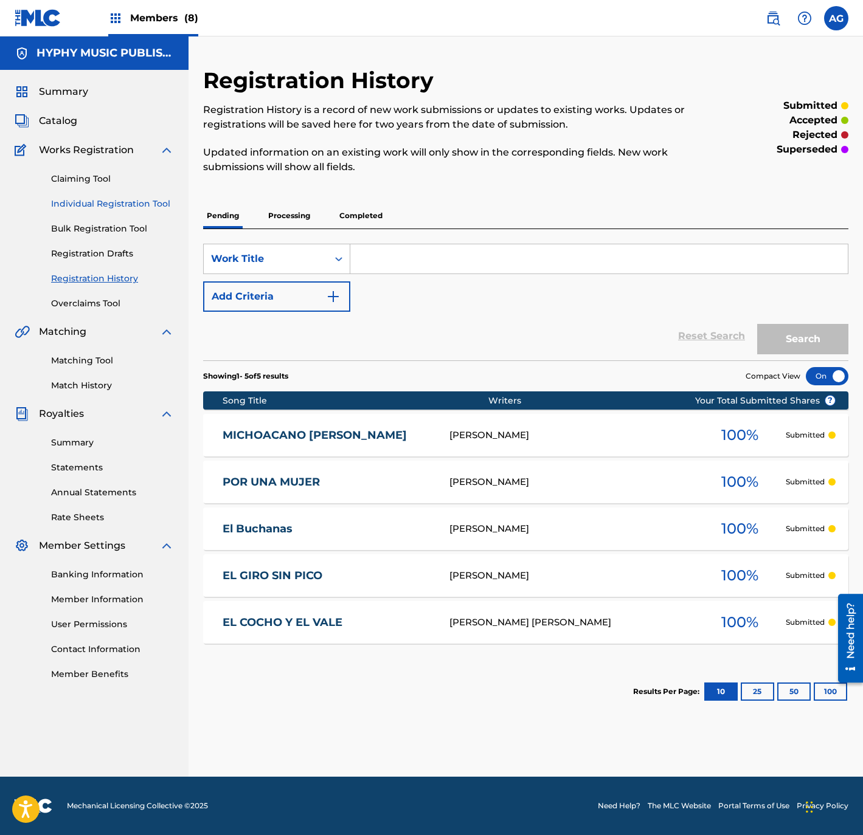
click at [80, 201] on link "Individual Registration Tool" at bounding box center [112, 204] width 123 height 13
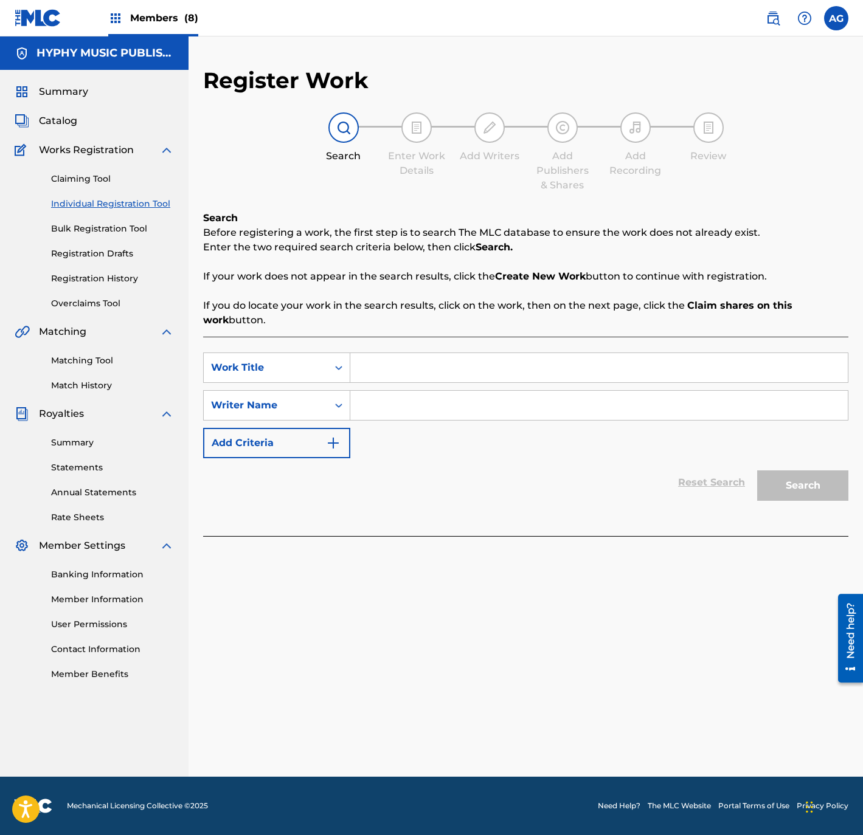
drag, startPoint x: 8, startPoint y: 27, endPoint x: 456, endPoint y: 668, distance: 782.1
click at [455, 668] on div "Register Work Search Enter Work Details Add Writers Add Publishers & Shares Add…" at bounding box center [525, 422] width 674 height 710
